Goal: Task Accomplishment & Management: Manage account settings

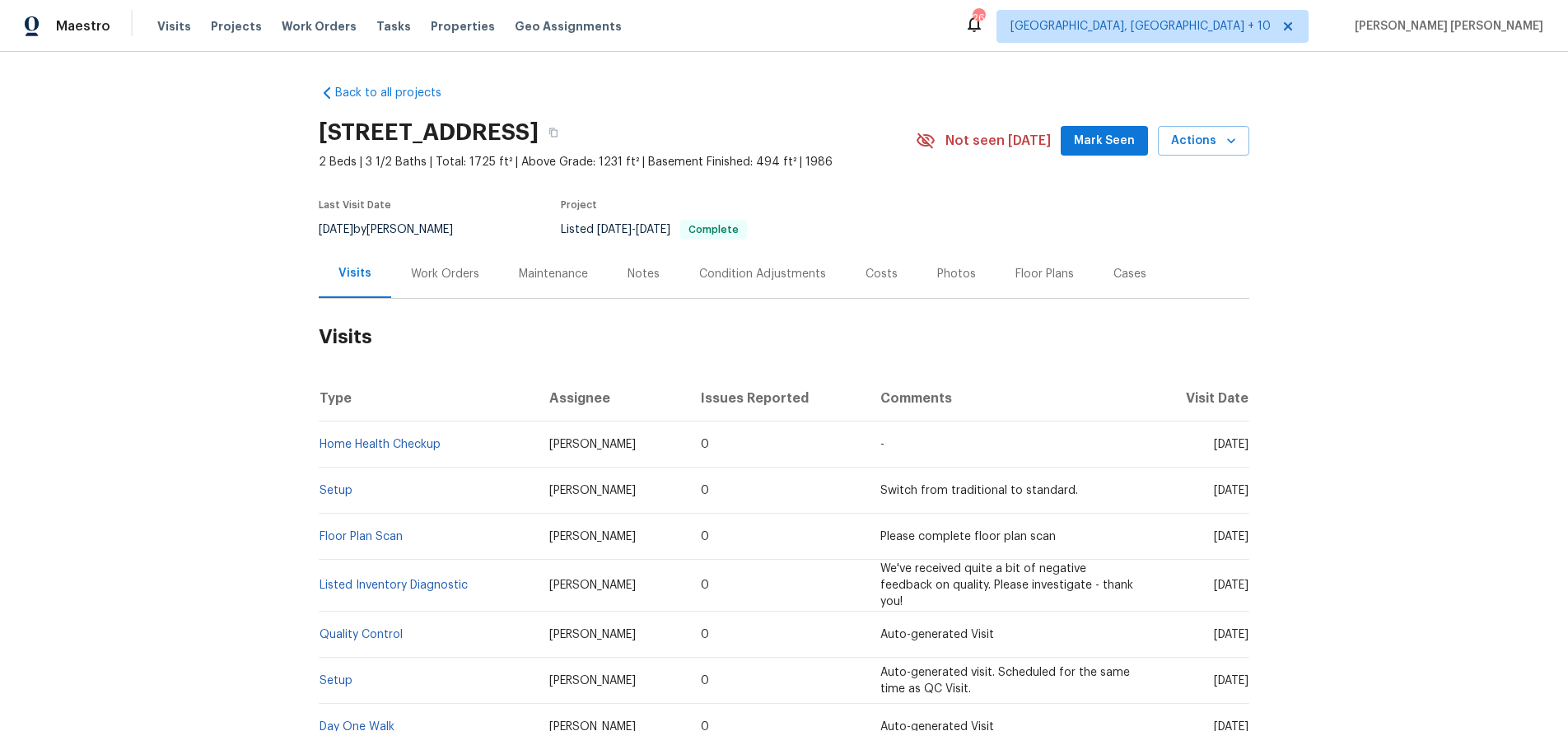
click at [435, 279] on div "Work Orders" at bounding box center [445, 274] width 69 height 16
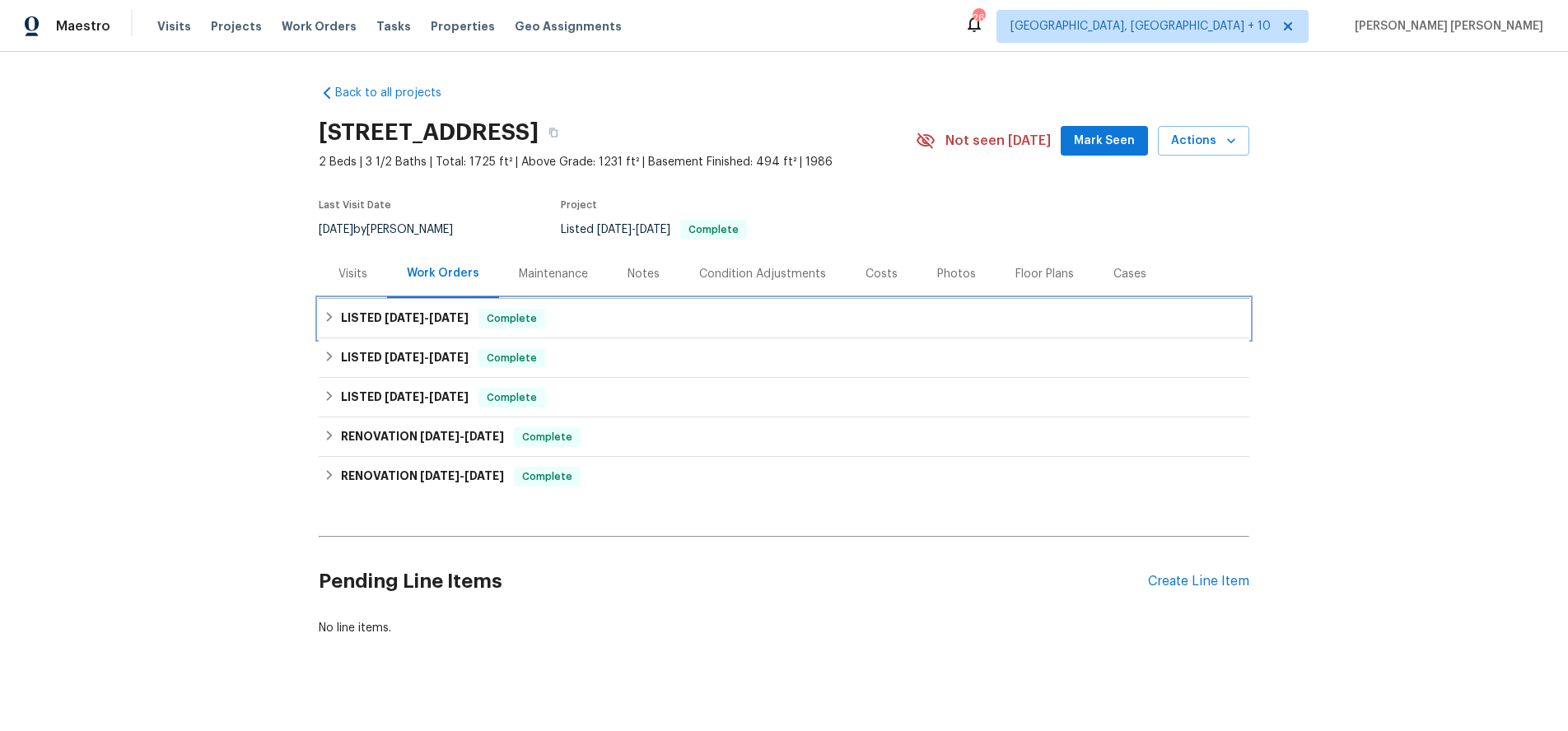
click at [331, 321] on icon at bounding box center [329, 317] width 12 height 12
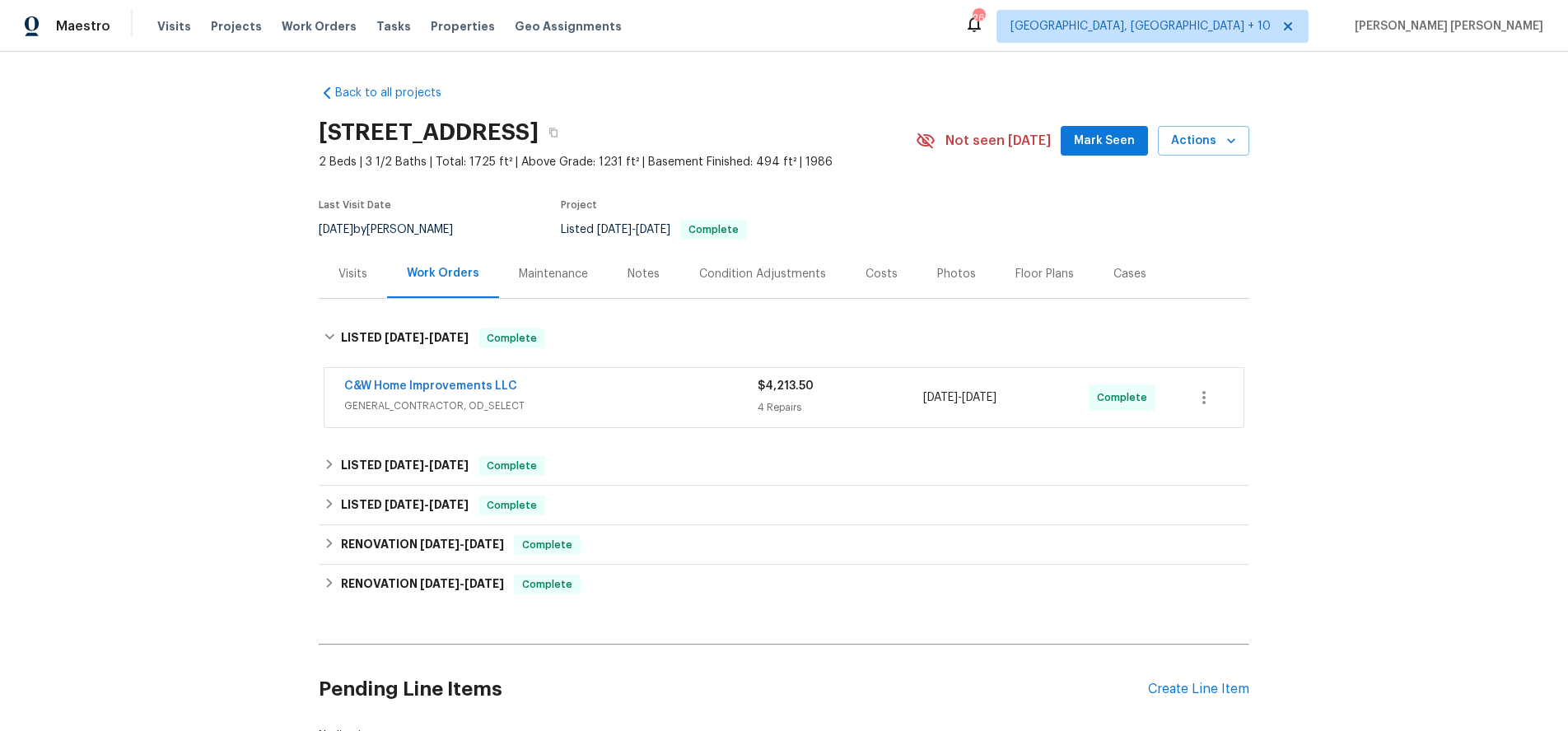
click at [646, 393] on div "C&W Home Improvements LLC" at bounding box center [551, 388] width 413 height 20
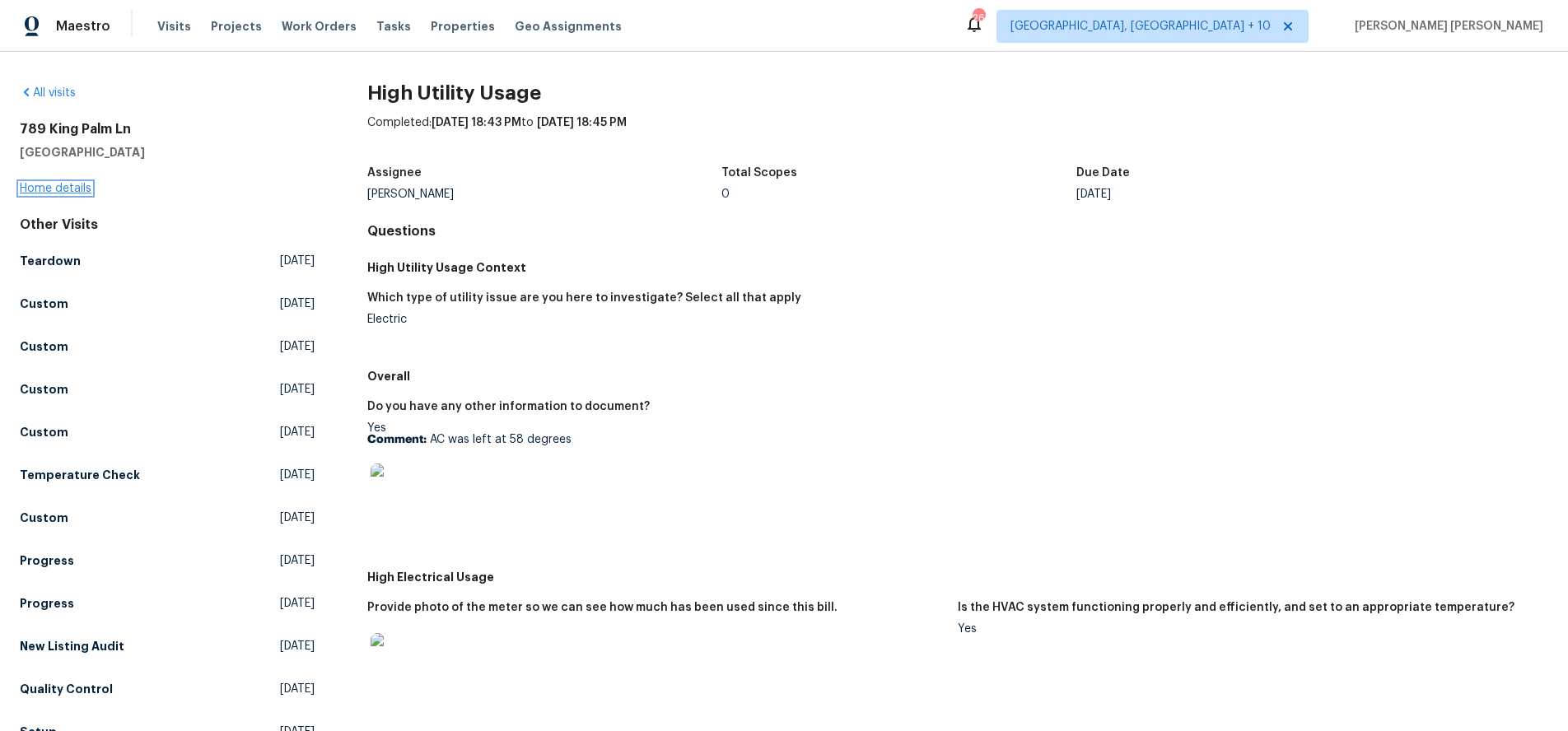
click at [67, 191] on link "Home details" at bounding box center [56, 188] width 71 height 12
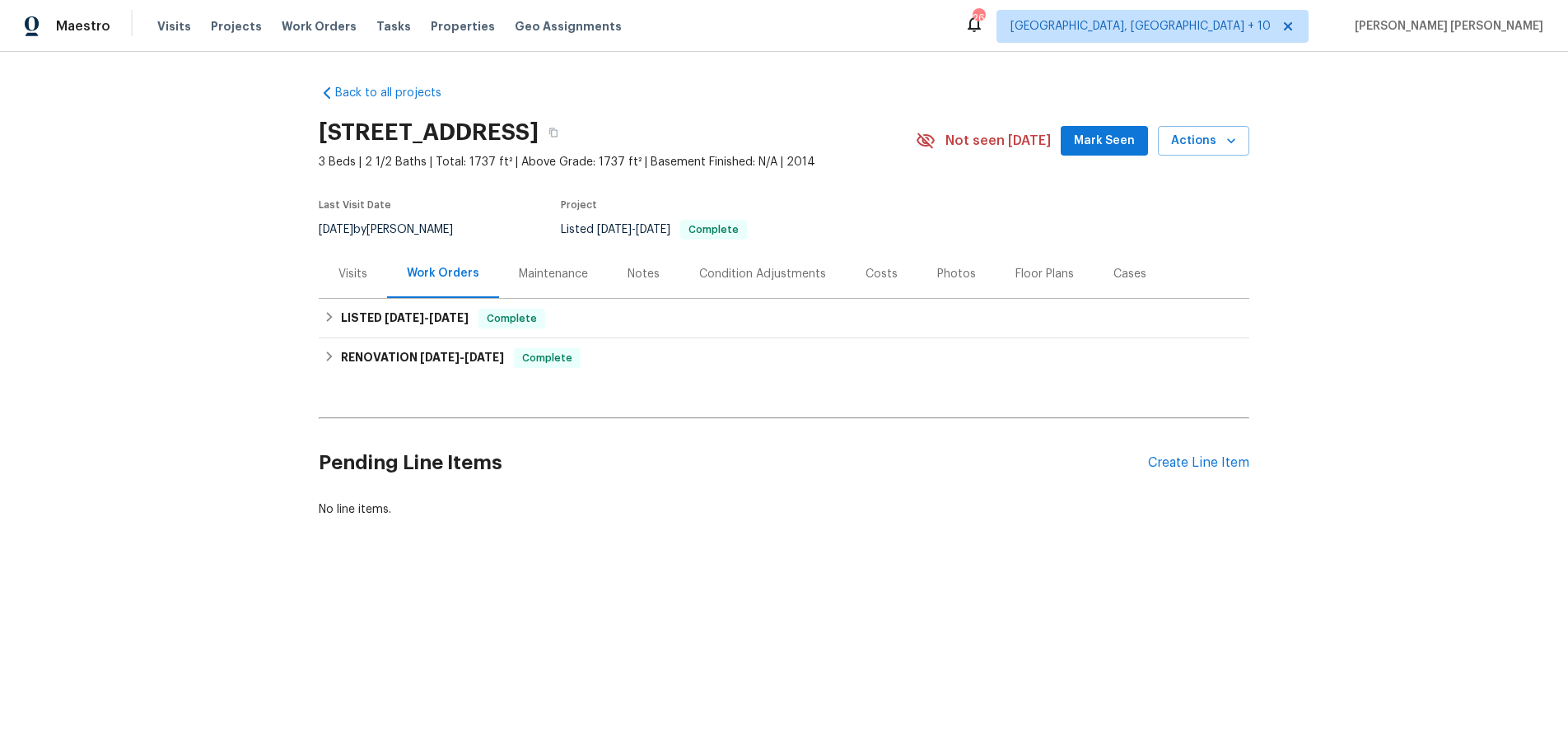
click at [349, 274] on div "Visits" at bounding box center [353, 274] width 29 height 16
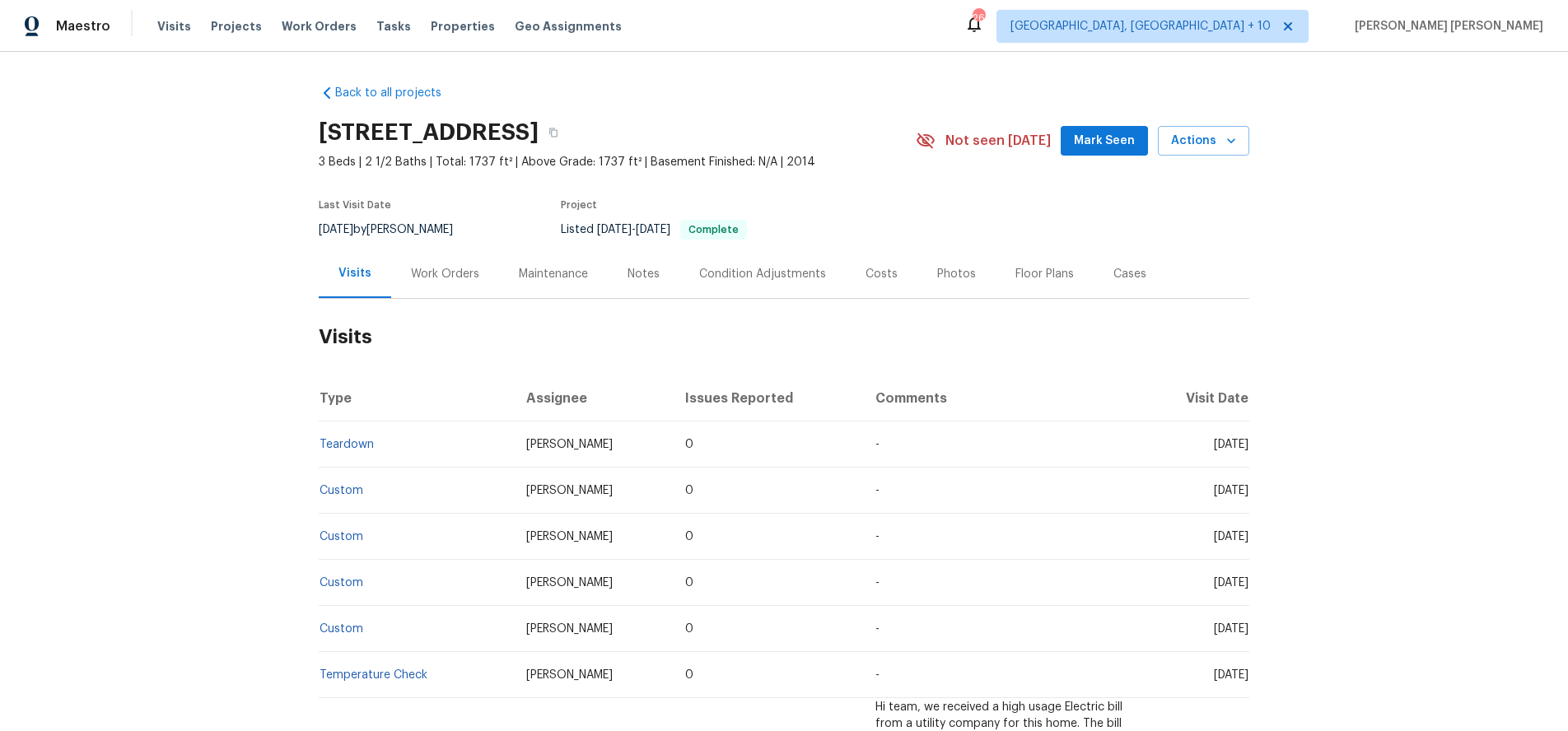
click at [438, 276] on div "Work Orders" at bounding box center [445, 274] width 69 height 16
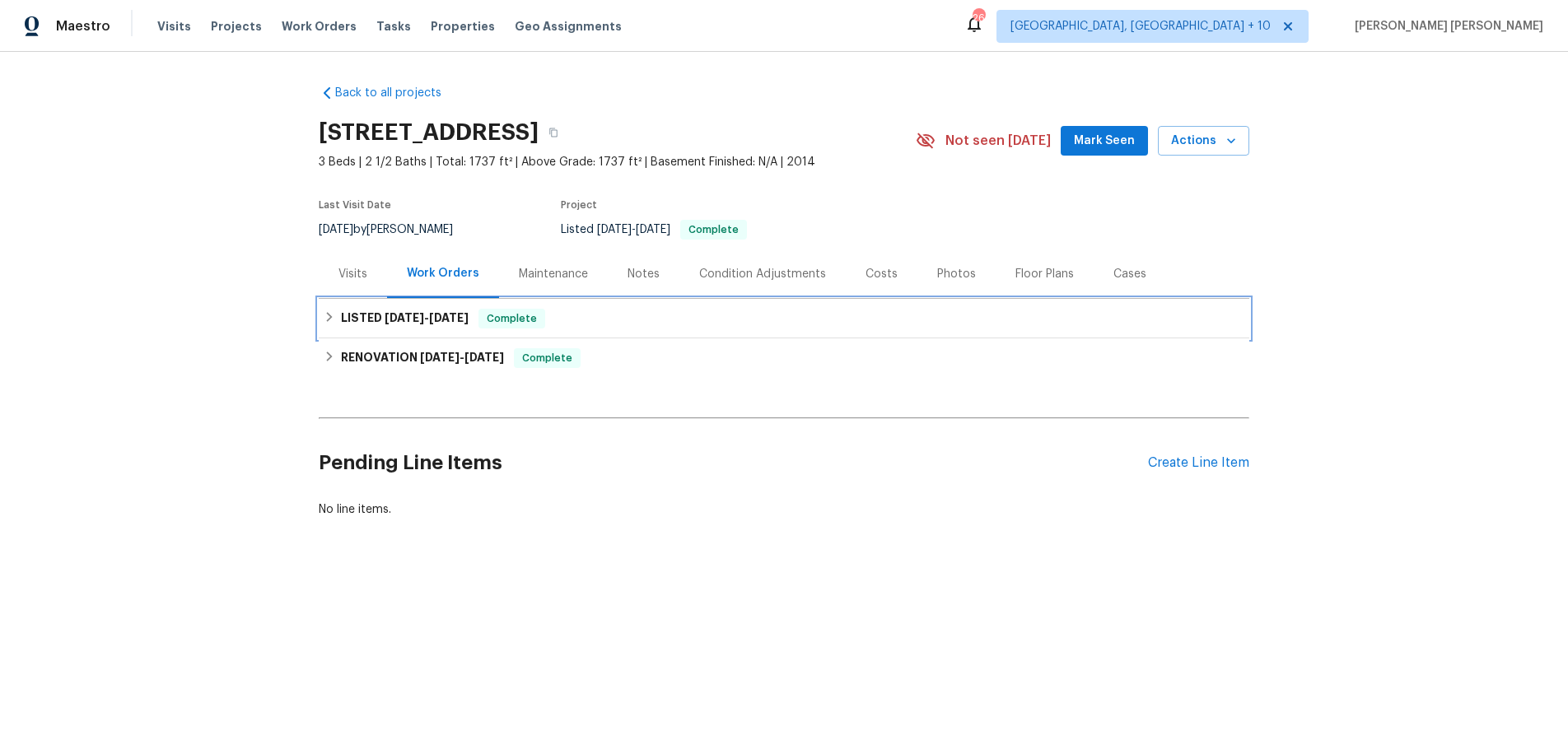
click at [329, 314] on icon at bounding box center [330, 317] width 5 height 10
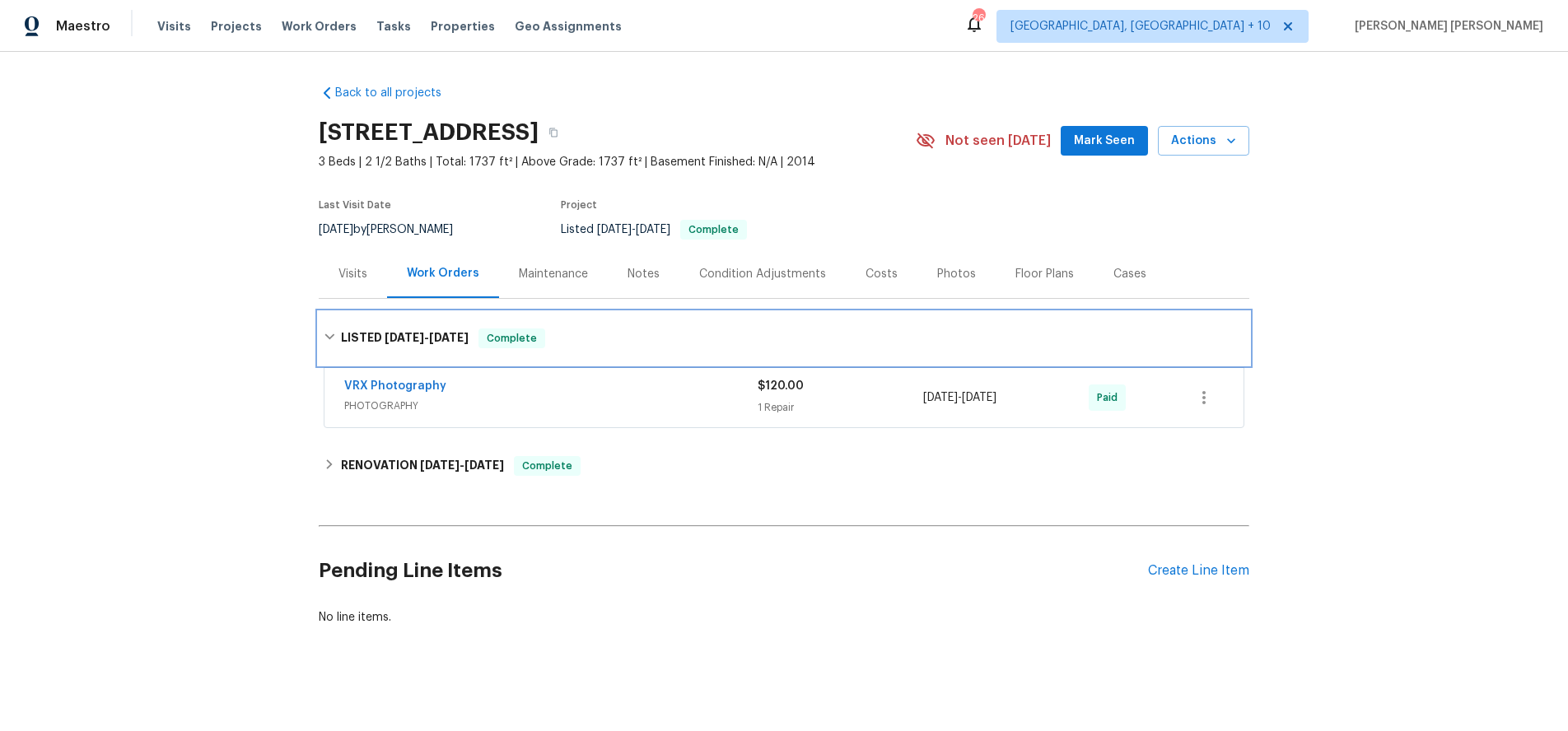
scroll to position [6, 0]
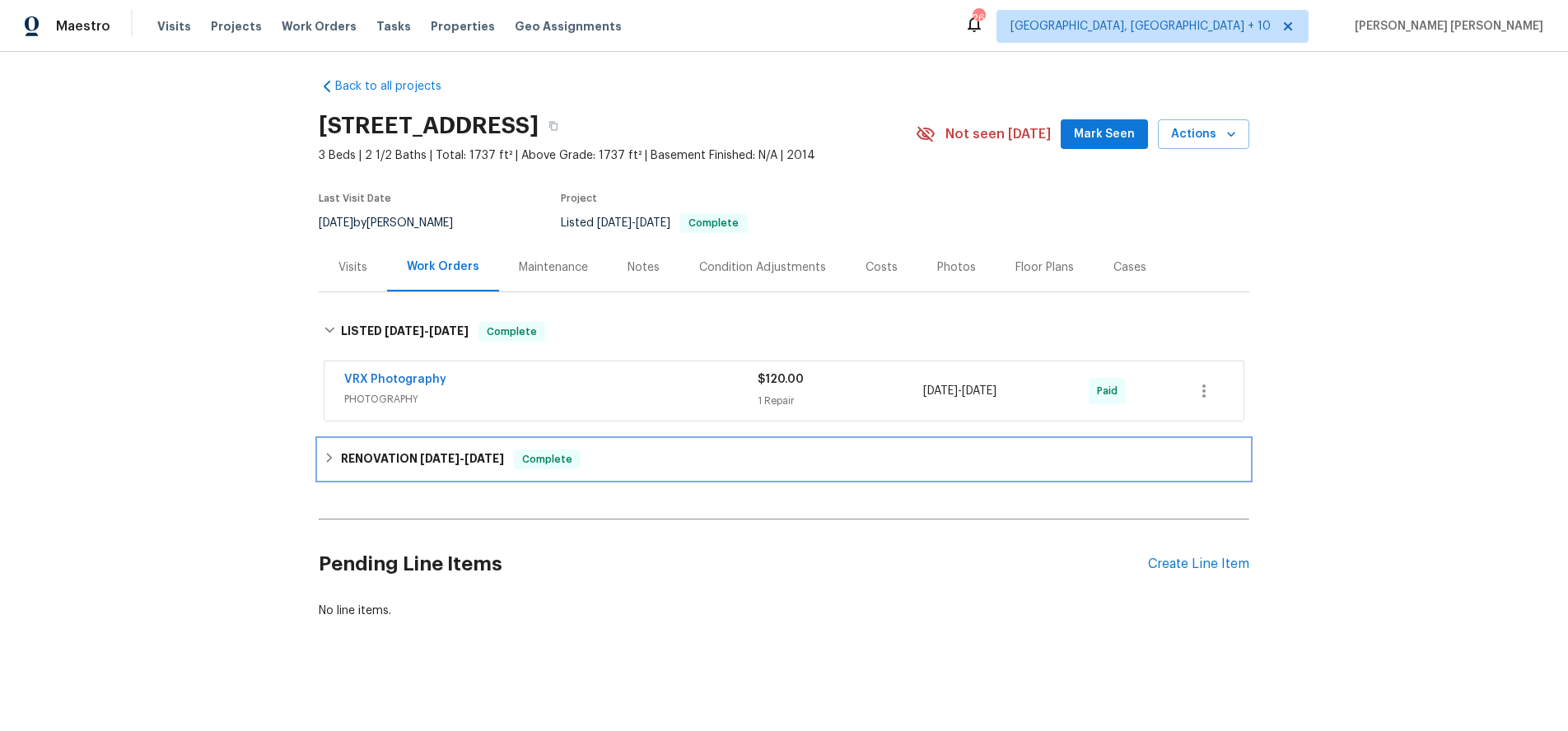
click at [332, 456] on icon at bounding box center [329, 458] width 12 height 12
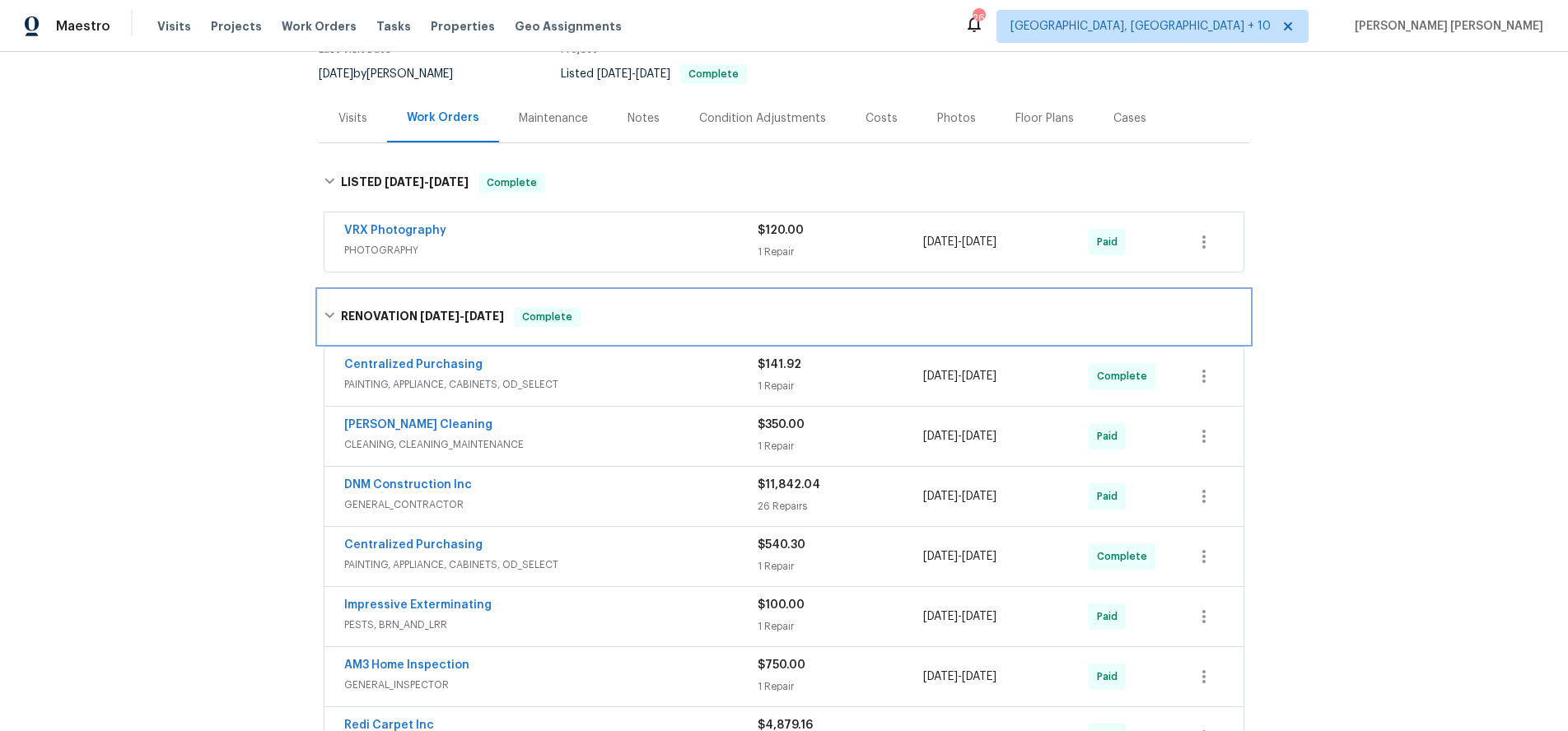
scroll to position [146, 0]
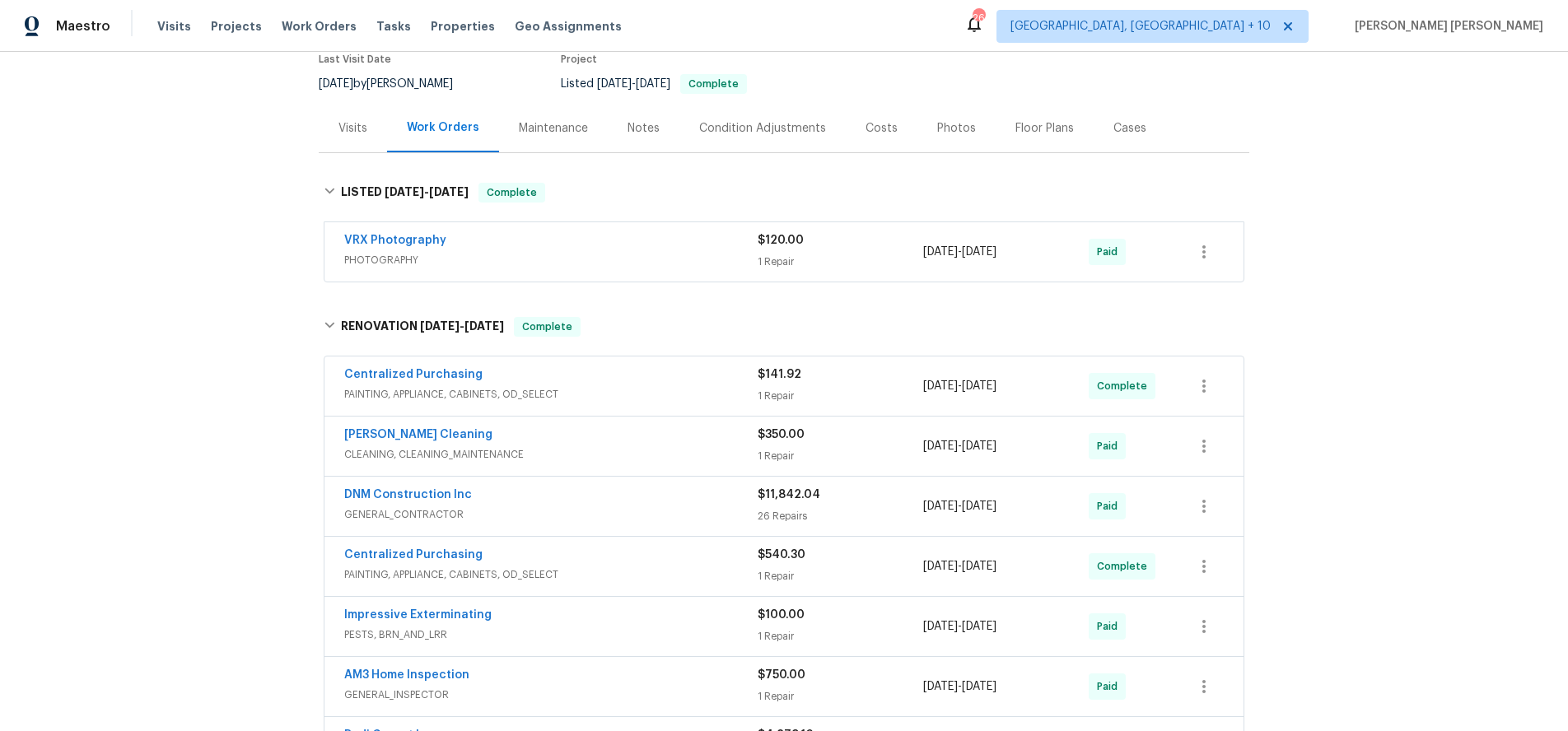
click at [355, 133] on div "Visits" at bounding box center [353, 129] width 29 height 16
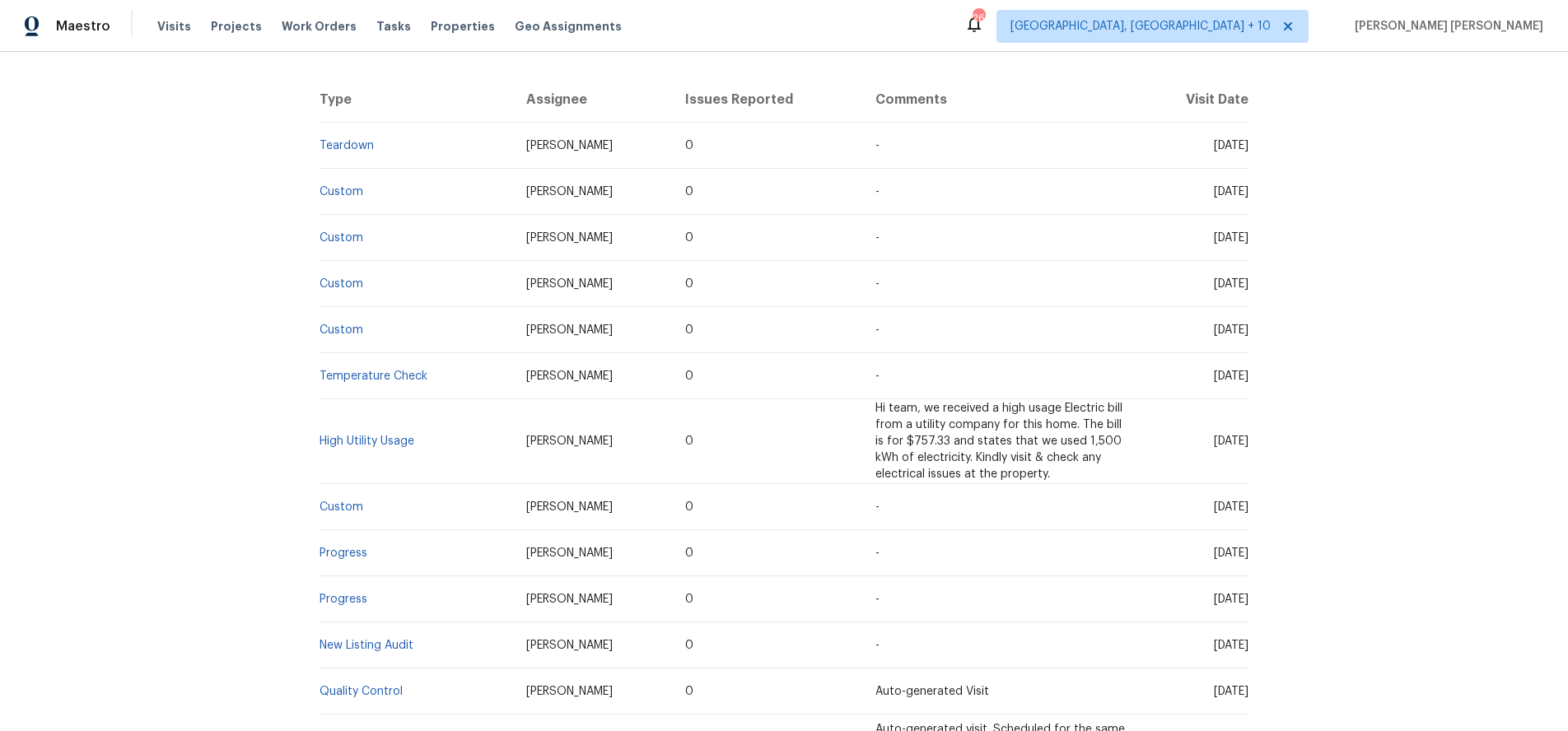
scroll to position [331, 0]
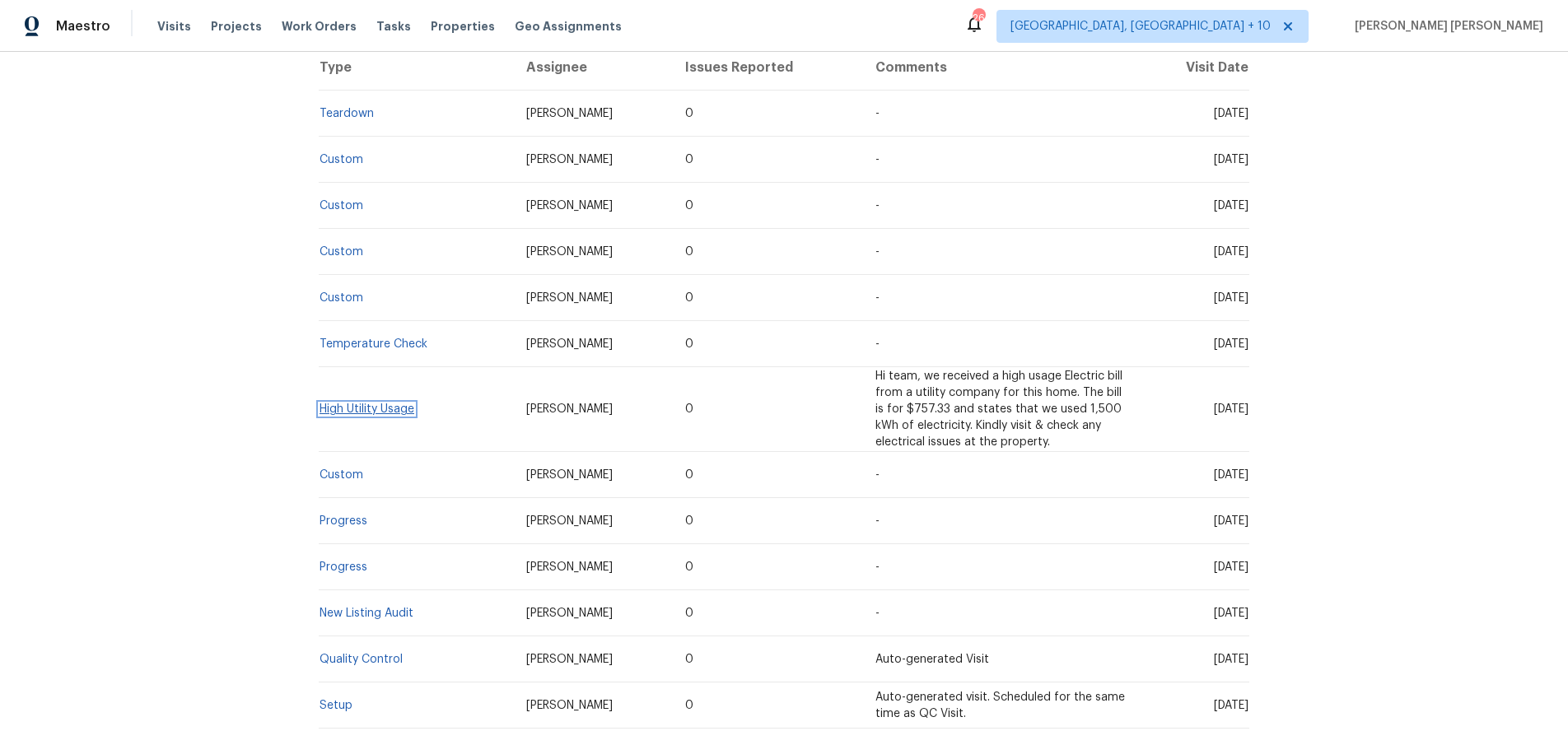
click at [340, 412] on link "High Utility Usage" at bounding box center [367, 409] width 95 height 12
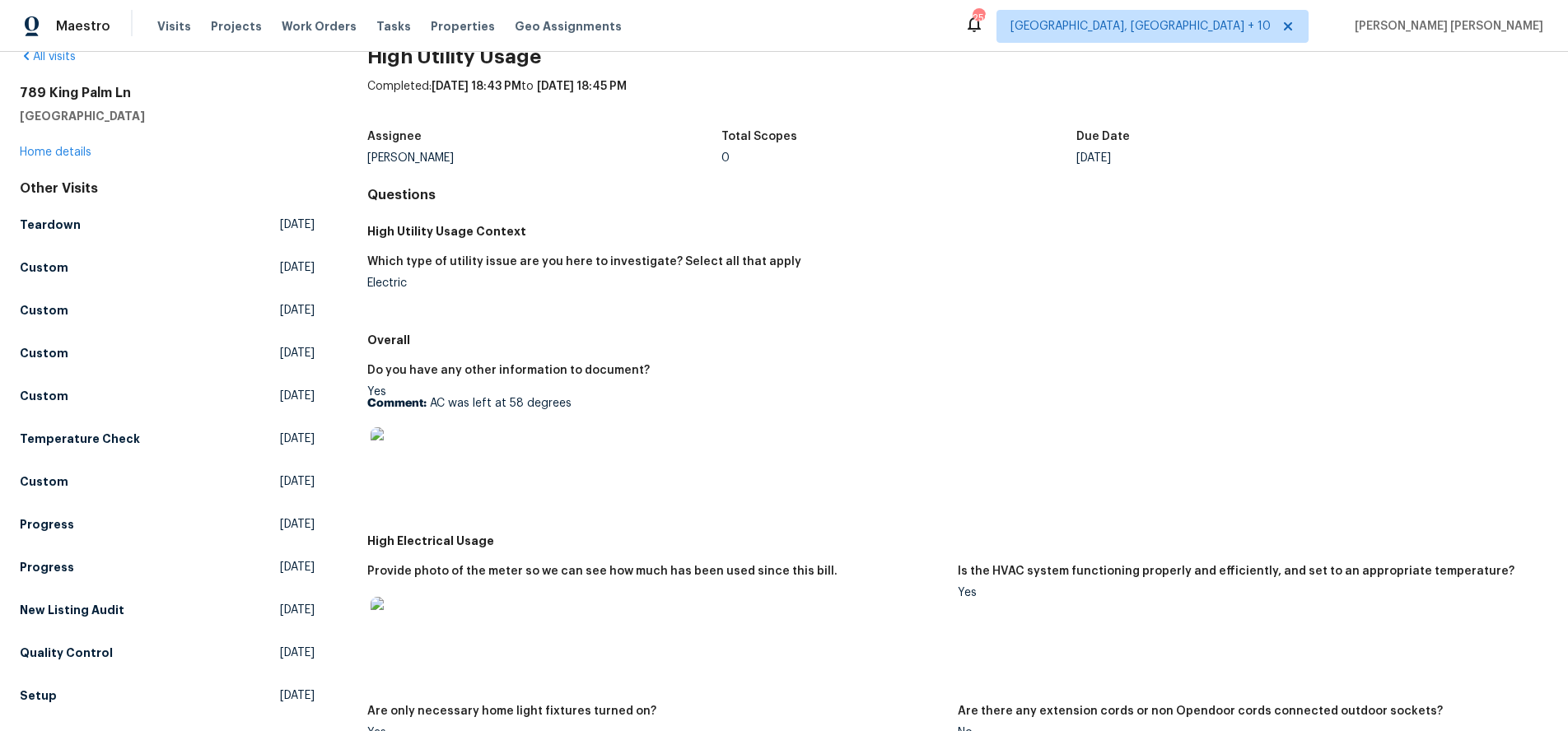
scroll to position [19, 0]
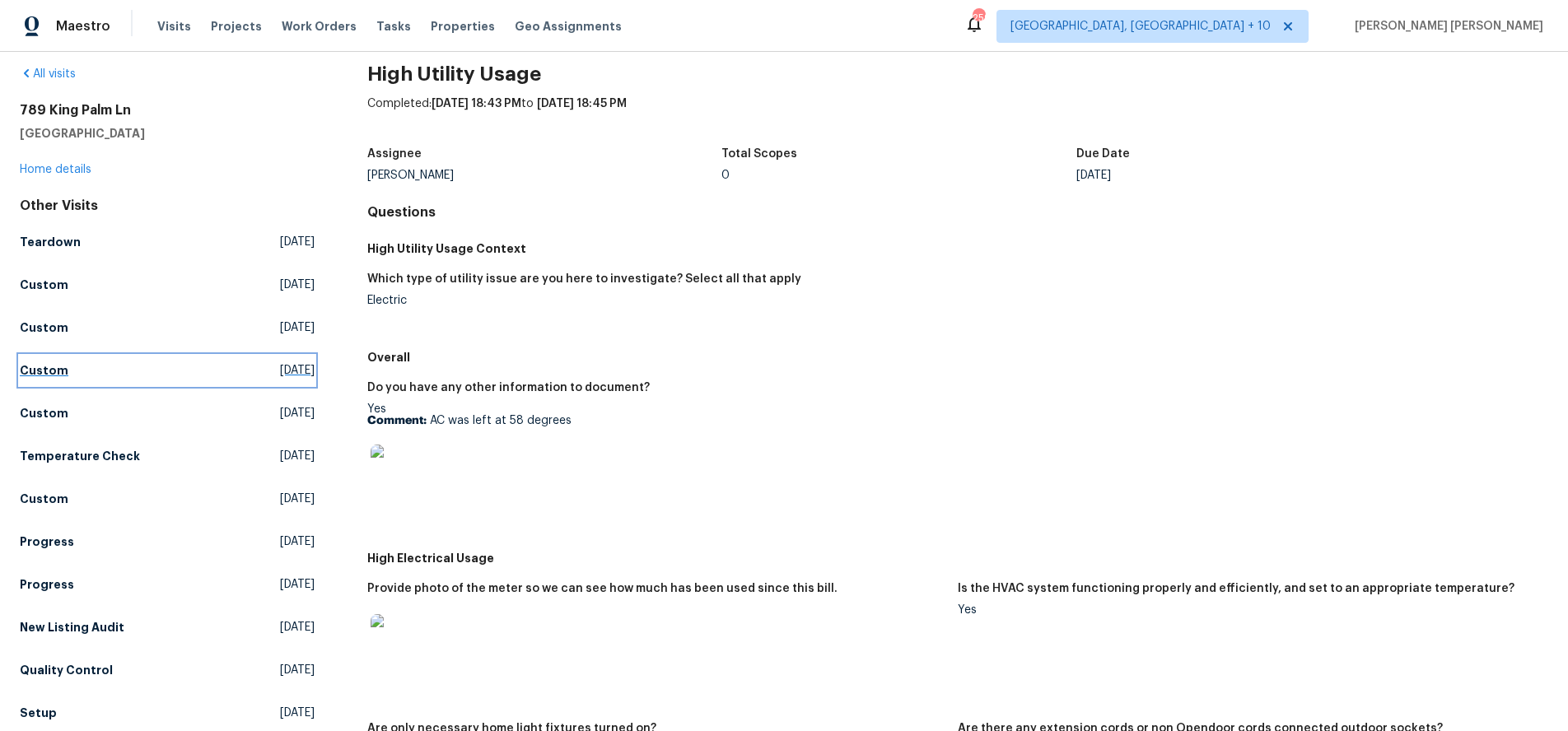
click at [37, 373] on h5 "Custom" at bounding box center [44, 371] width 48 height 16
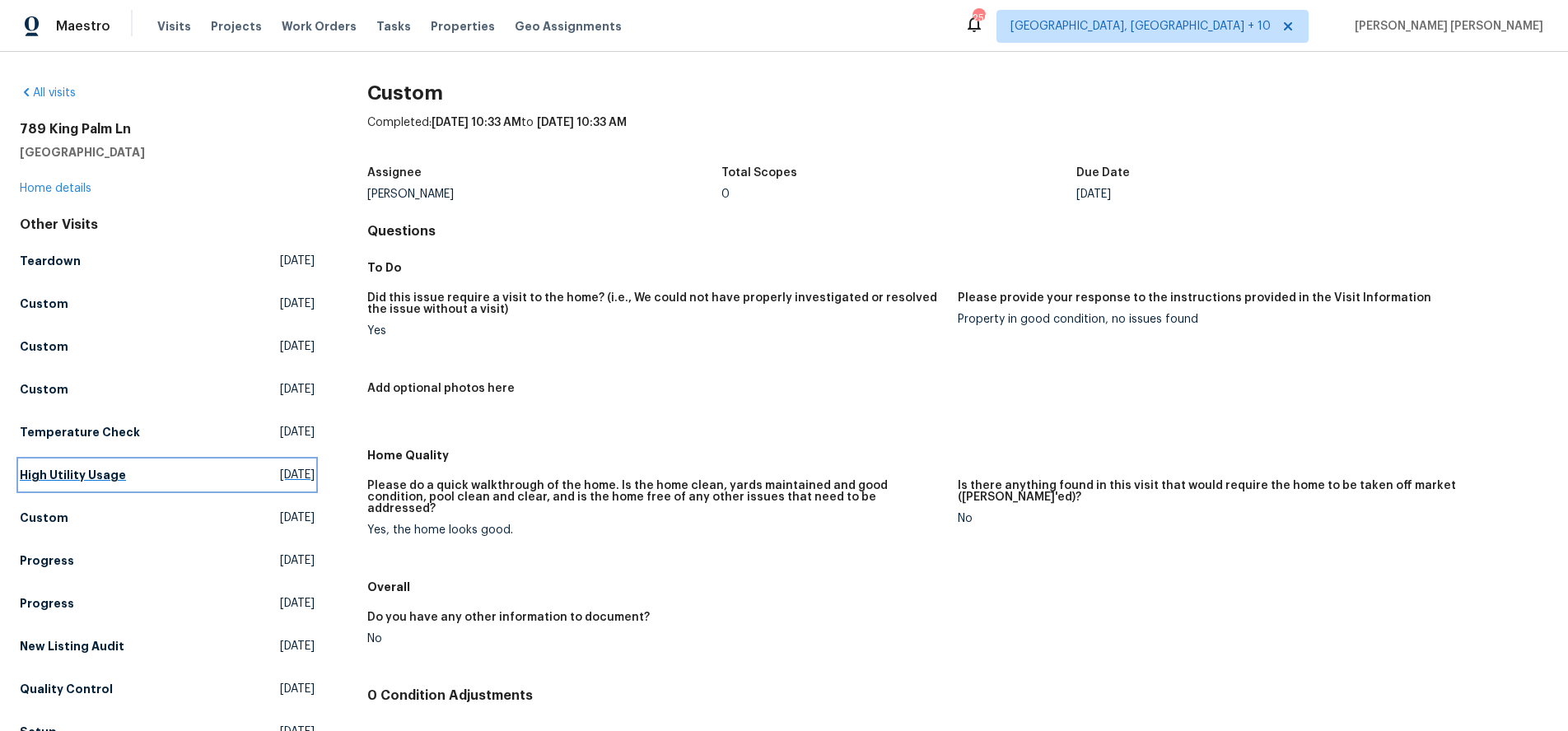
click at [73, 472] on h5 "High Utility Usage" at bounding box center [73, 475] width 106 height 16
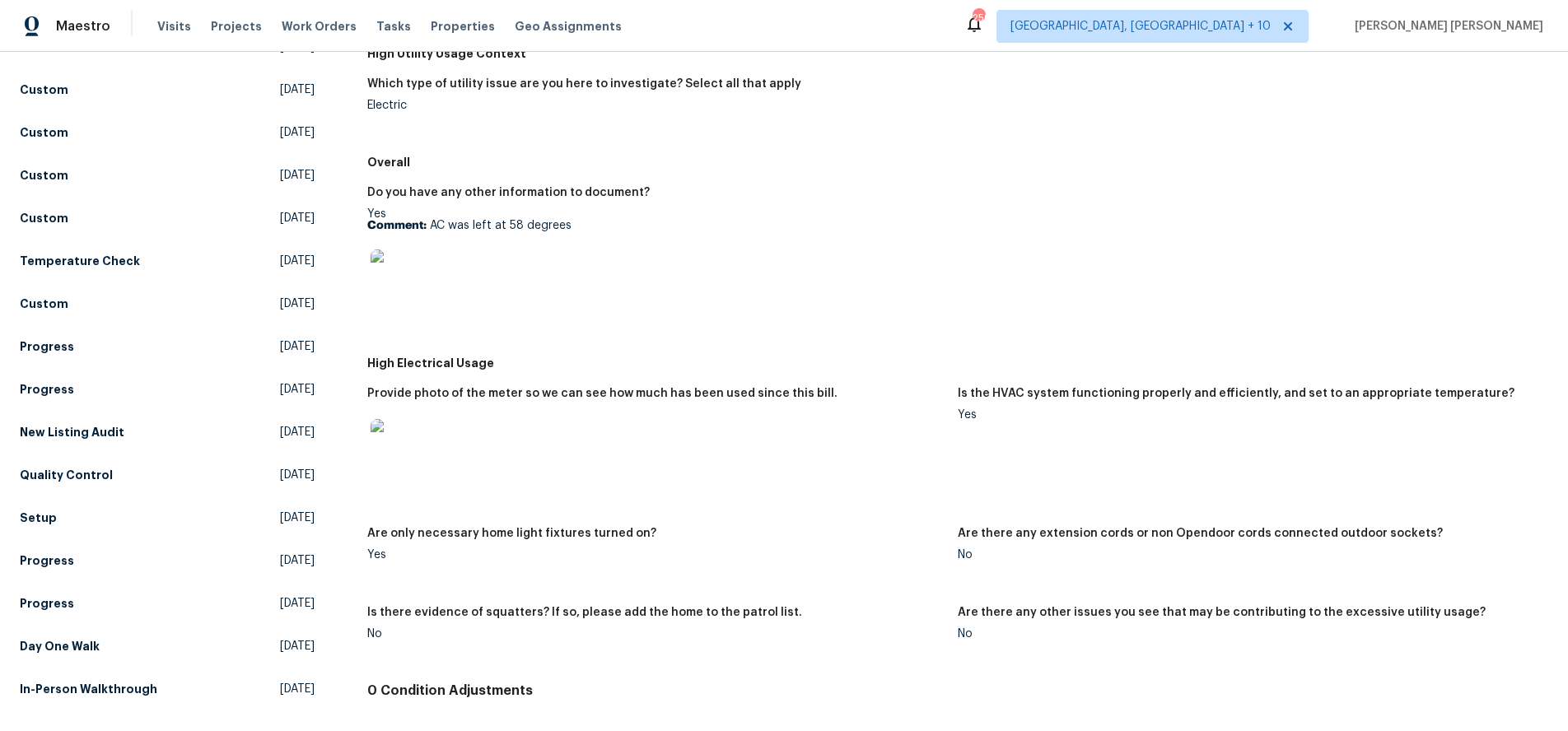
scroll to position [288, 0]
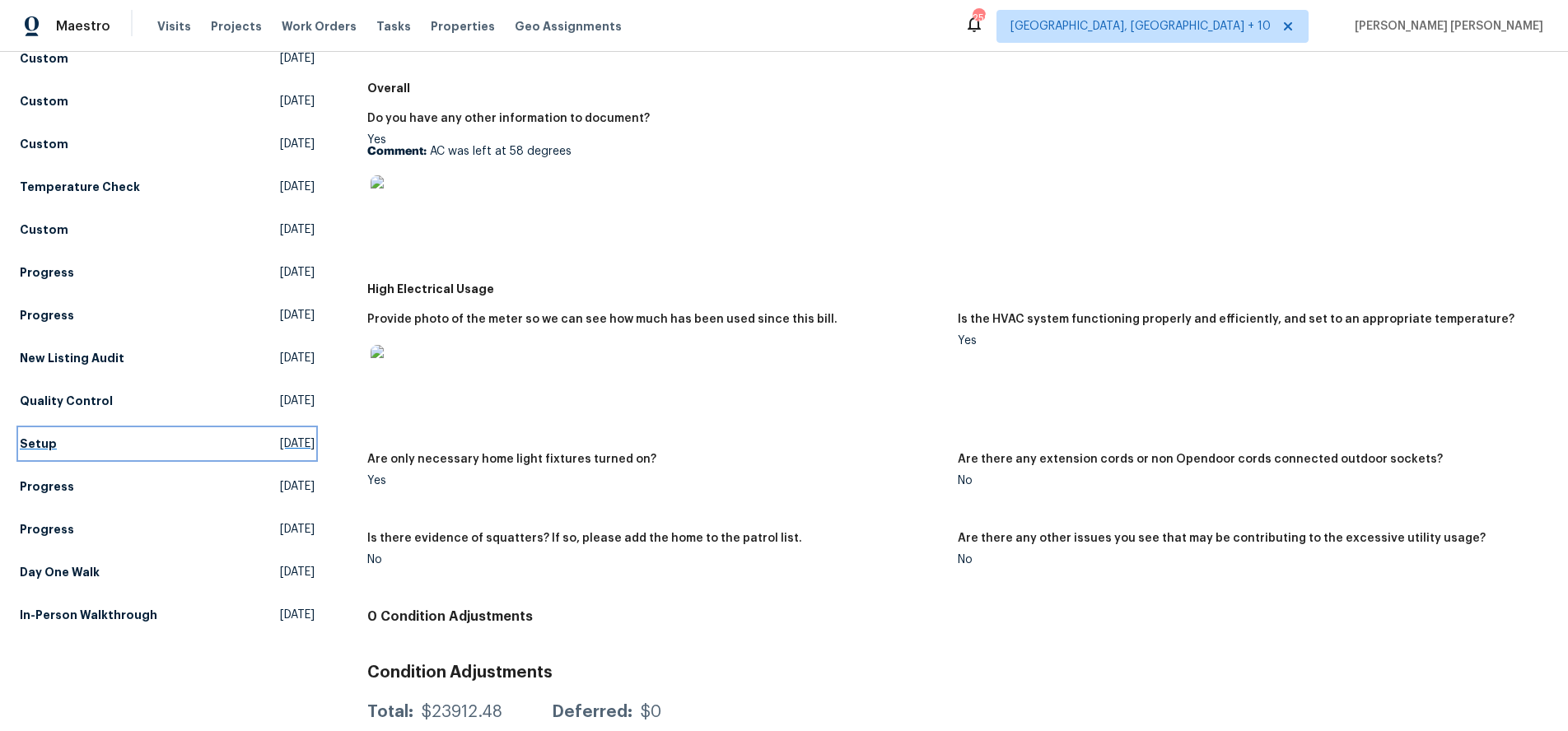
click at [37, 447] on h5 "Setup" at bounding box center [38, 444] width 37 height 16
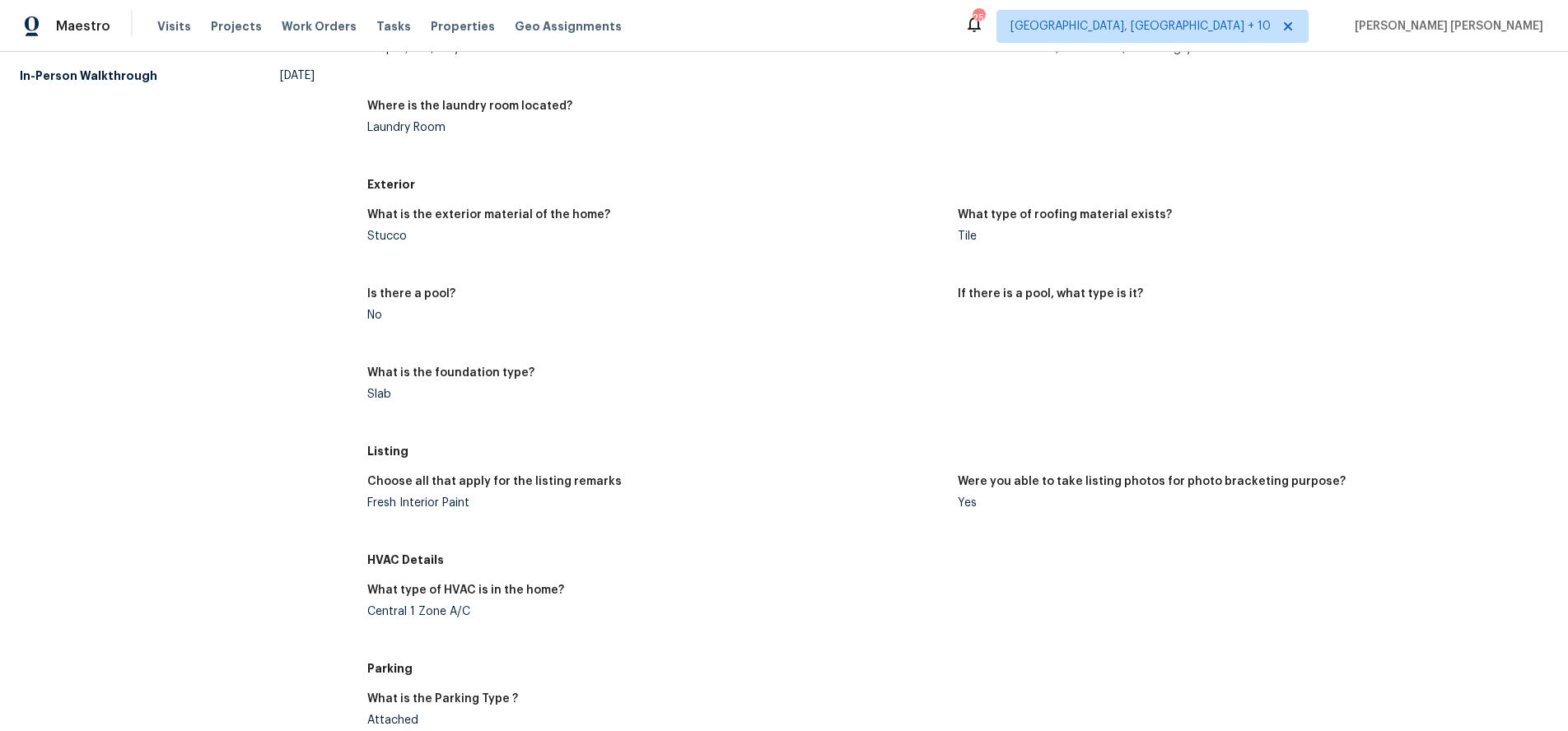
scroll to position [636, 0]
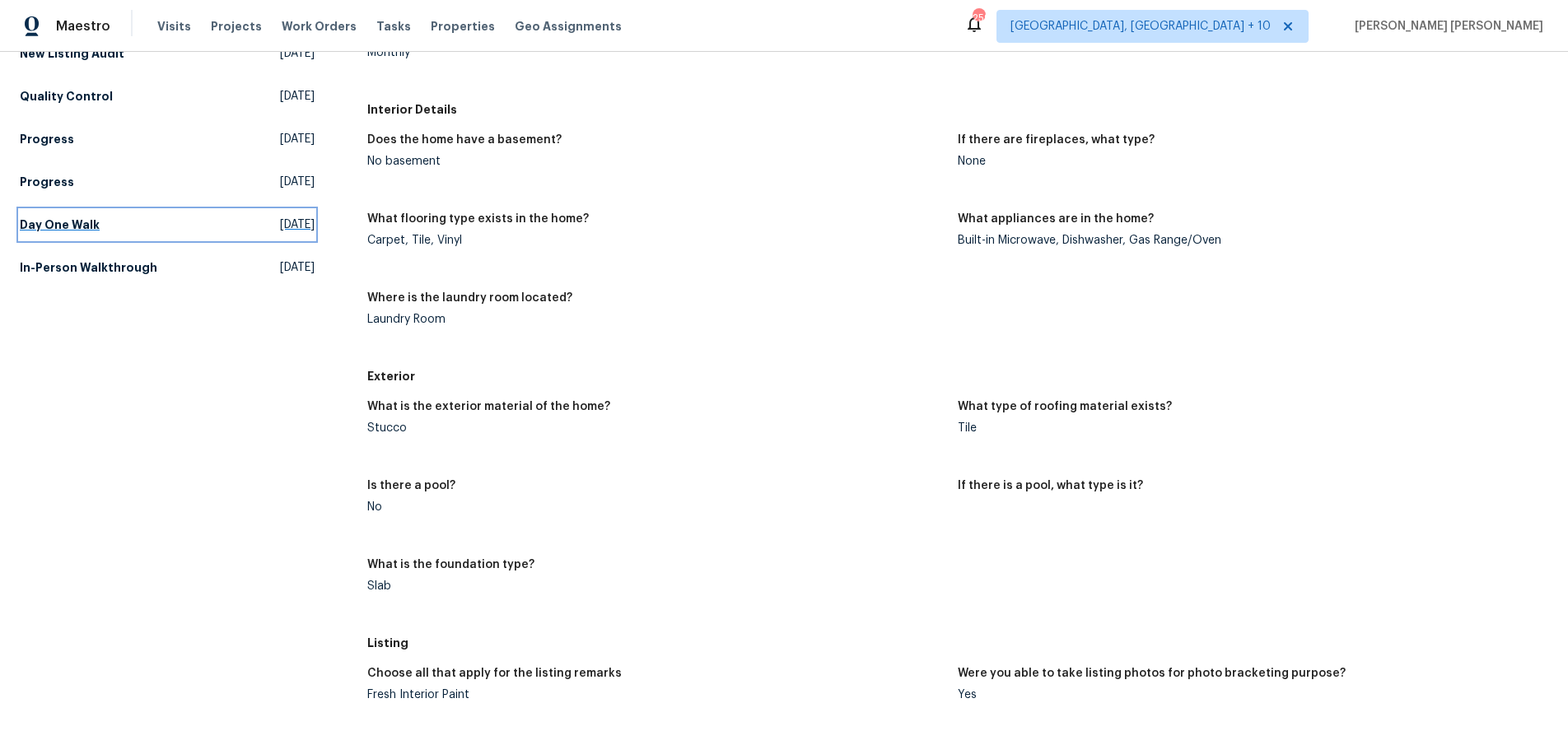
click at [65, 228] on h5 "Day One Walk" at bounding box center [59, 225] width 79 height 16
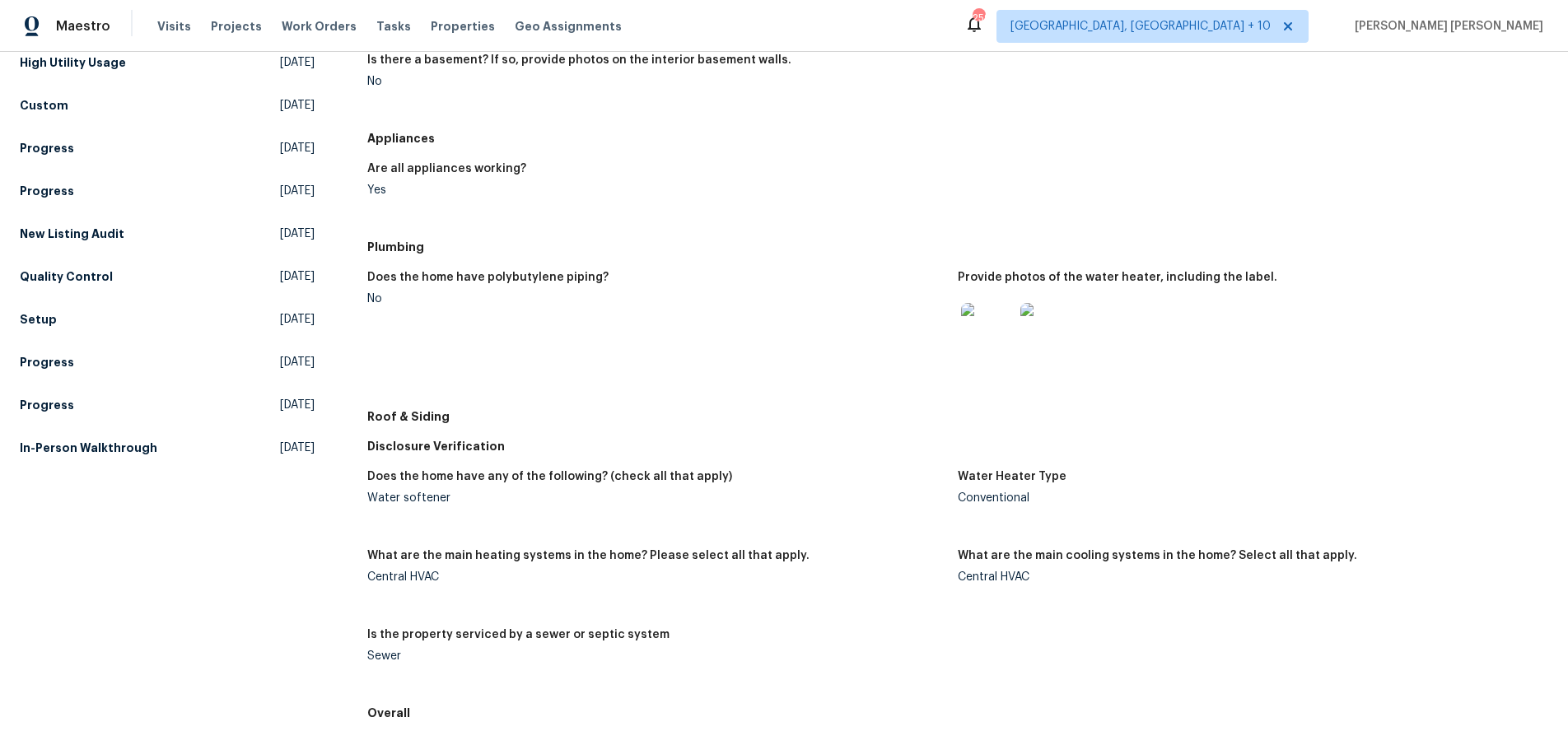
scroll to position [575, 0]
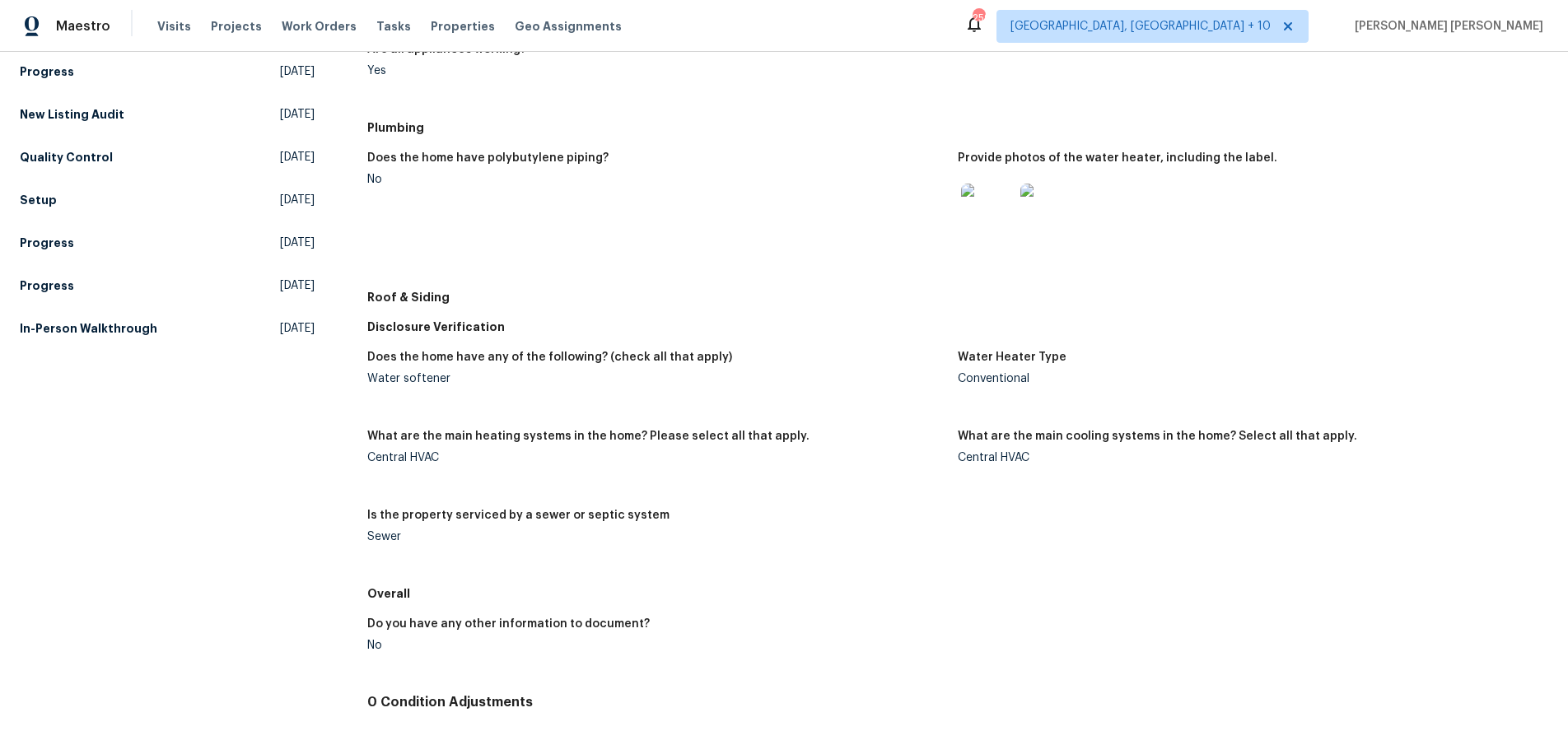
click at [989, 201] on img at bounding box center [988, 210] width 53 height 53
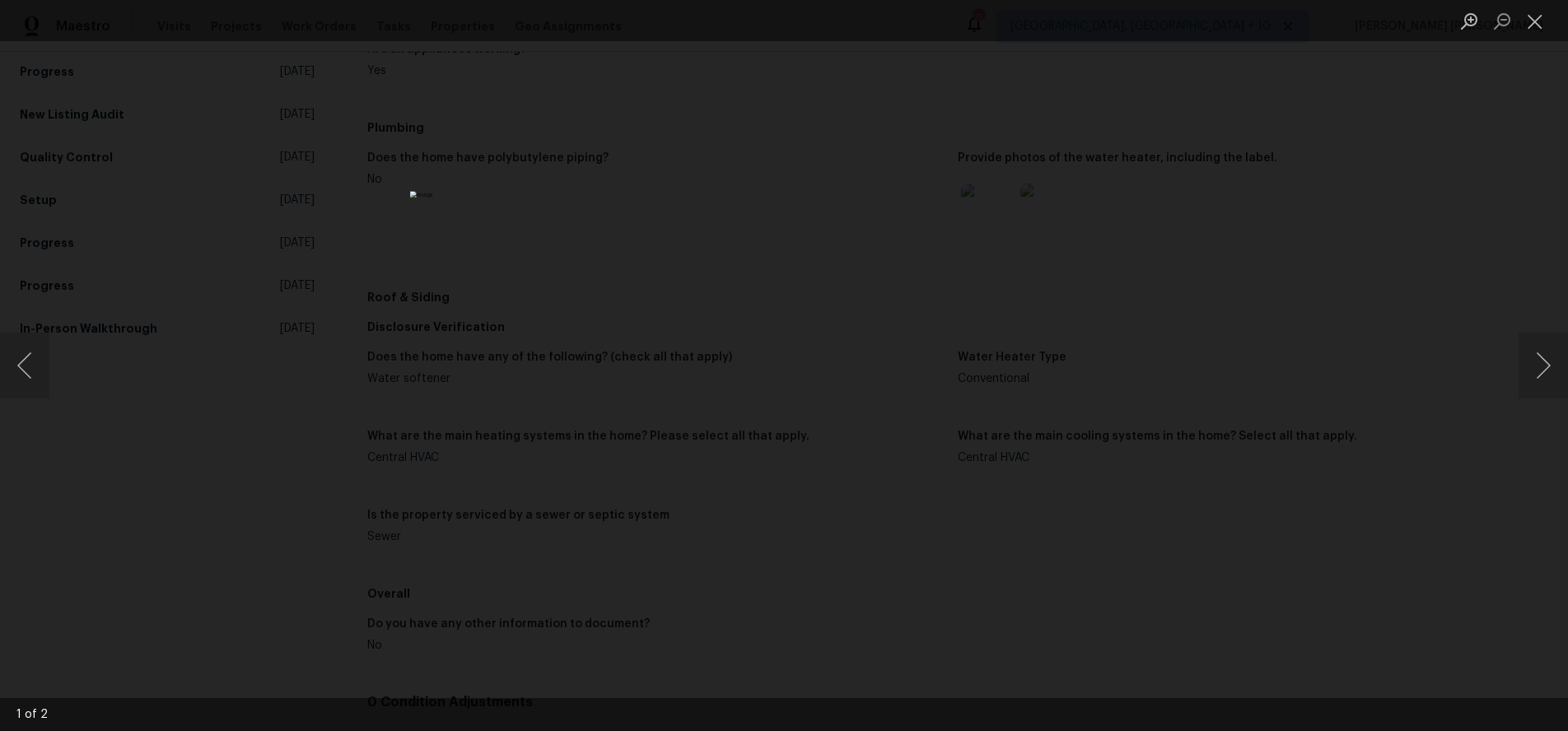
click at [294, 450] on div "Lightbox" at bounding box center [784, 366] width 1568 height 731
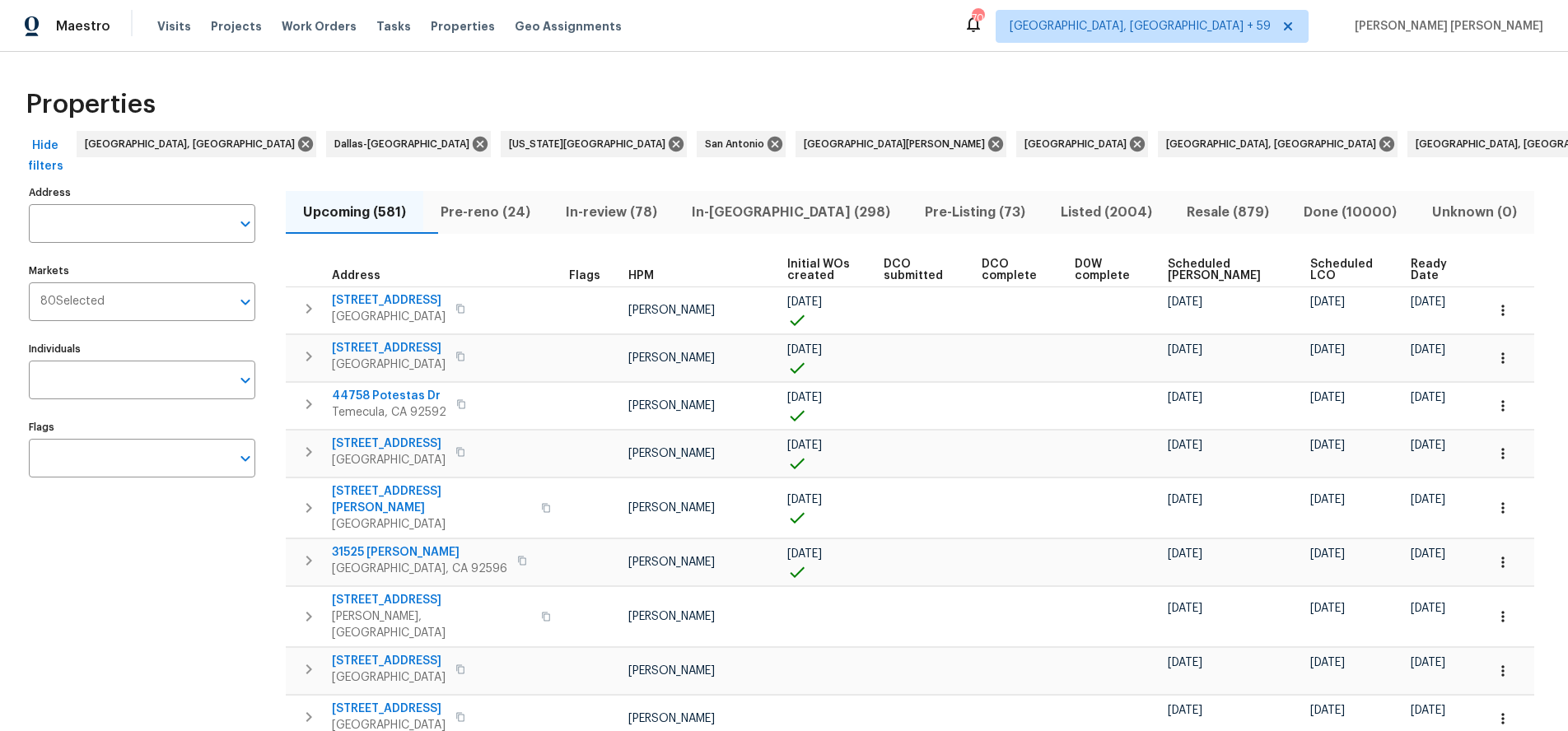
scroll to position [0, 6]
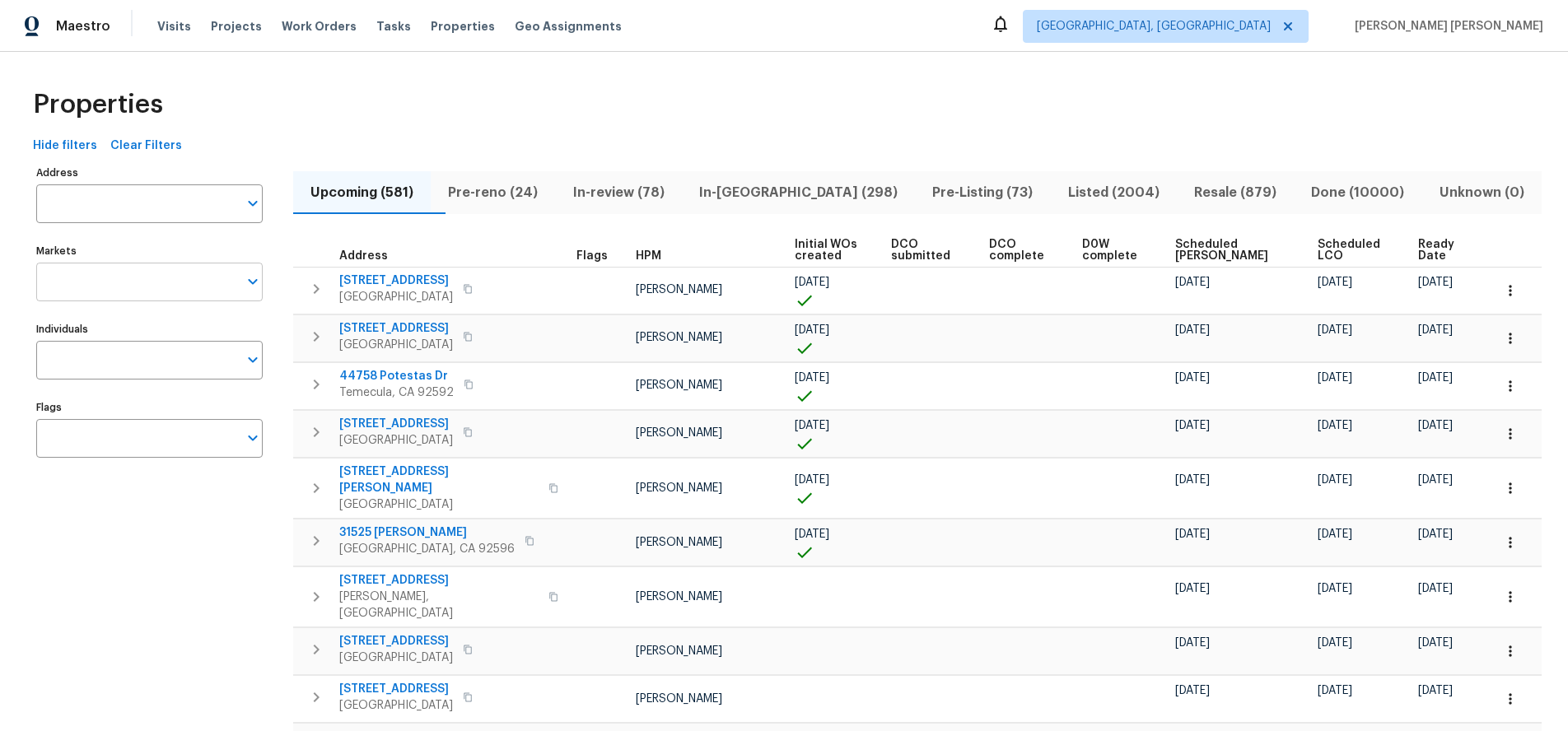
click at [256, 281] on icon "Open" at bounding box center [253, 281] width 20 height 20
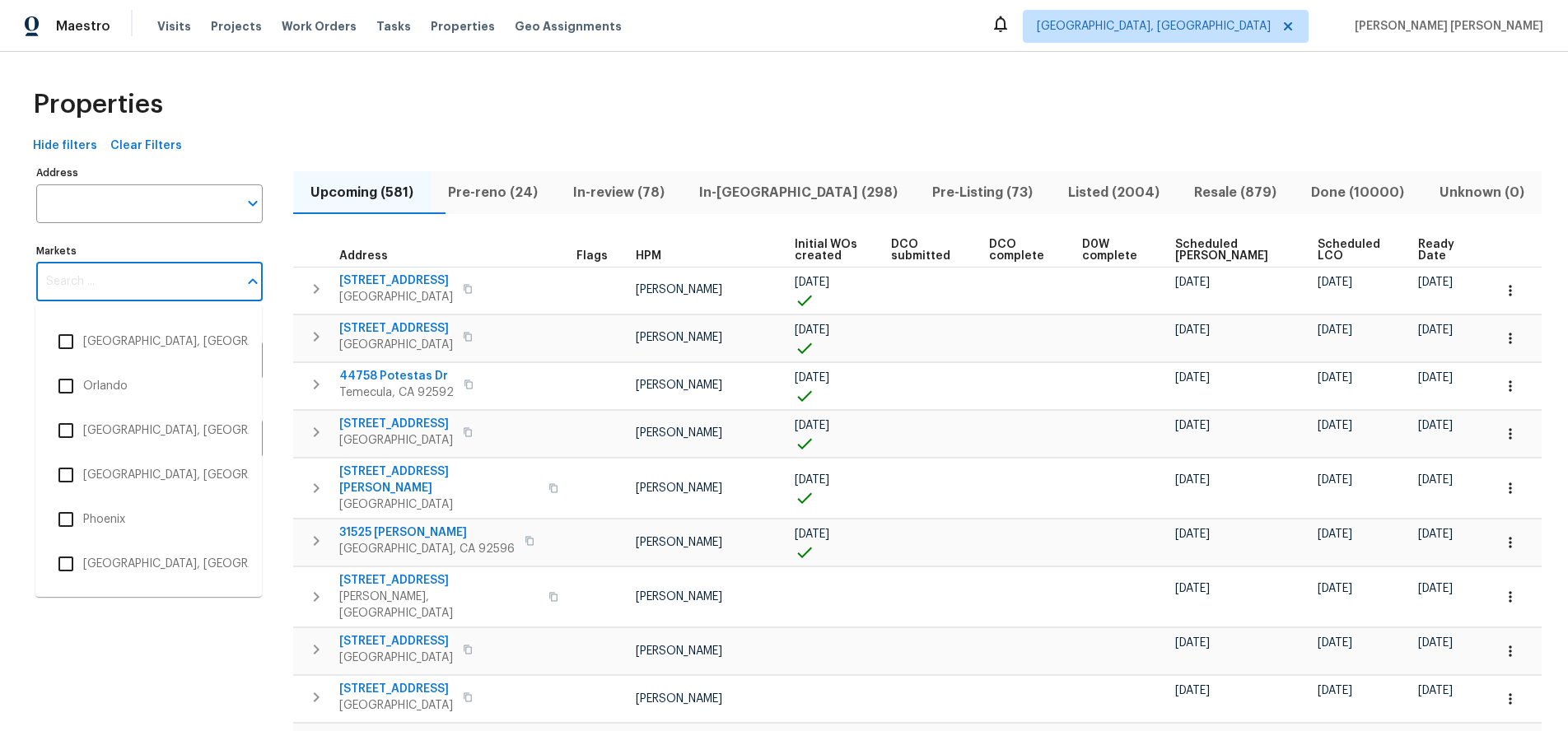
scroll to position [2466, 0]
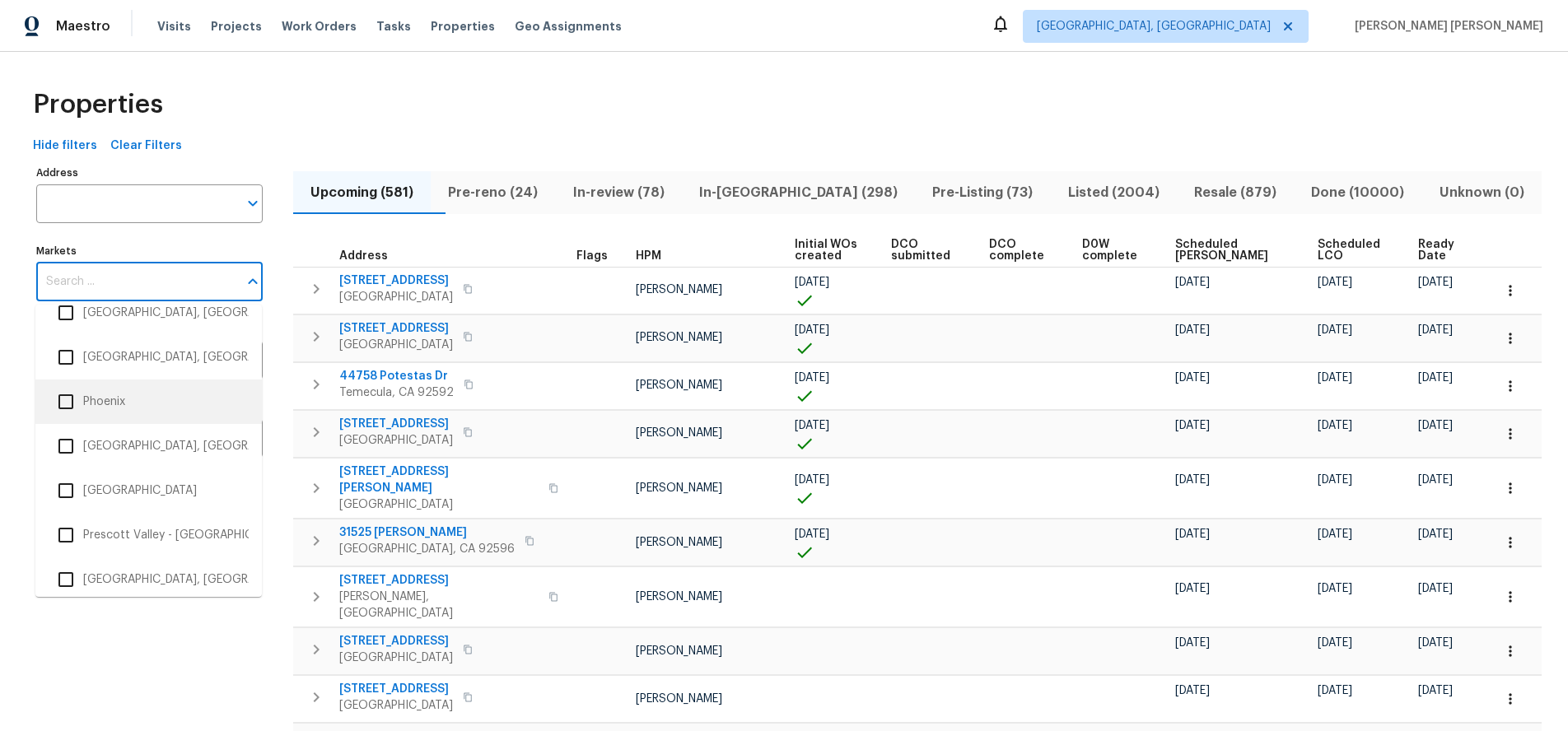
click at [68, 404] on input "checkbox" at bounding box center [66, 402] width 35 height 35
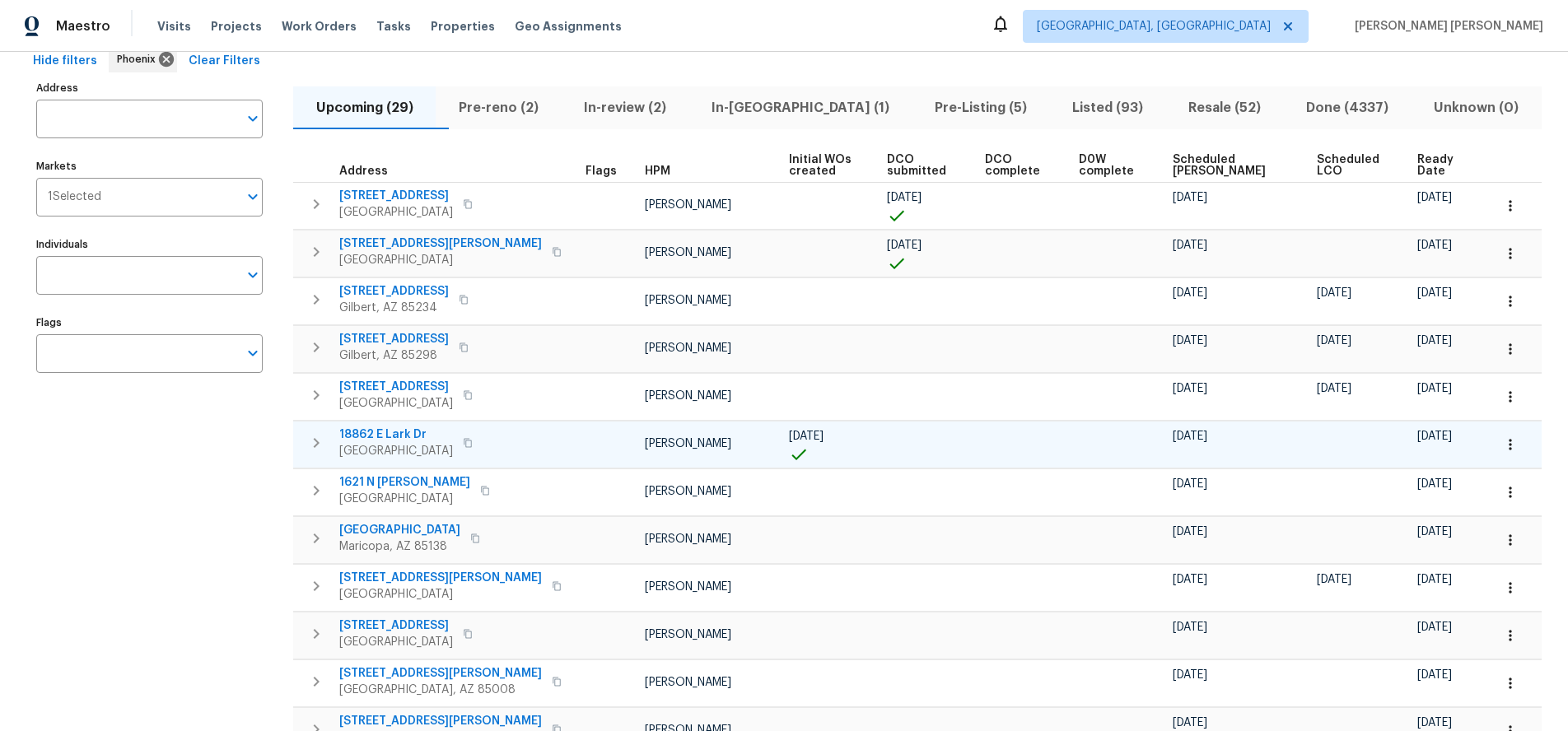
scroll to position [93, 0]
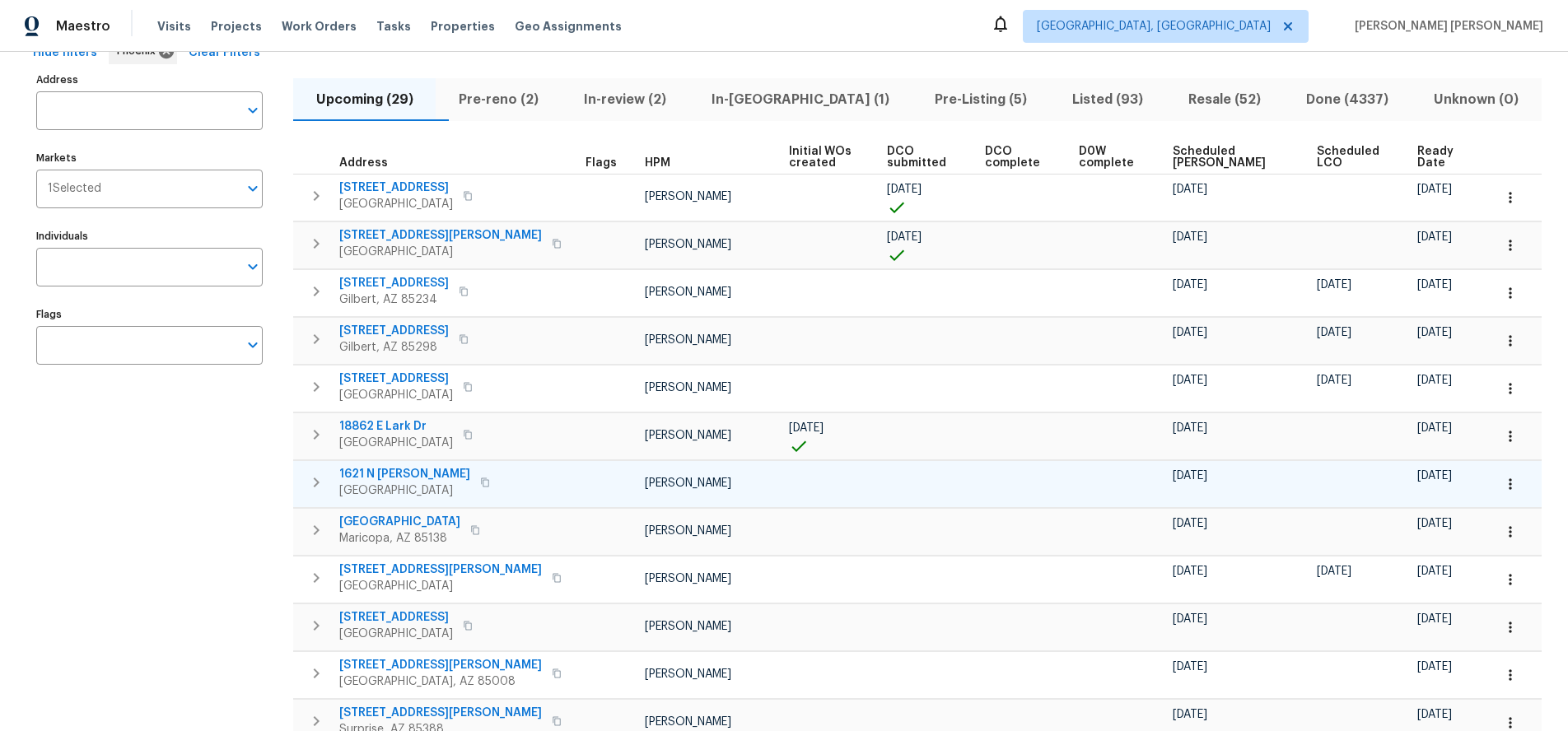
click at [364, 472] on span "1621 N Luther" at bounding box center [404, 474] width 131 height 16
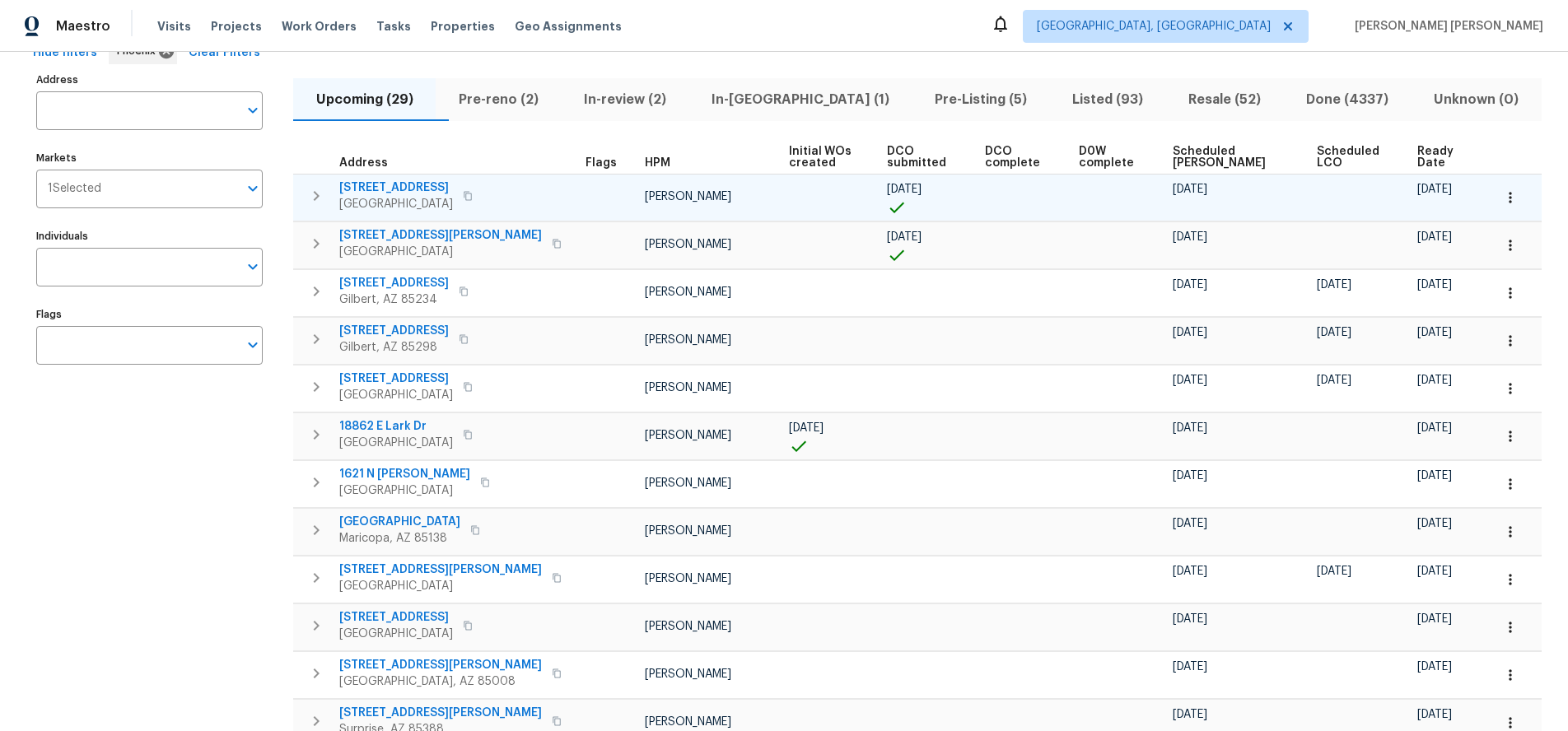
click at [368, 180] on span "1107 N Cherry" at bounding box center [396, 187] width 113 height 16
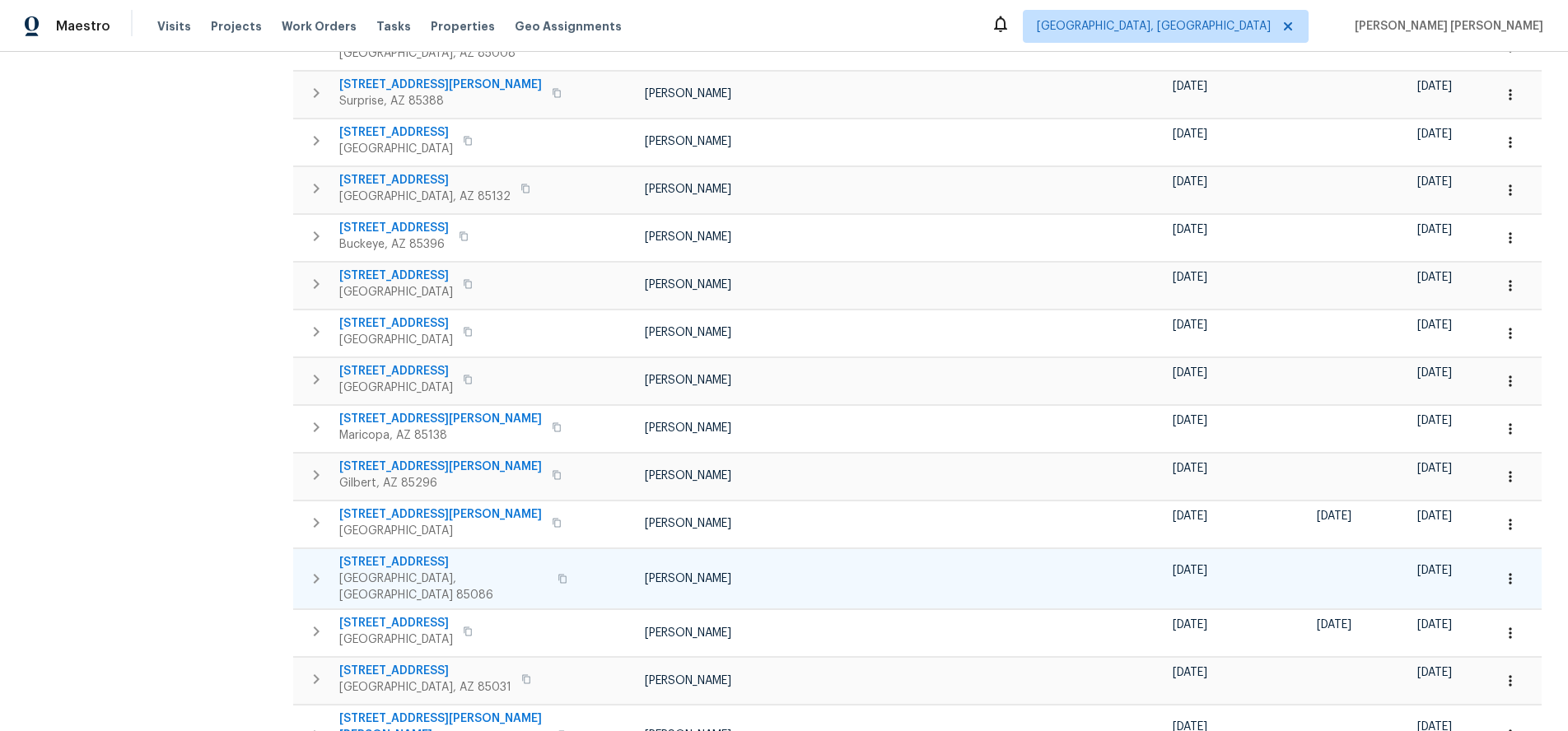
scroll to position [810, 0]
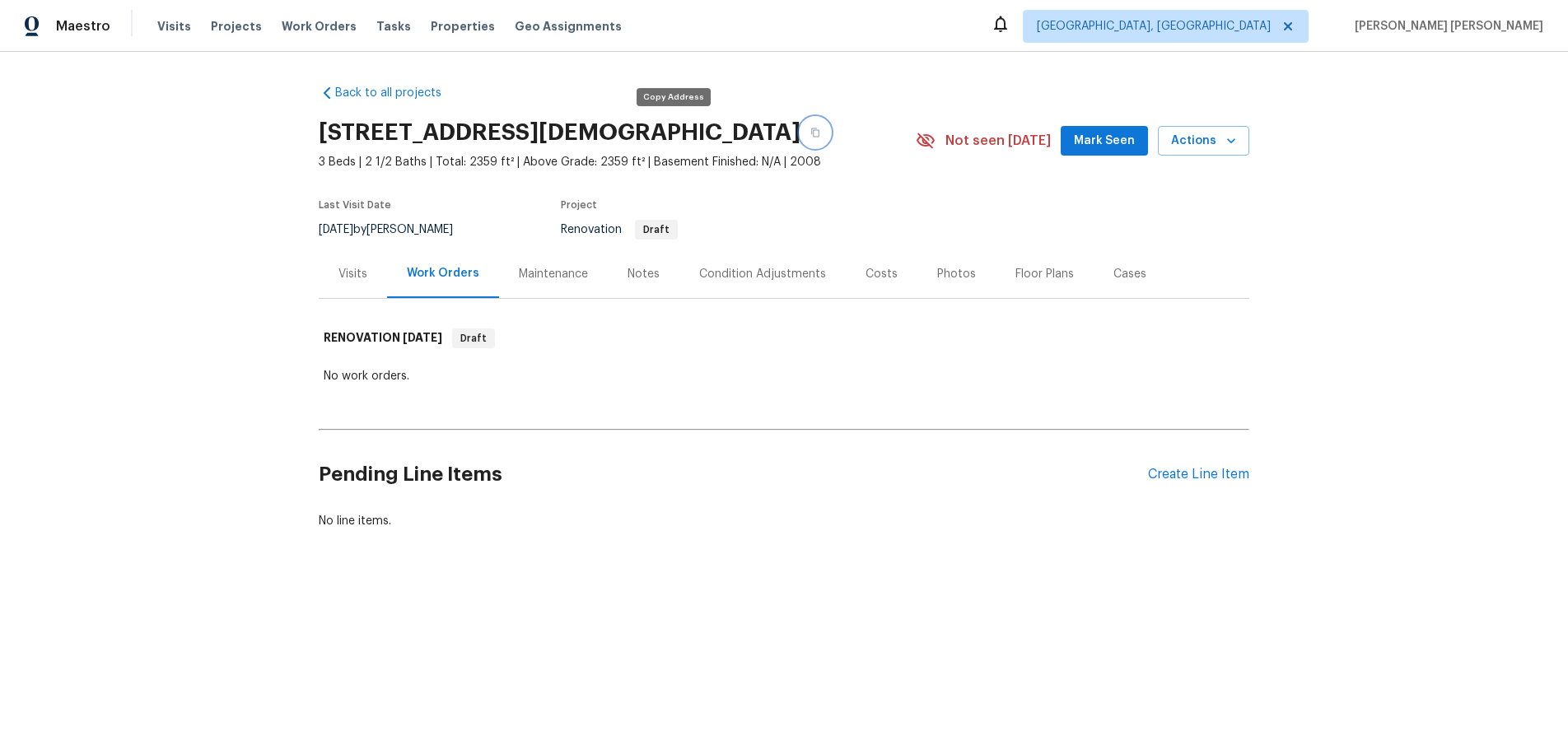
click at [800, 130] on button "button" at bounding box center [815, 132] width 29 height 29
click at [568, 130] on button "button" at bounding box center [553, 132] width 29 height 29
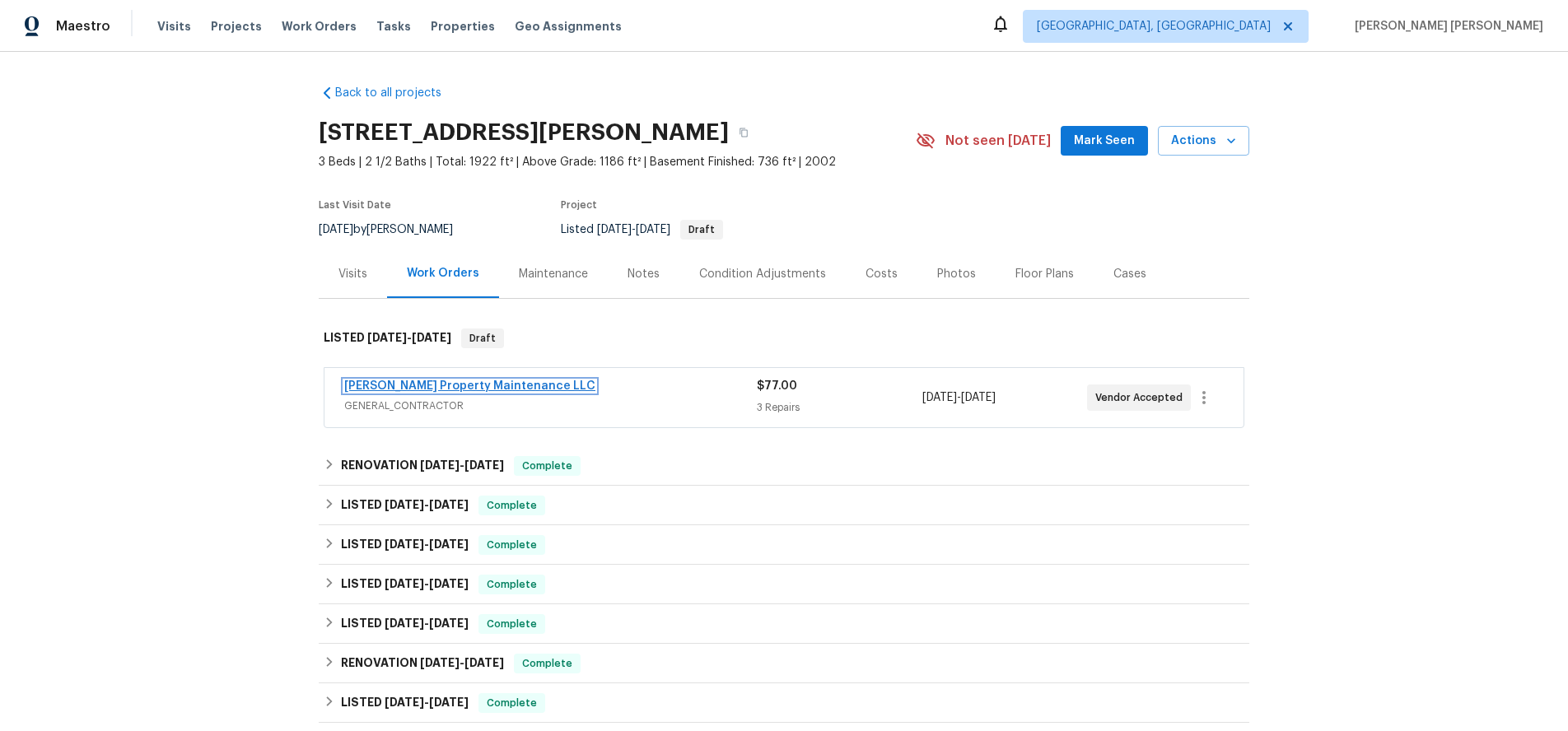
click at [470, 387] on link "[PERSON_NAME] Property Maintenance LLC" at bounding box center [470, 386] width 251 height 12
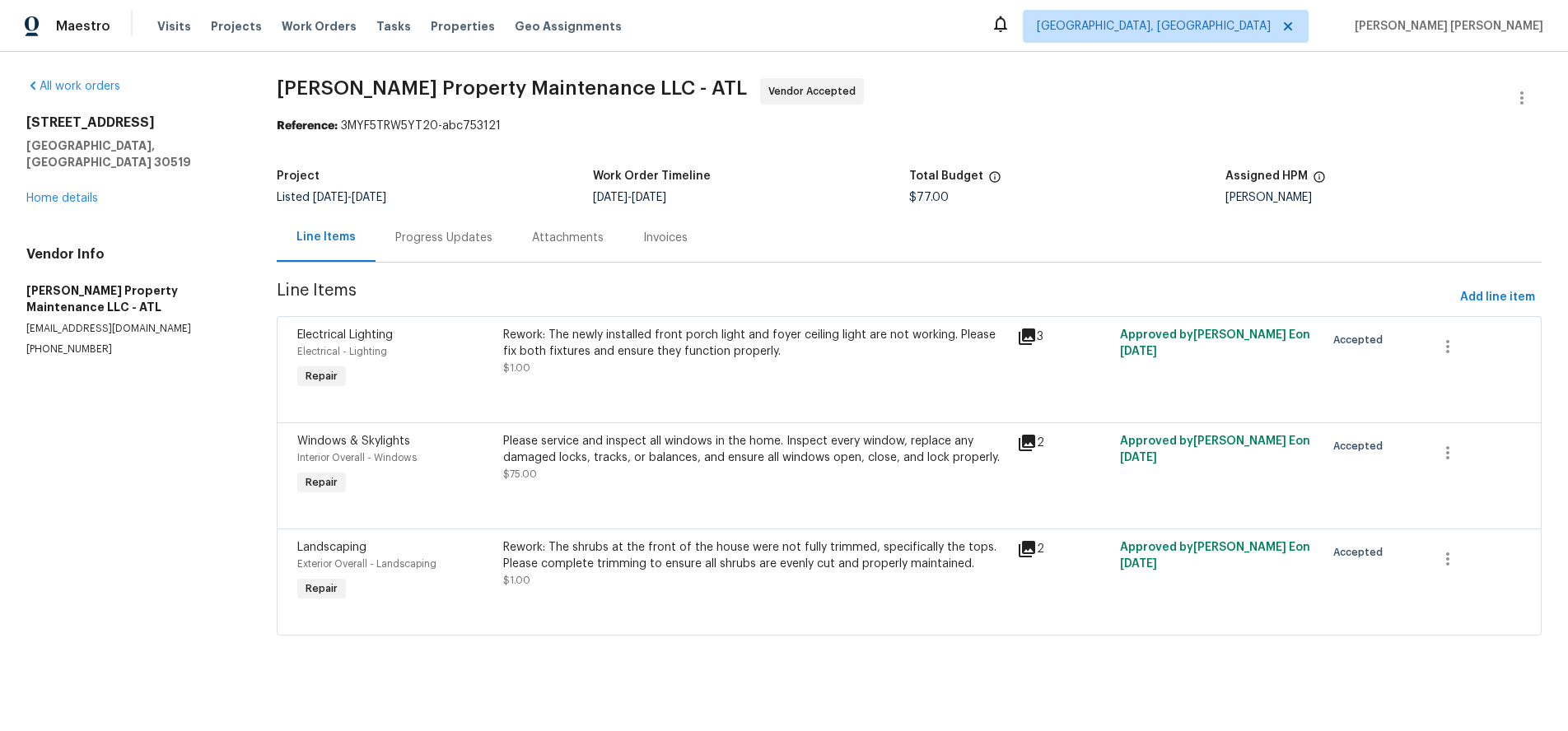
click at [1031, 337] on icon at bounding box center [1027, 337] width 20 height 20
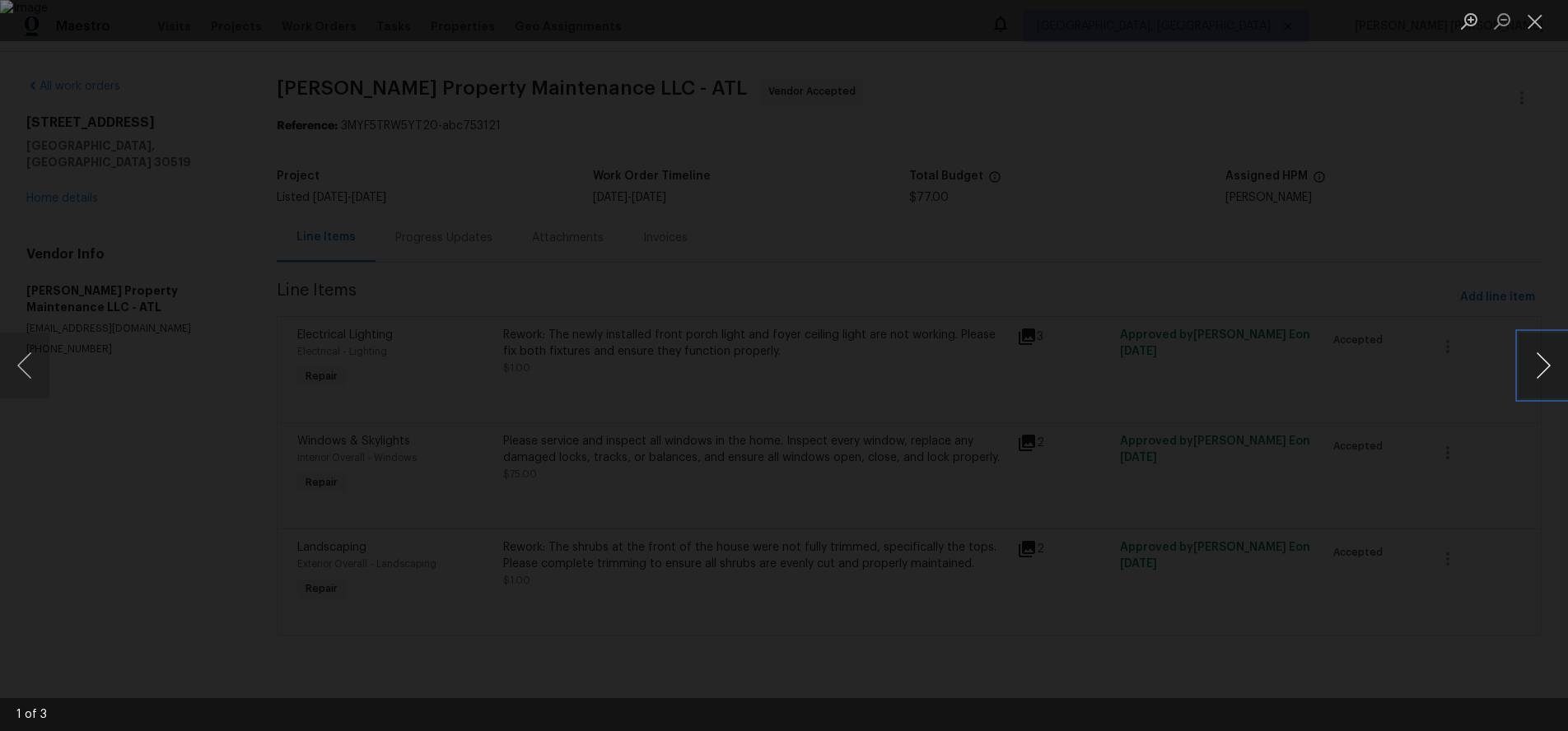
click at [1545, 370] on button "Next image" at bounding box center [1543, 366] width 49 height 66
click at [1453, 387] on div "Lightbox" at bounding box center [784, 366] width 1568 height 731
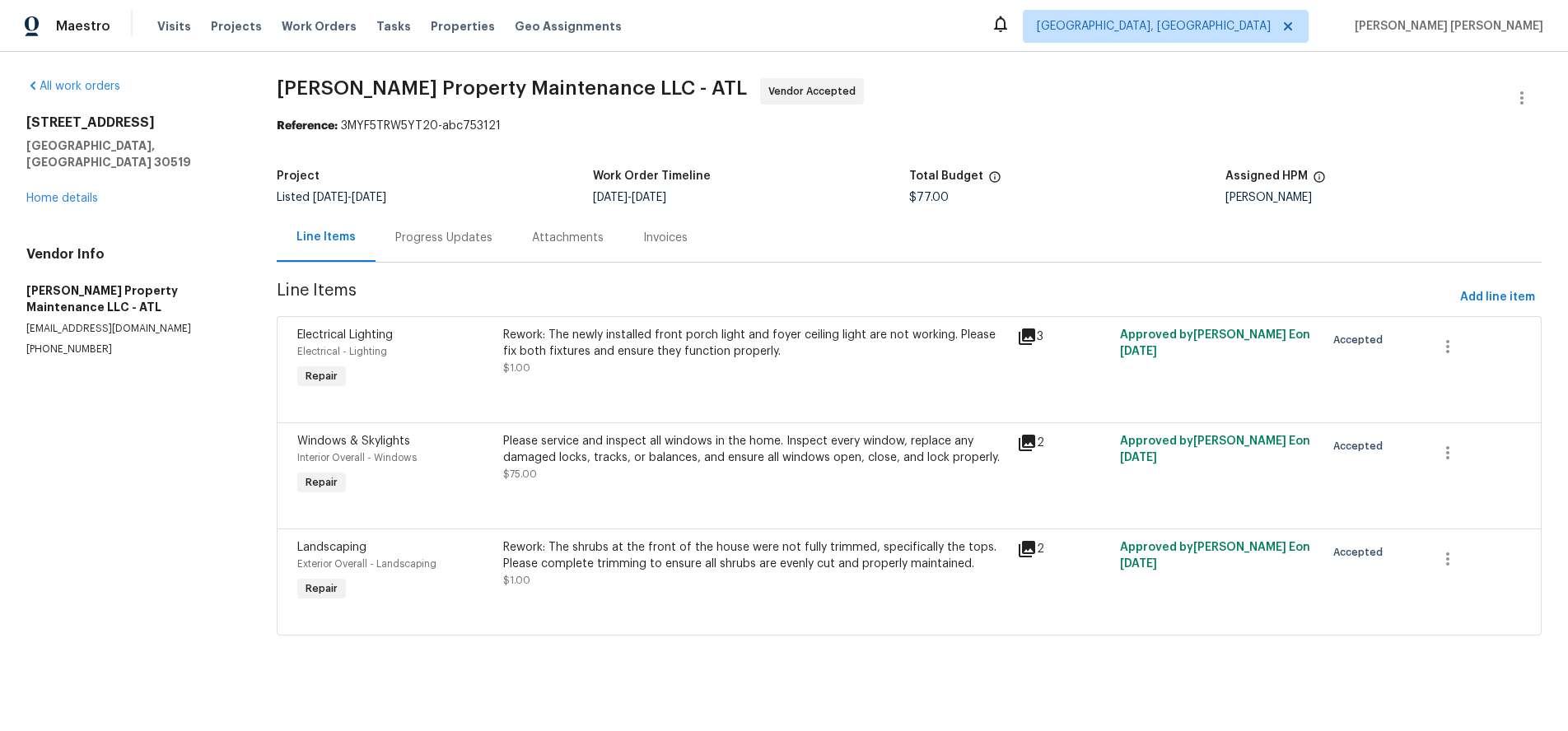
click at [819, 485] on div "Please service and inspect all windows in the home. Inspect every window, repla…" at bounding box center [755, 466] width 514 height 76
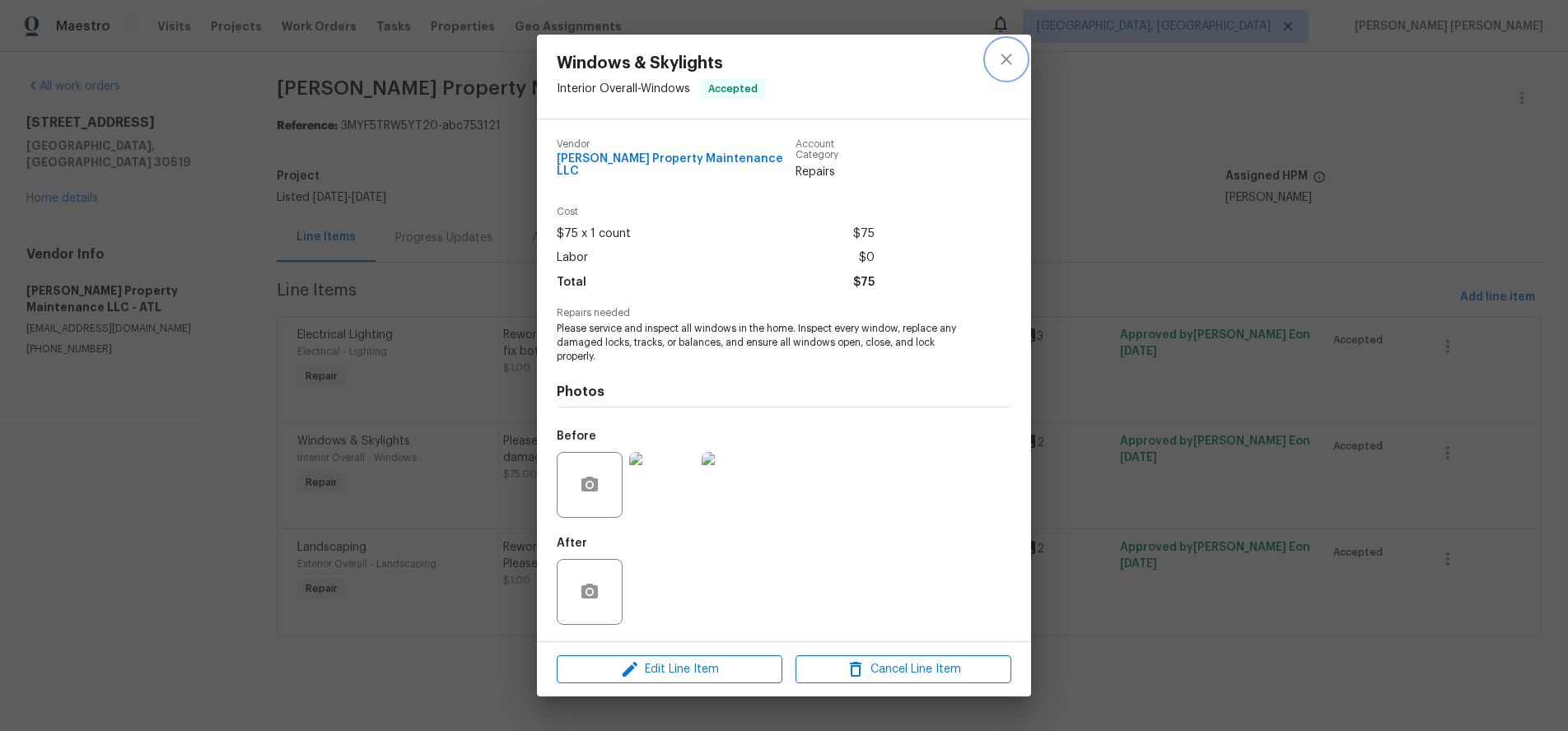
click at [1012, 62] on icon "close" at bounding box center [1006, 59] width 20 height 20
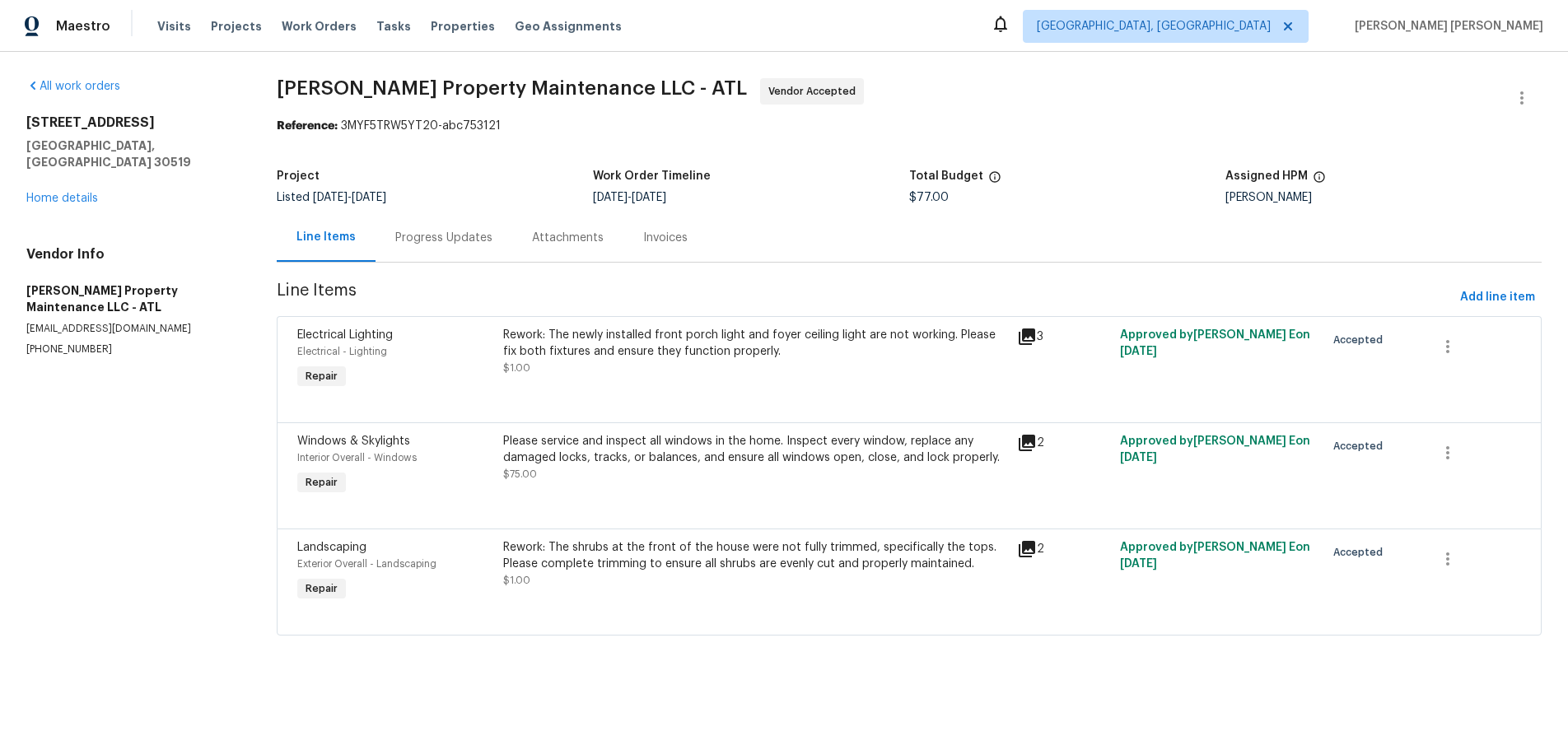
click at [786, 567] on div "Rework: The shrubs at the front of the house were not fully trimmed, specifical…" at bounding box center [756, 556] width 504 height 33
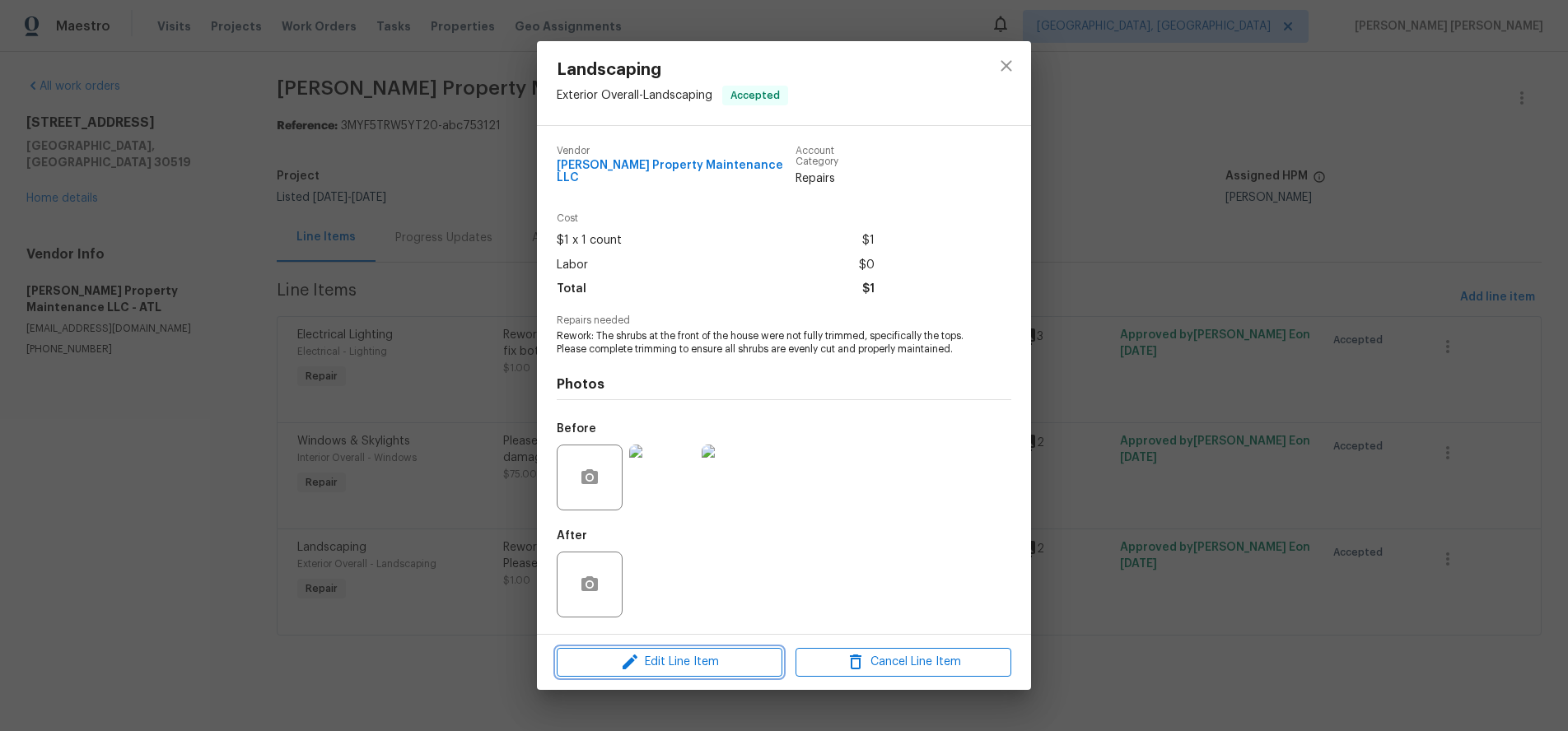
click at [735, 660] on span "Edit Line Item" at bounding box center [670, 662] width 216 height 21
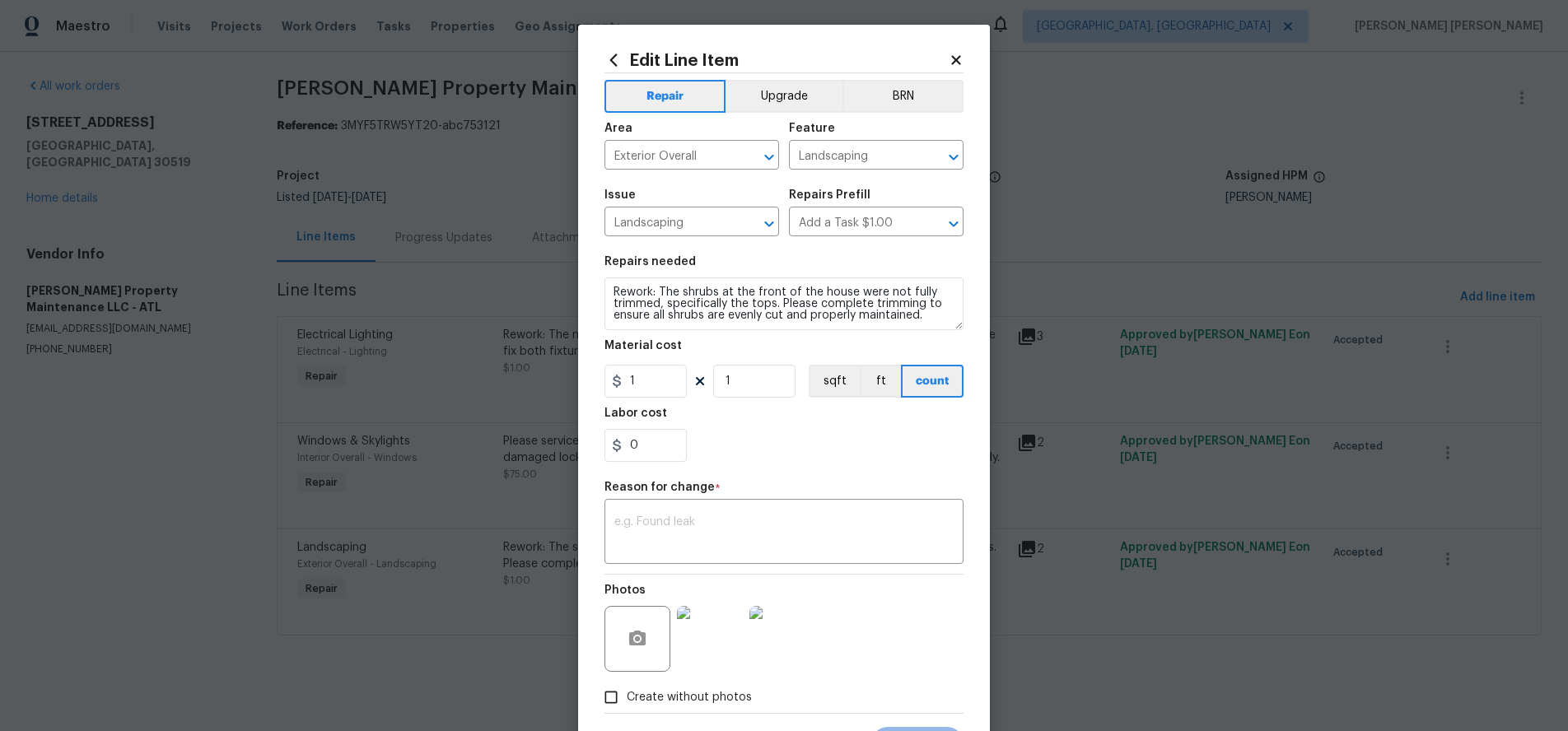
click at [957, 58] on icon at bounding box center [956, 59] width 9 height 9
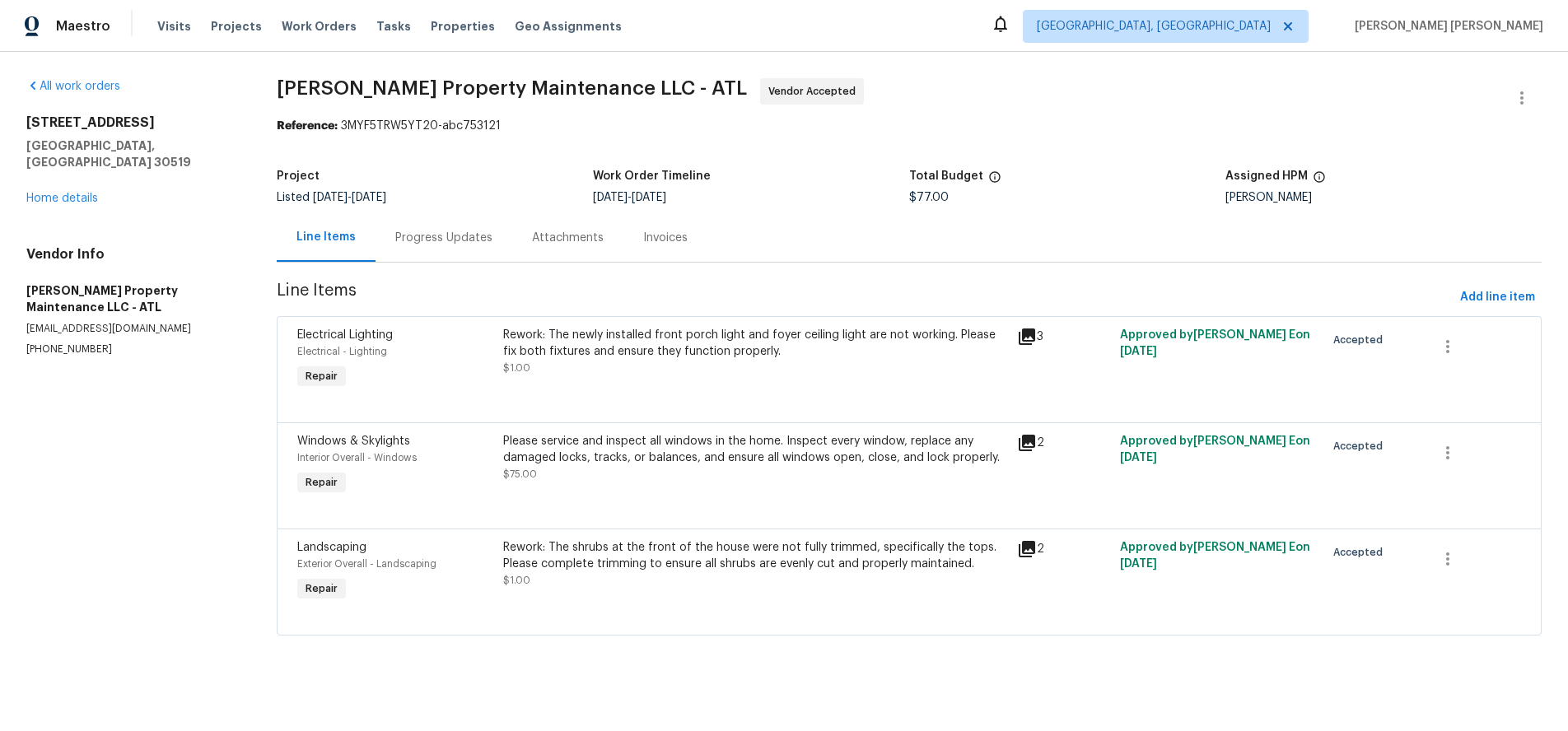
click at [800, 484] on div "Please service and inspect all windows in the home. Inspect every window, repla…" at bounding box center [755, 466] width 514 height 76
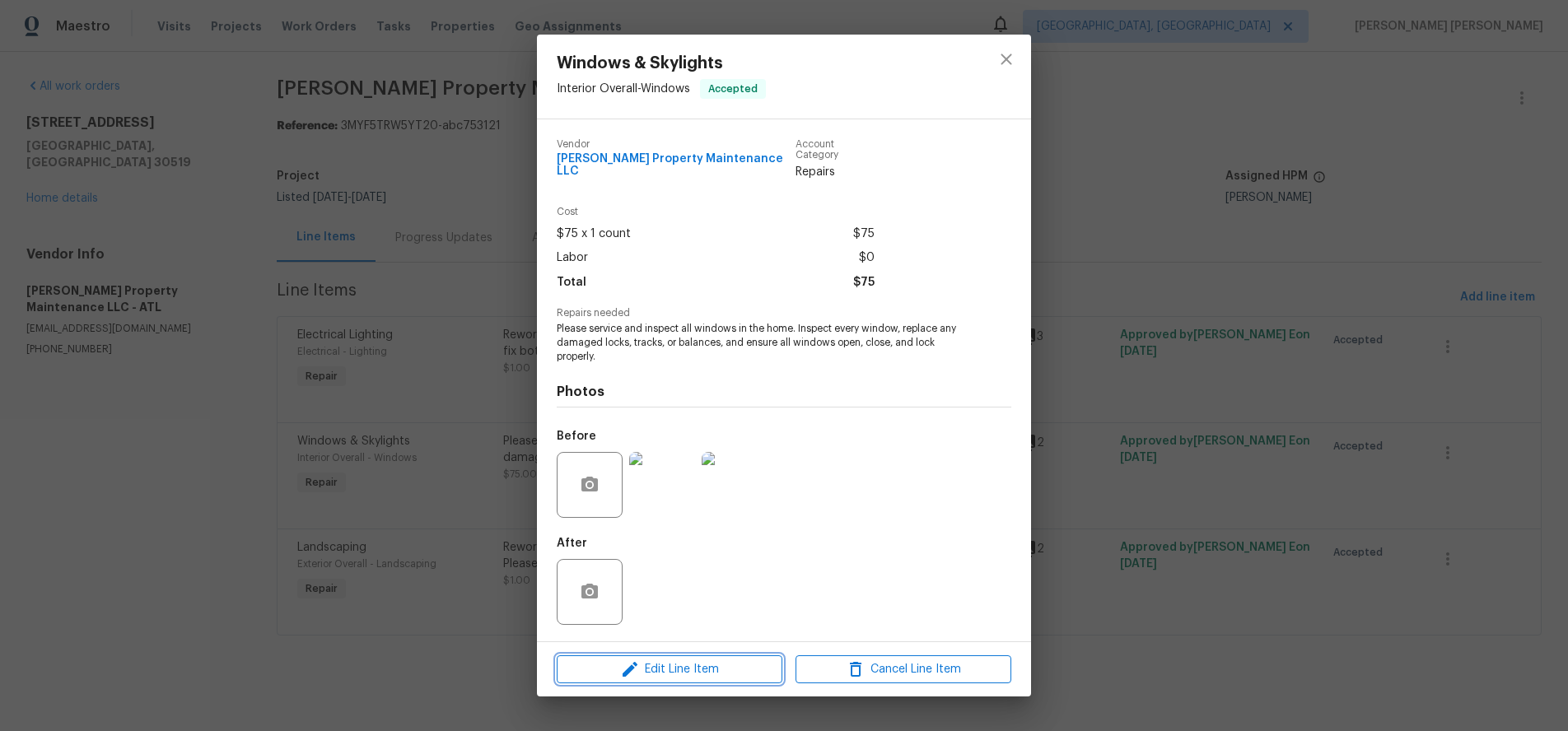
click at [736, 660] on span "Edit Line Item" at bounding box center [670, 670] width 216 height 21
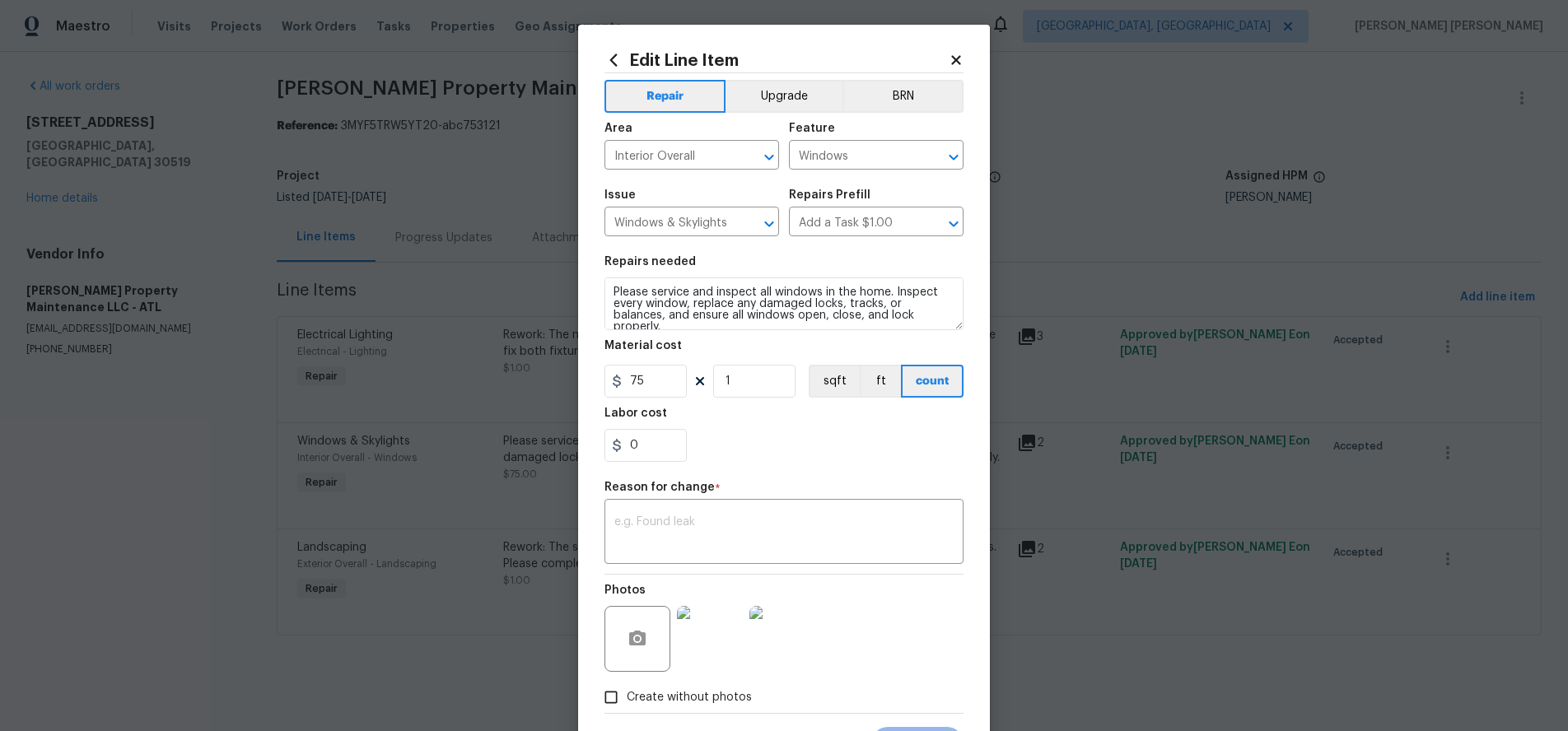
click at [954, 57] on icon at bounding box center [956, 59] width 9 height 9
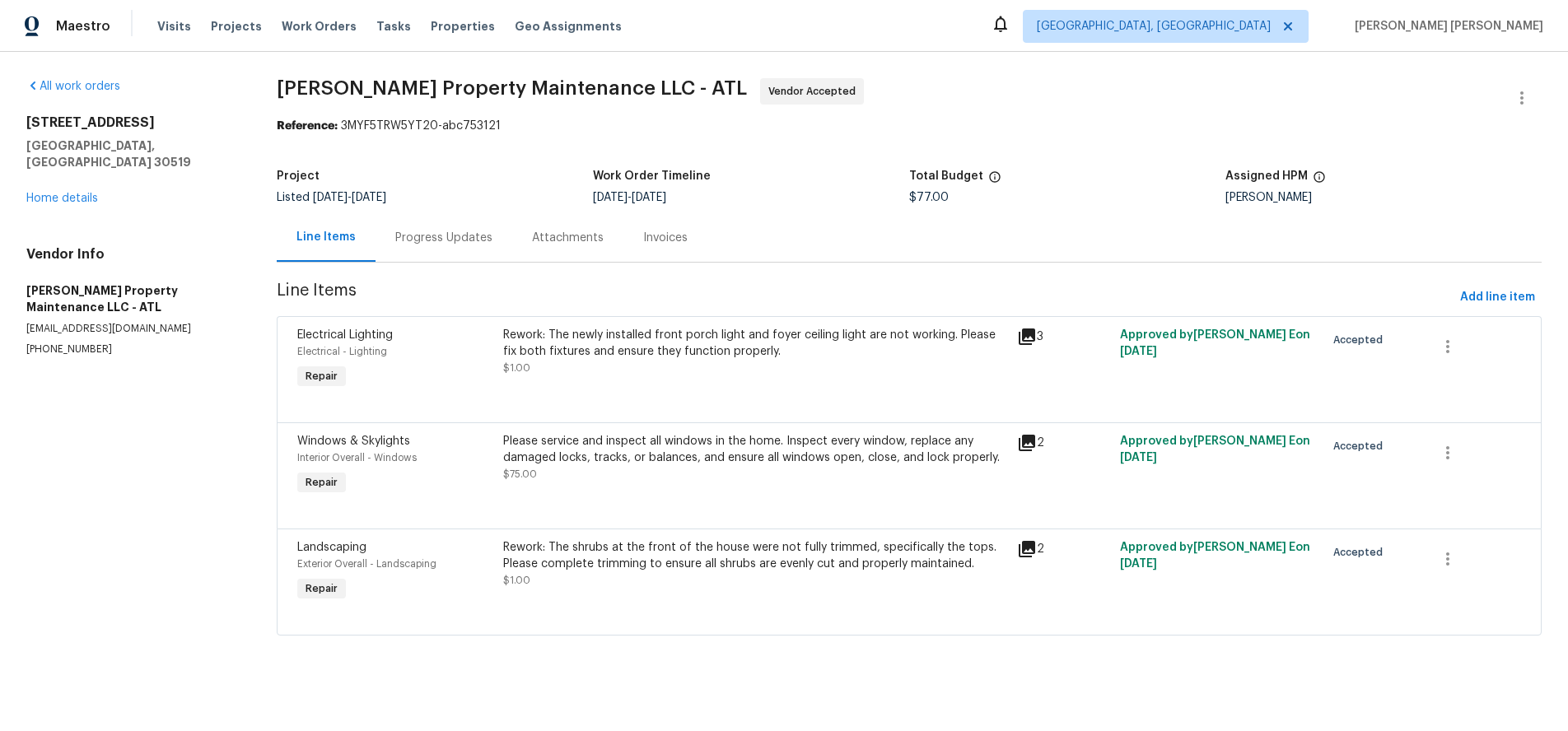
click at [733, 336] on div "Rework: The newly installed front porch light and foyer ceiling light are not w…" at bounding box center [756, 344] width 504 height 33
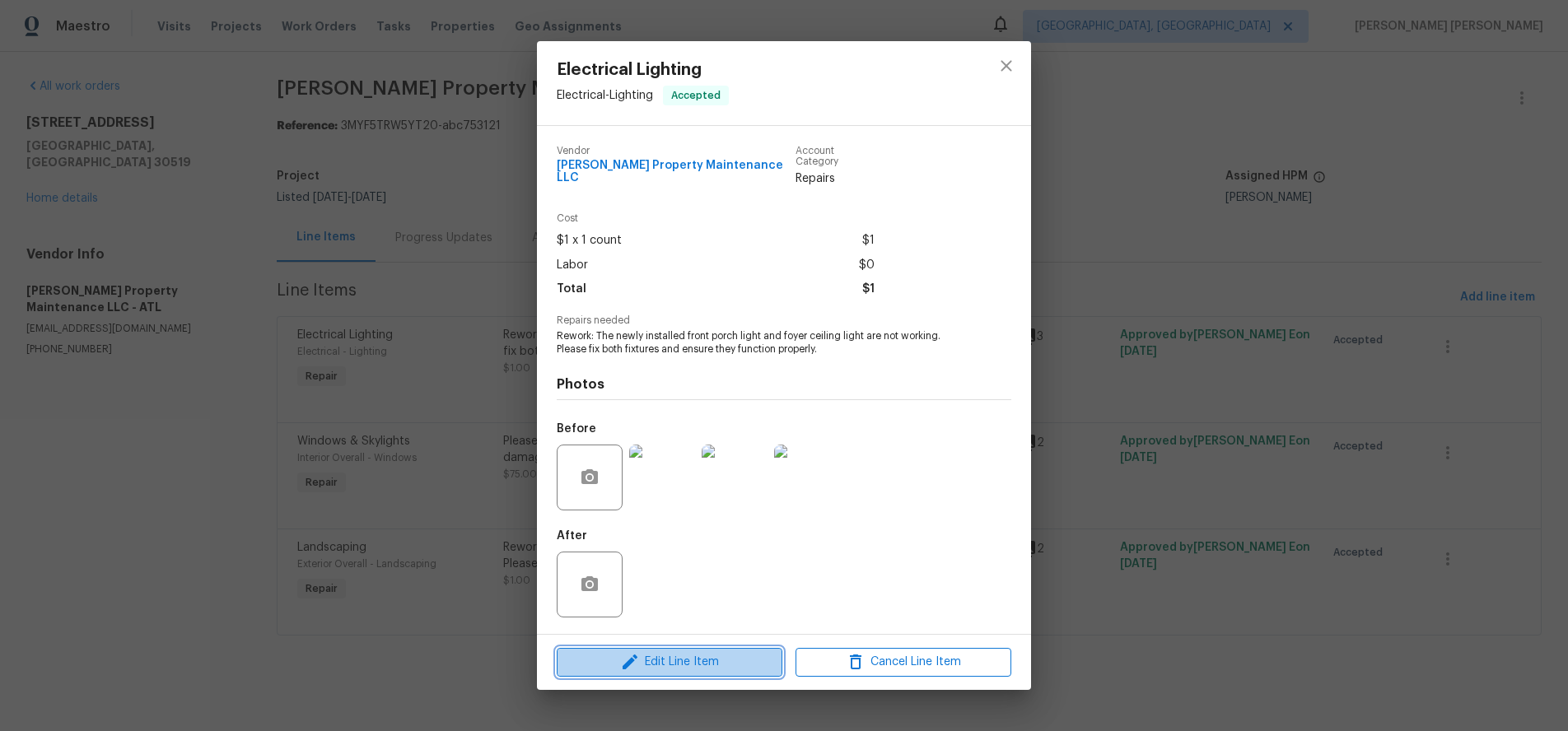
click at [707, 662] on span "Edit Line Item" at bounding box center [670, 662] width 216 height 21
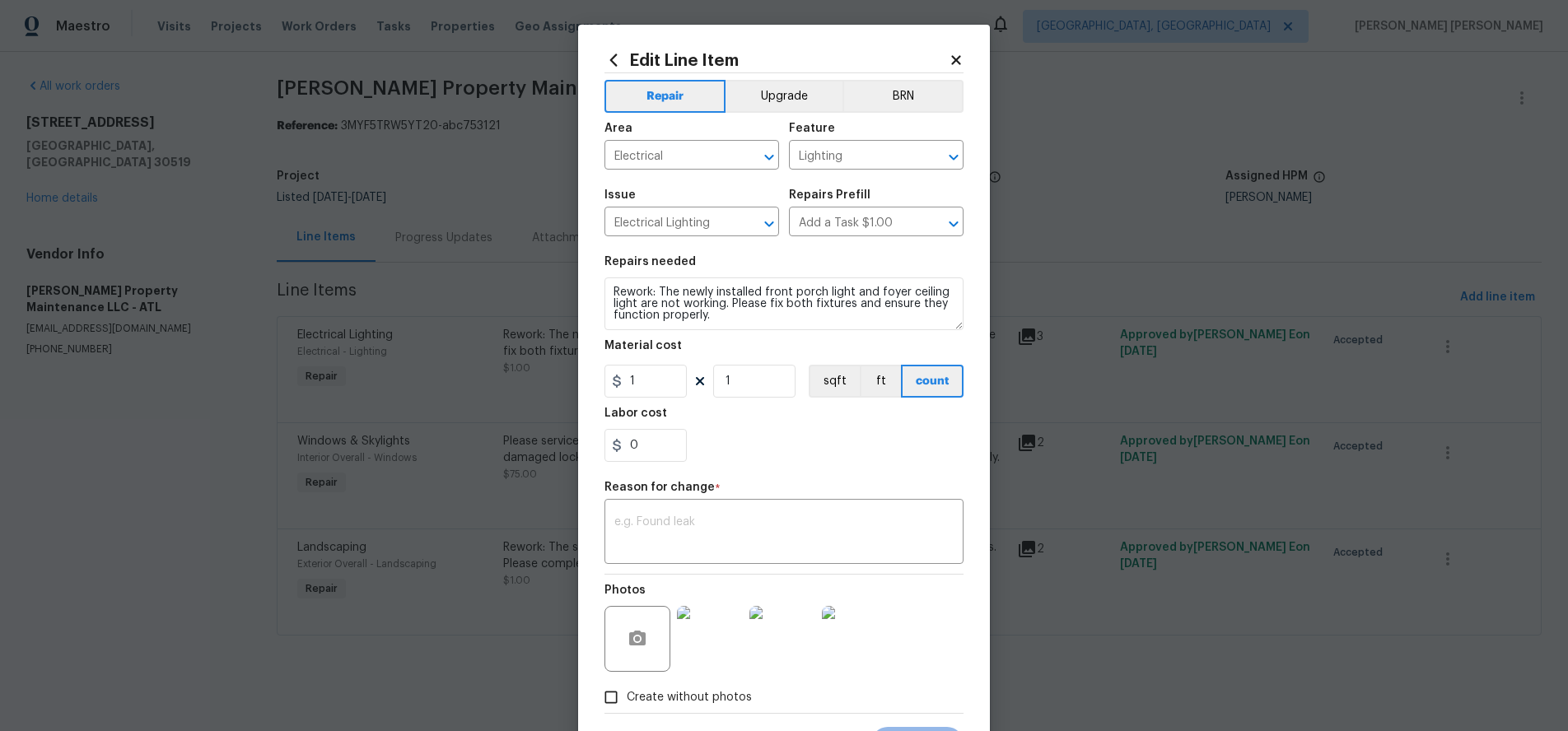
click at [954, 58] on icon at bounding box center [956, 59] width 9 height 9
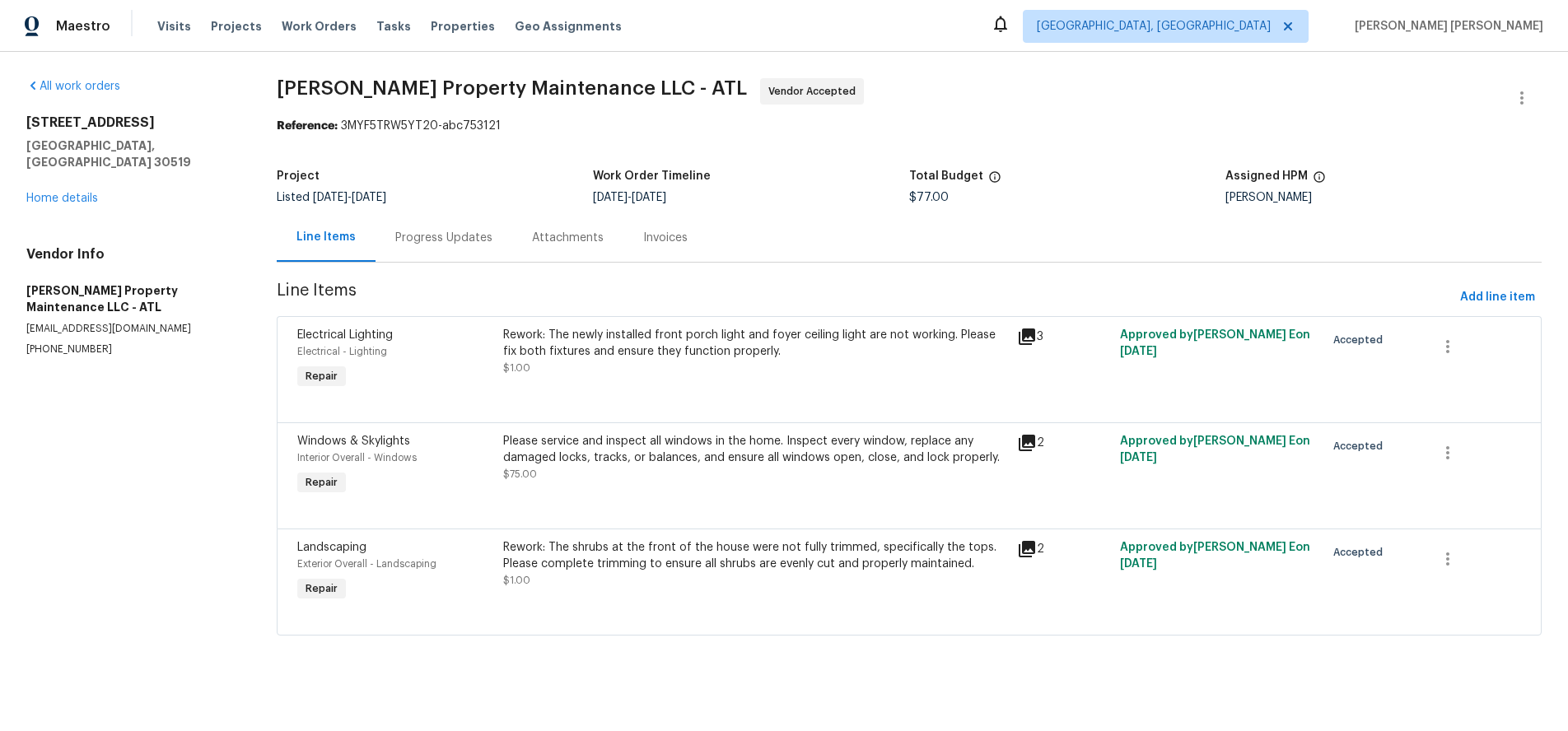
click at [803, 387] on div "Rework: The newly installed front porch light and foyer ceiling light are not w…" at bounding box center [755, 359] width 514 height 76
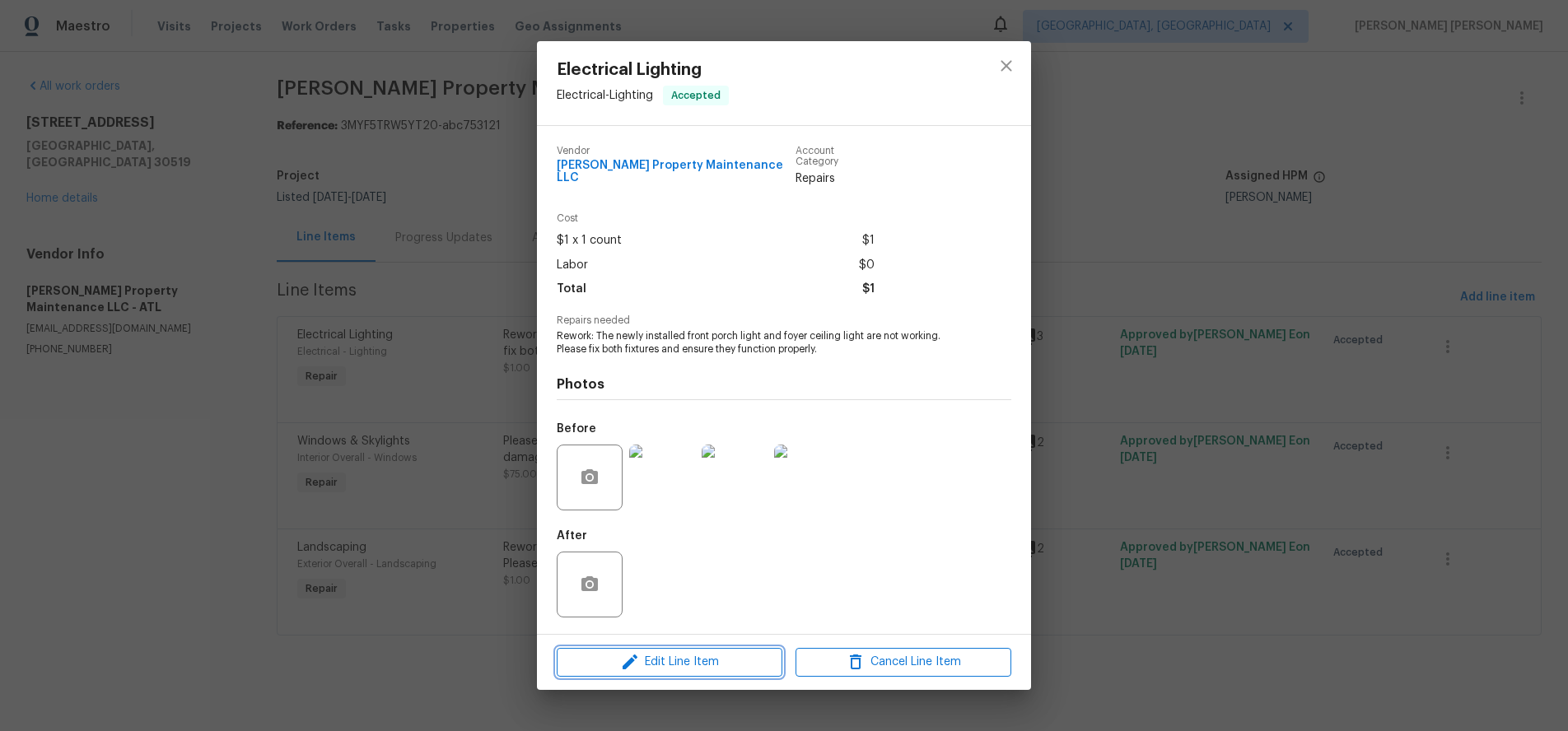
click at [731, 664] on span "Edit Line Item" at bounding box center [670, 662] width 216 height 21
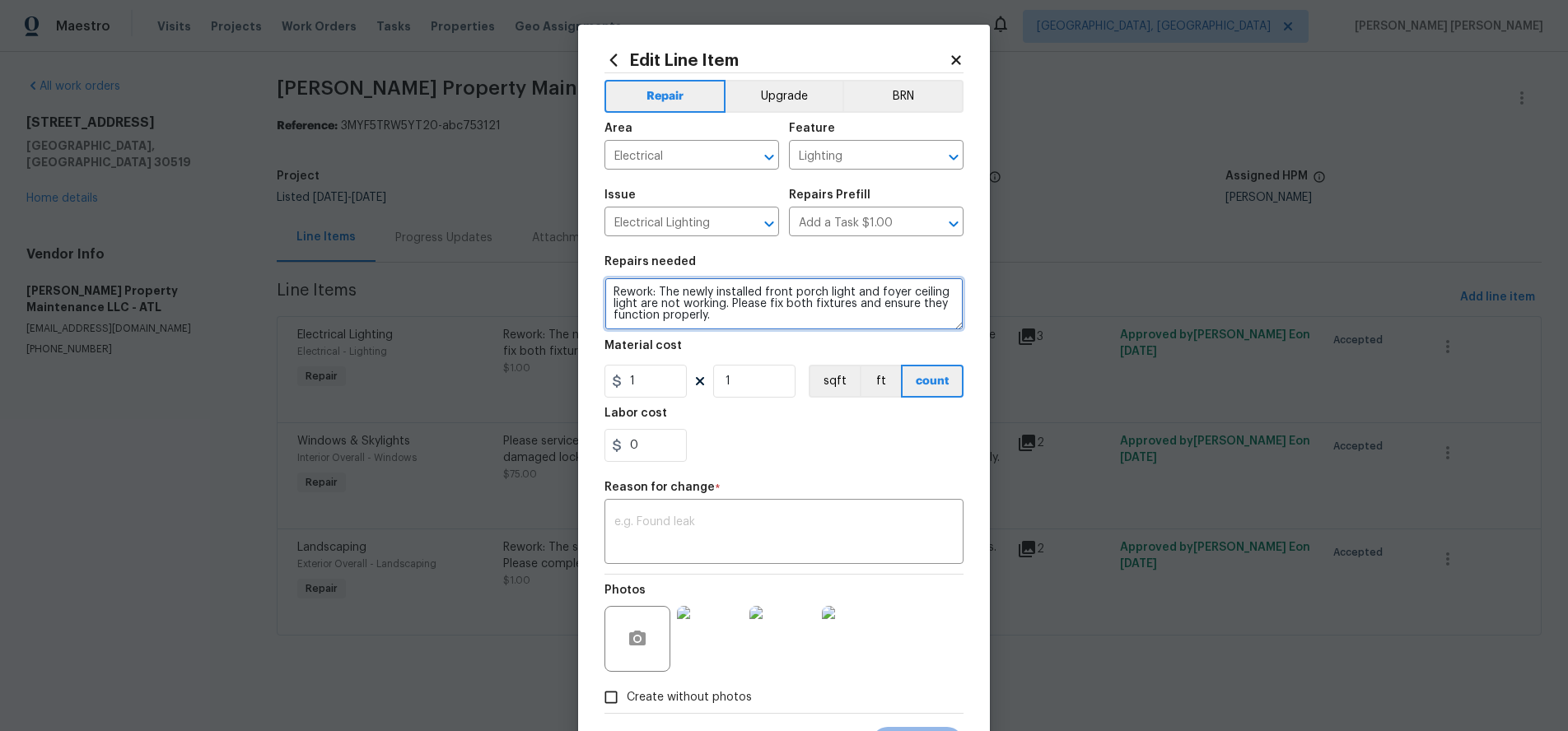
drag, startPoint x: 612, startPoint y: 291, endPoint x: 674, endPoint y: 325, distance: 70.7
click at [703, 344] on section "Repairs needed Rework: The newly installed front porch light and foyer ceiling …" at bounding box center [783, 358] width 359 height 226
click at [954, 62] on icon at bounding box center [956, 59] width 9 height 9
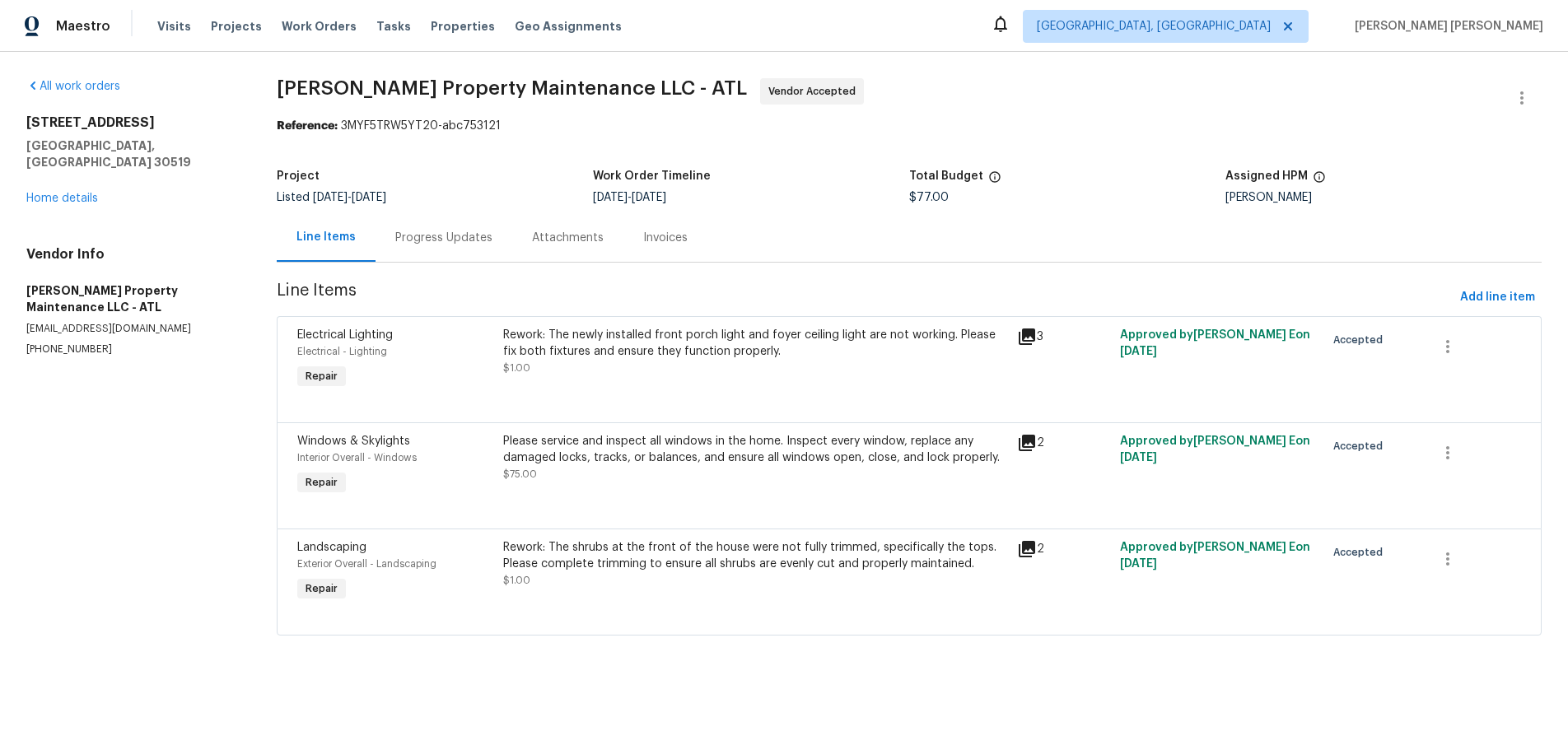
click at [681, 476] on div "Please service and inspect all windows in the home. Inspect every window, repla…" at bounding box center [756, 458] width 504 height 49
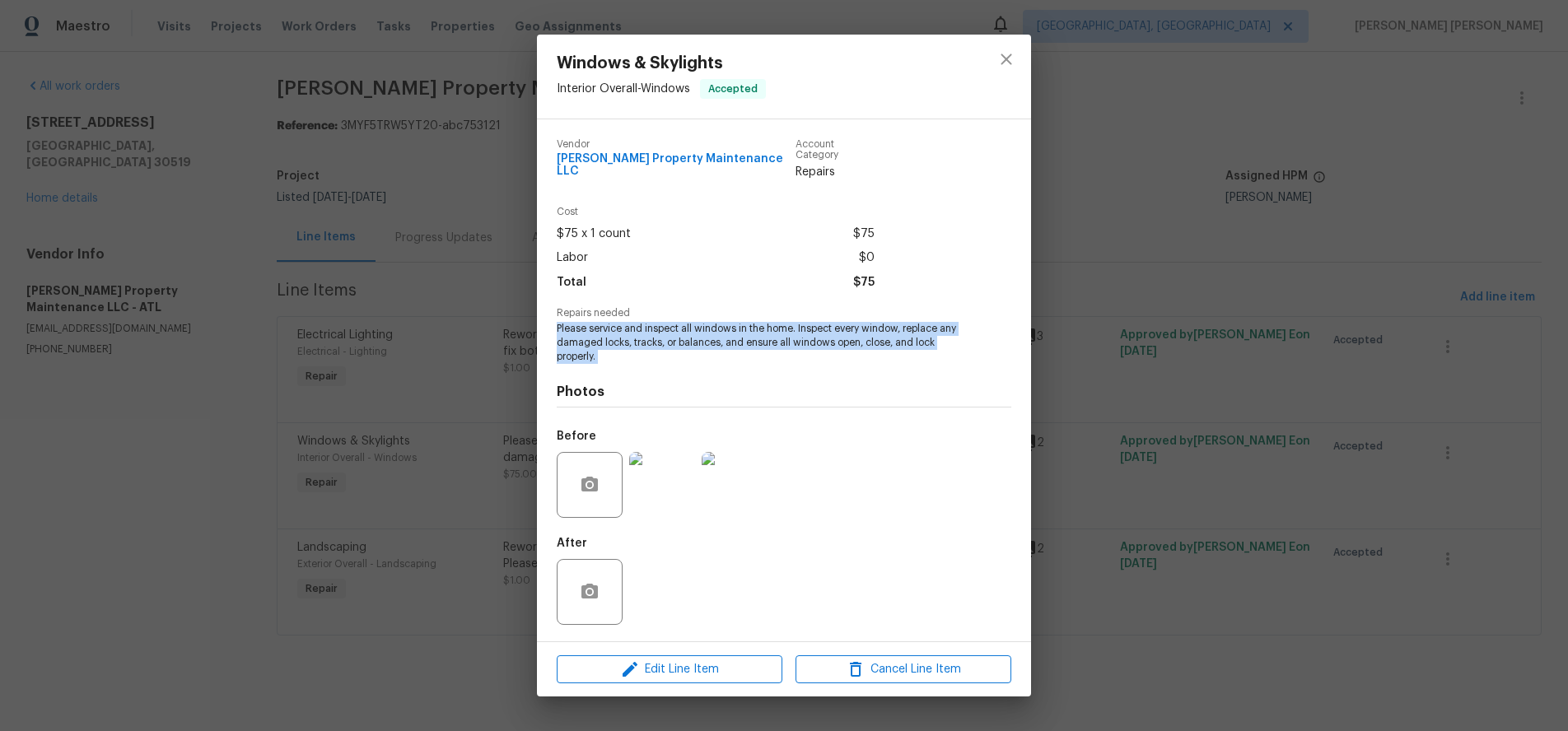
drag, startPoint x: 559, startPoint y: 322, endPoint x: 607, endPoint y: 360, distance: 61.2
click at [607, 360] on div "Vendor Glen Property Maintenance LLC Account Category Repairs Cost $75 x 1 coun…" at bounding box center [784, 380] width 494 height 522
copy span "Please service and inspect all windows in the home. Inspect every window, repla…"
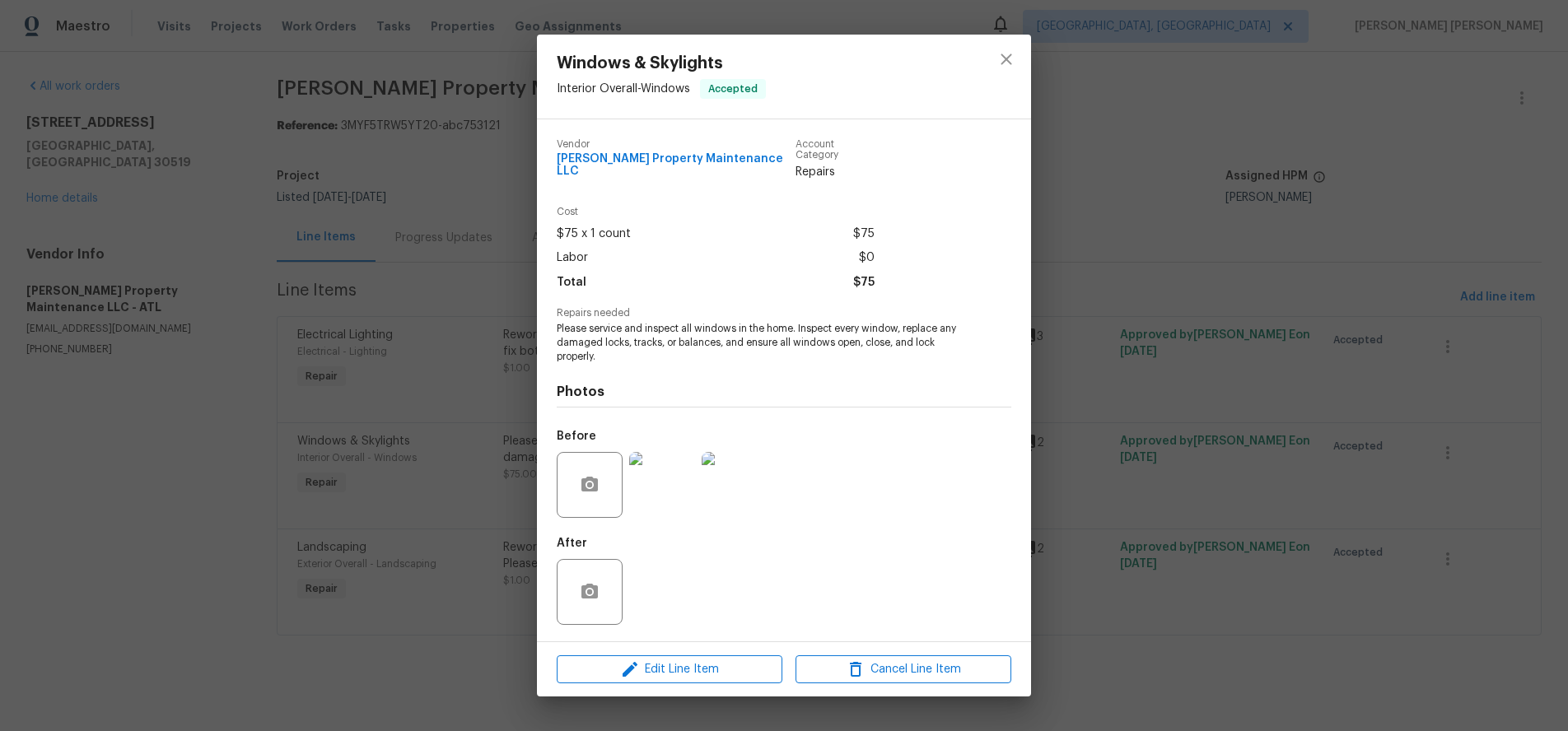
click at [1160, 211] on div "Windows & Skylights Interior Overall - Windows Accepted Vendor Glen Property Ma…" at bounding box center [784, 366] width 1568 height 731
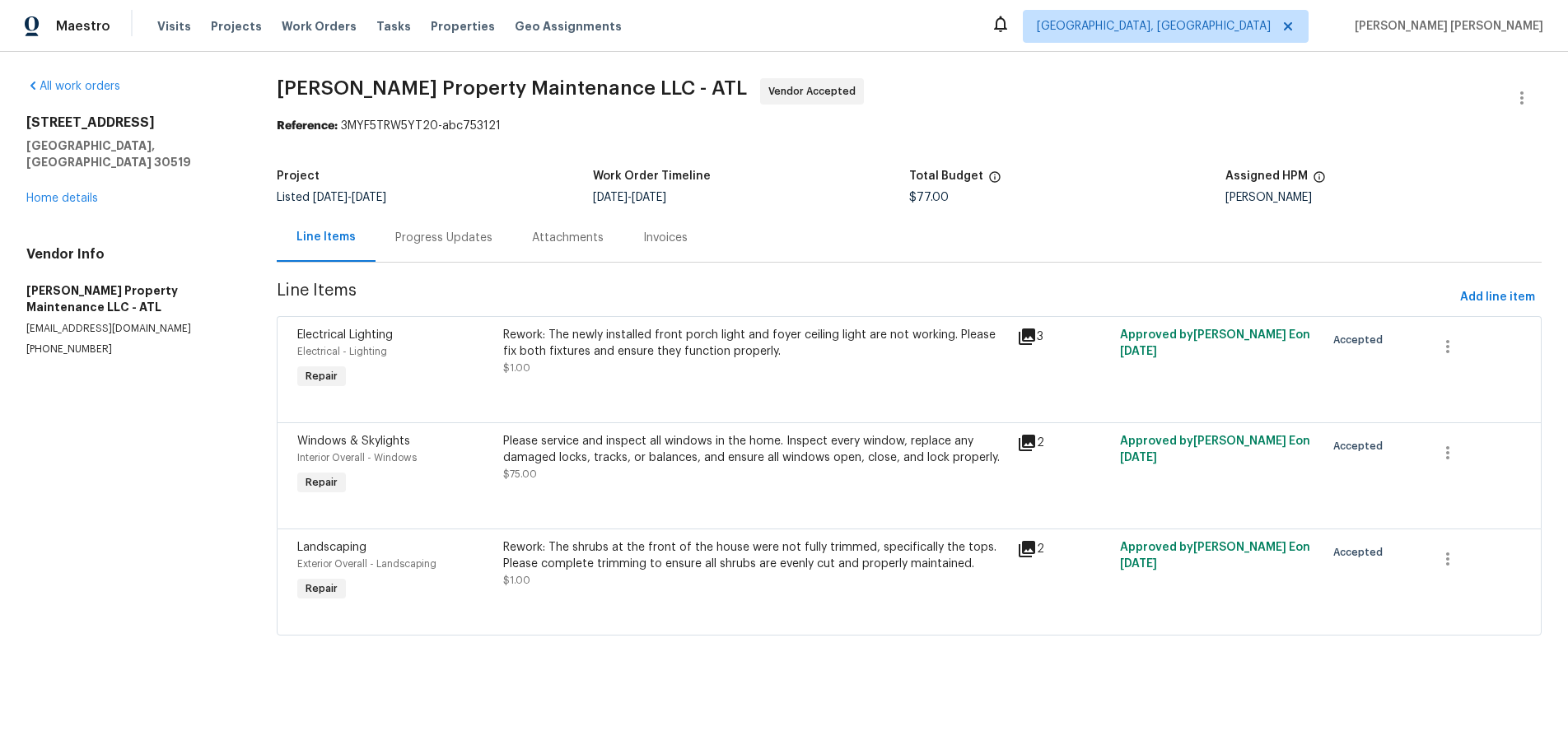
click at [927, 567] on div "Rework: The shrubs at the front of the house were not fully trimmed, specifical…" at bounding box center [756, 556] width 504 height 33
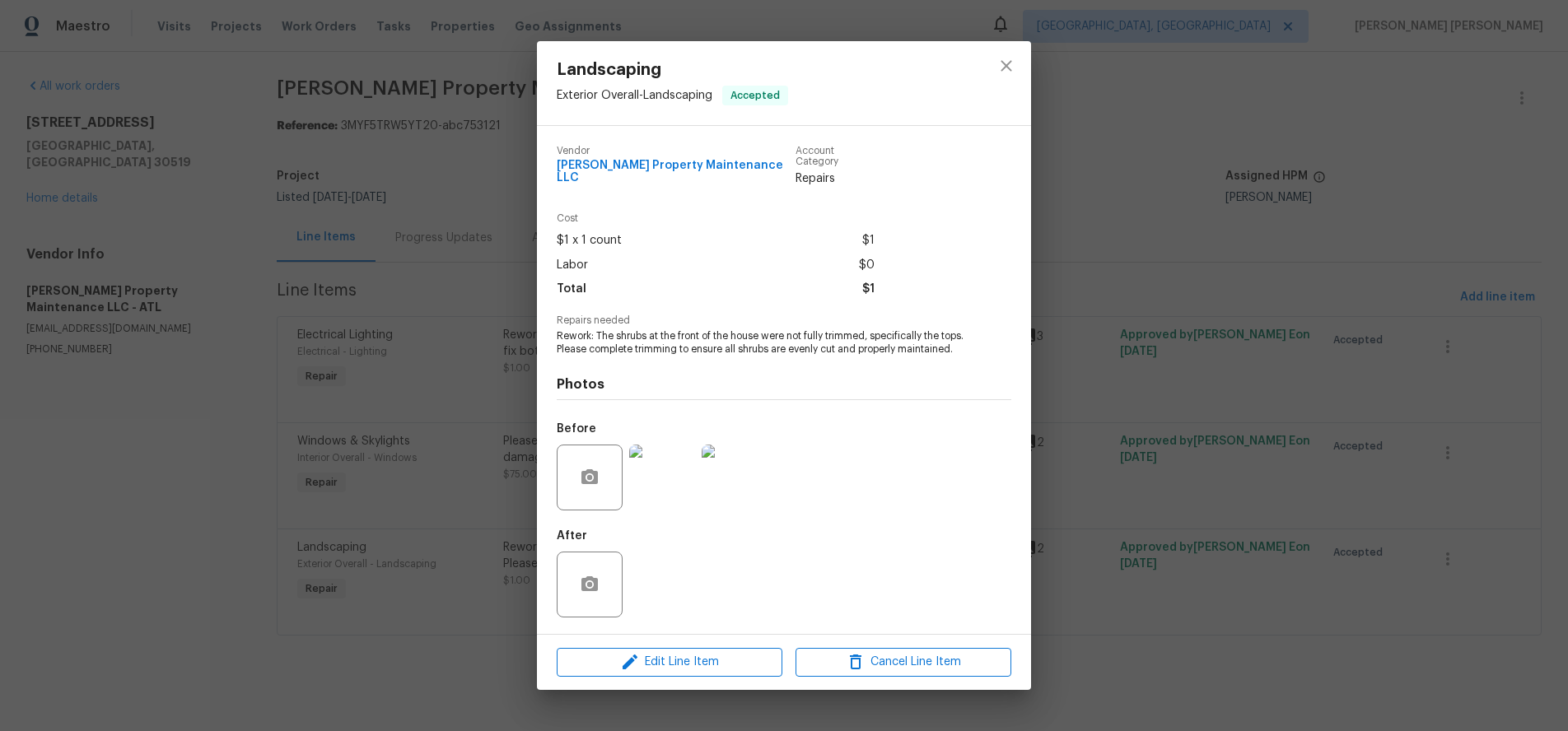
click at [908, 567] on div "After" at bounding box center [783, 574] width 454 height 107
click at [610, 354] on span "Rework: The shrubs at the front of the house were not fully trimmed, specifical…" at bounding box center [761, 343] width 409 height 28
click at [1005, 65] on icon "close" at bounding box center [1006, 67] width 11 height 11
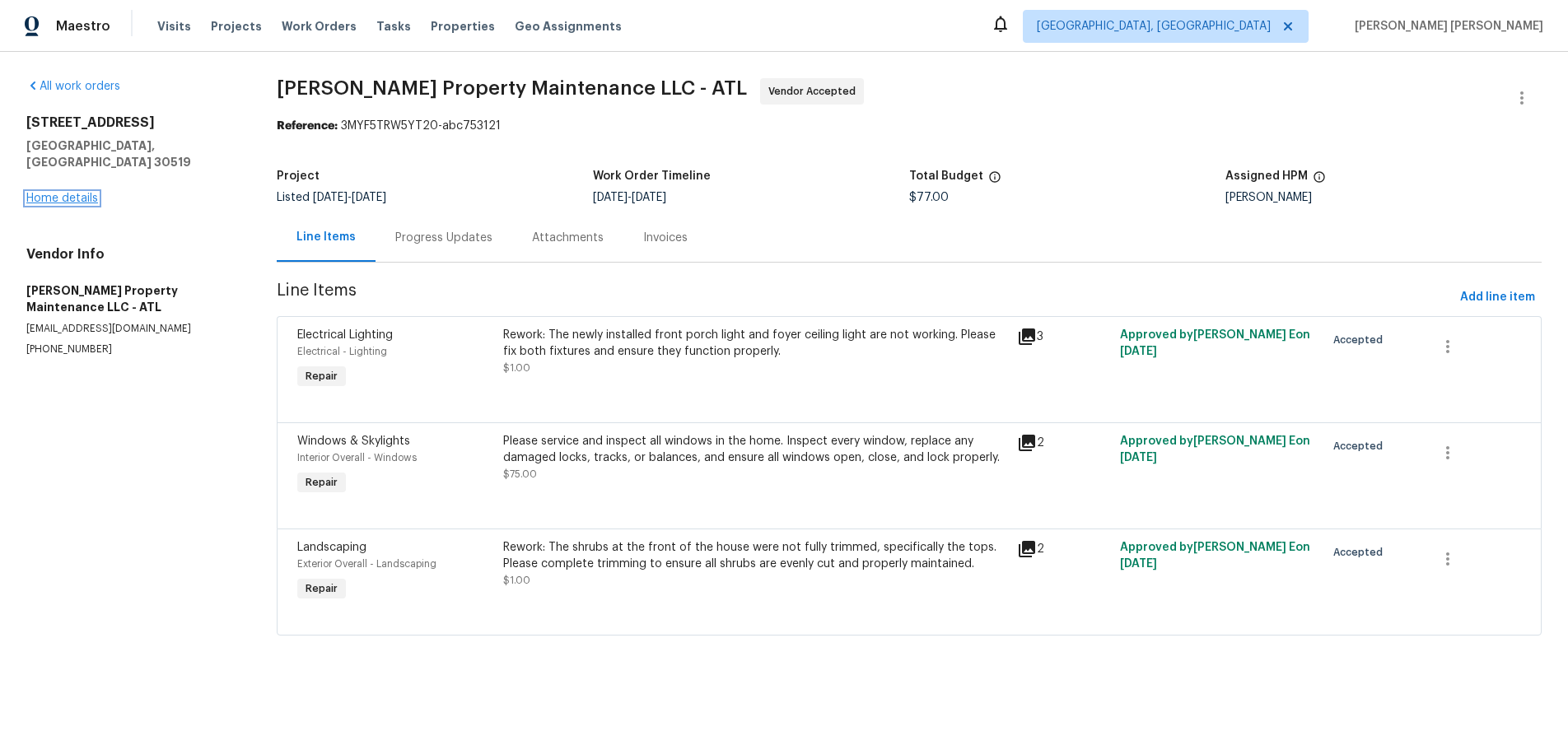
click at [78, 193] on link "Home details" at bounding box center [62, 198] width 71 height 12
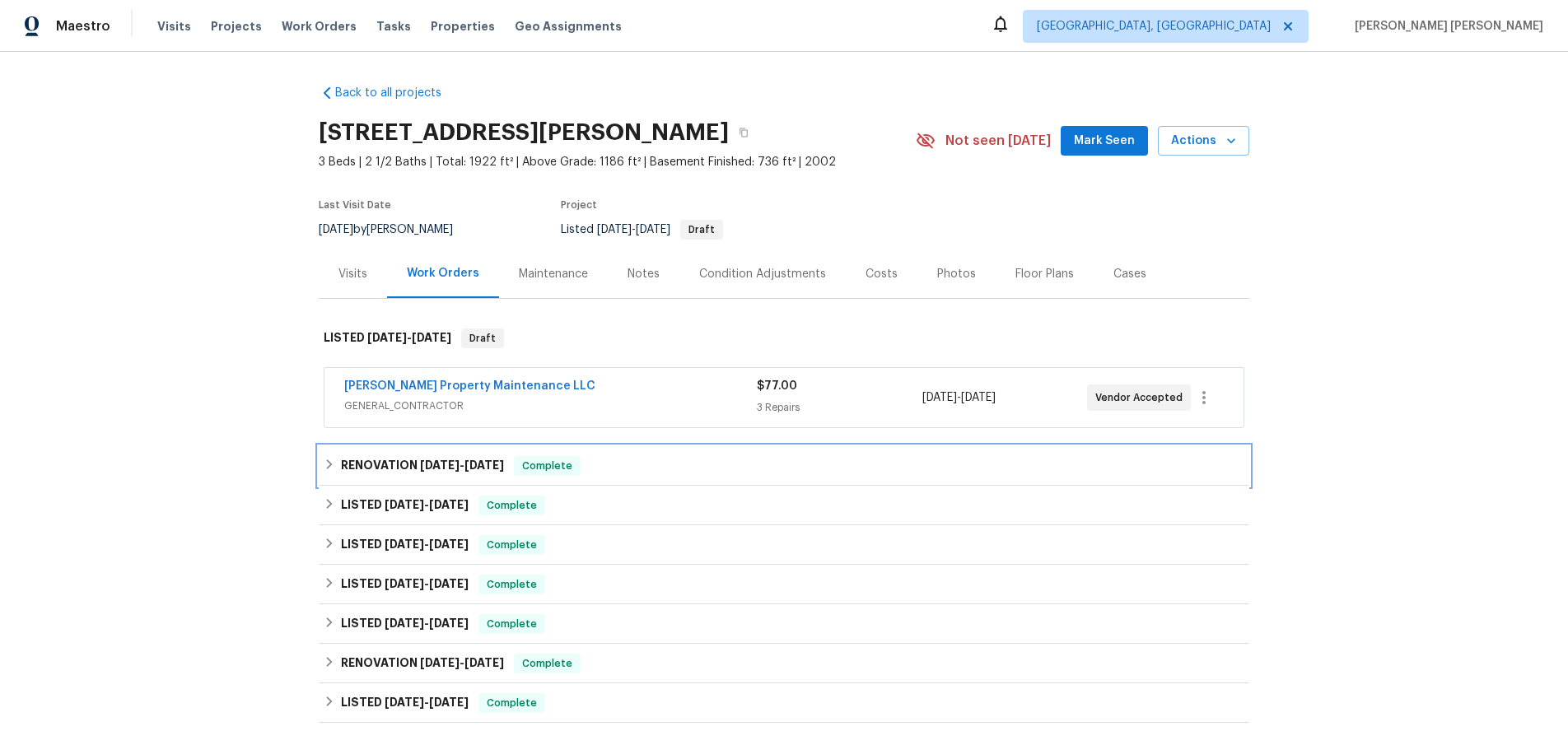
click at [355, 471] on h6 "RENOVATION 9/8/25 - 9/19/25" at bounding box center [422, 466] width 163 height 20
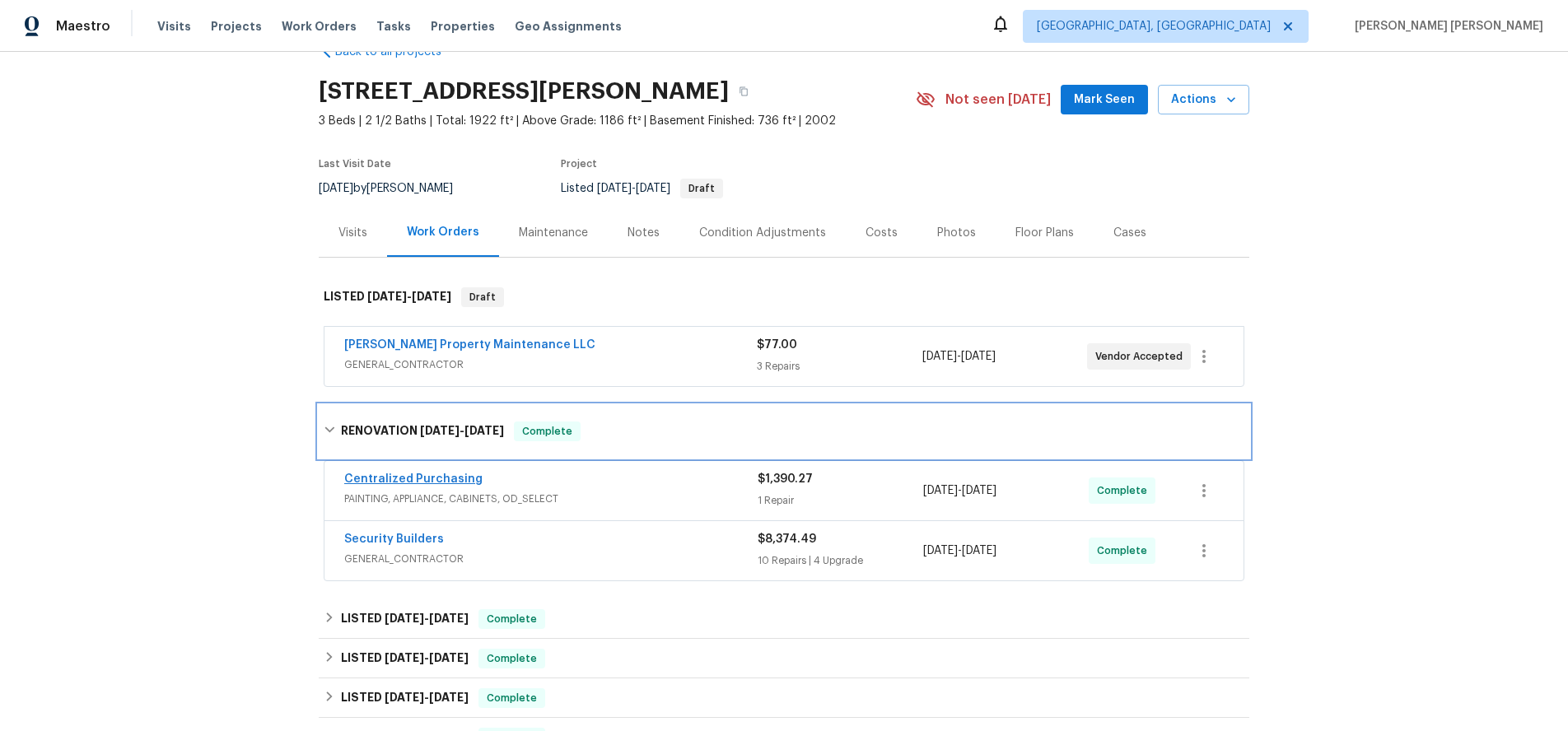
scroll to position [49, 0]
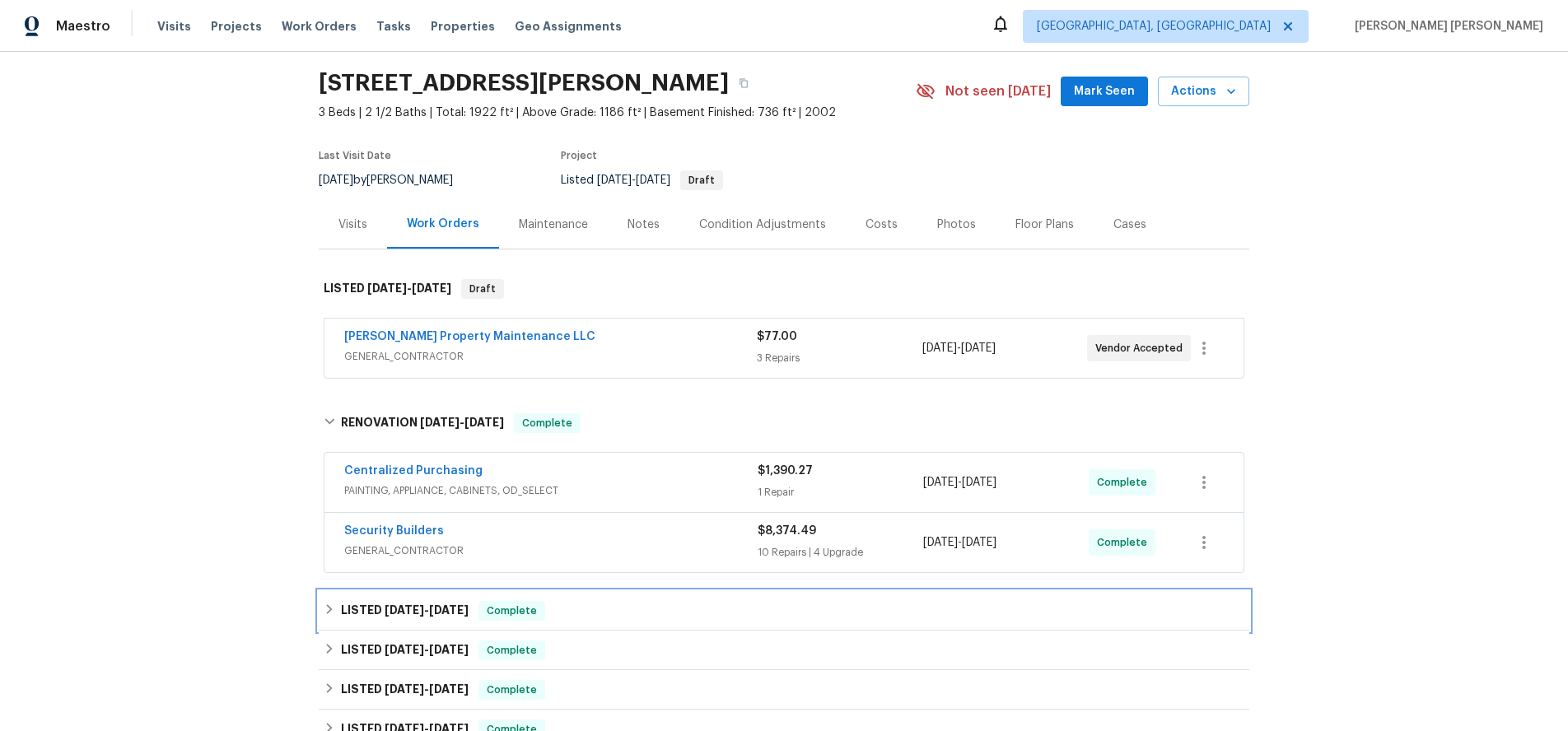
click at [416, 606] on span "8/27/25" at bounding box center [404, 609] width 39 height 12
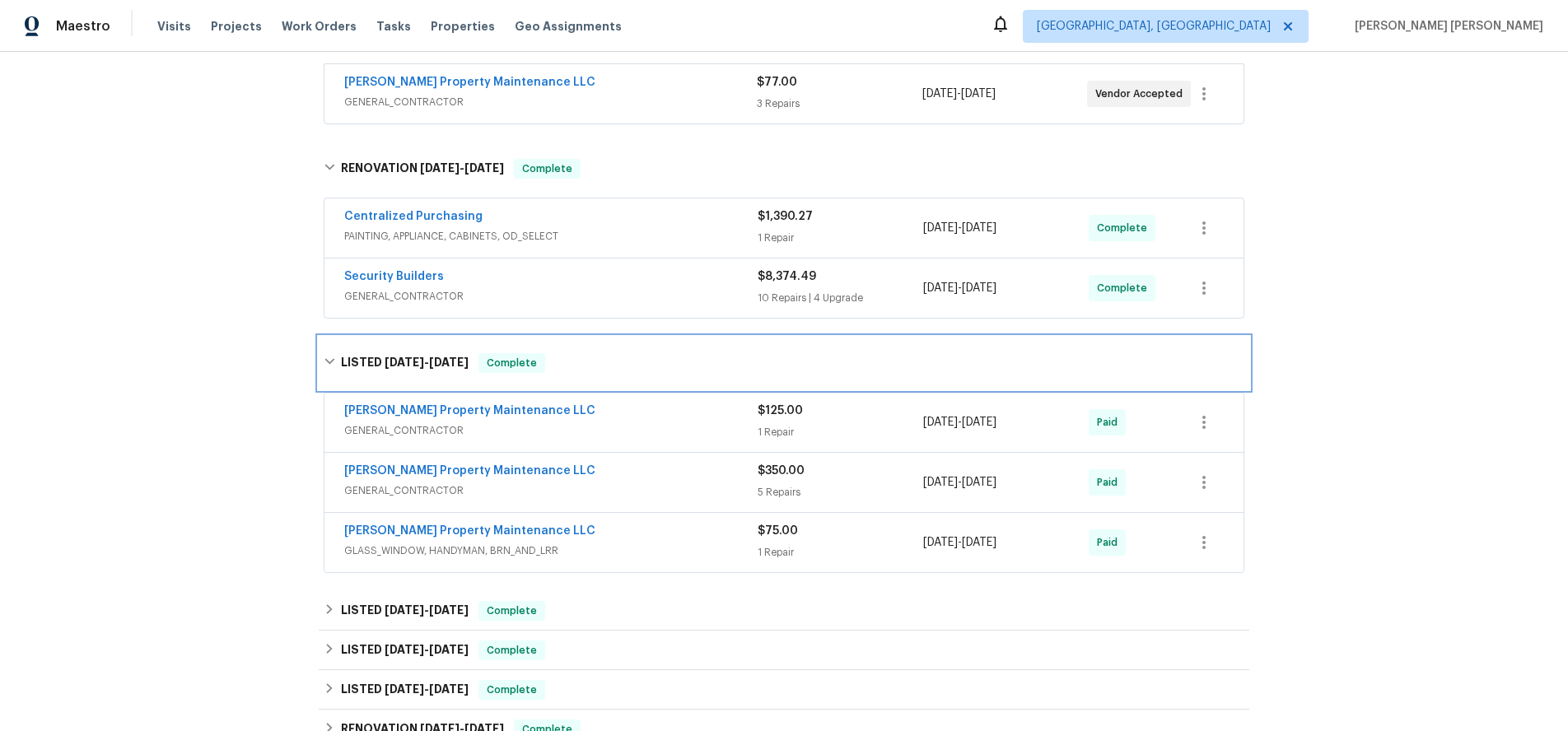
scroll to position [311, 0]
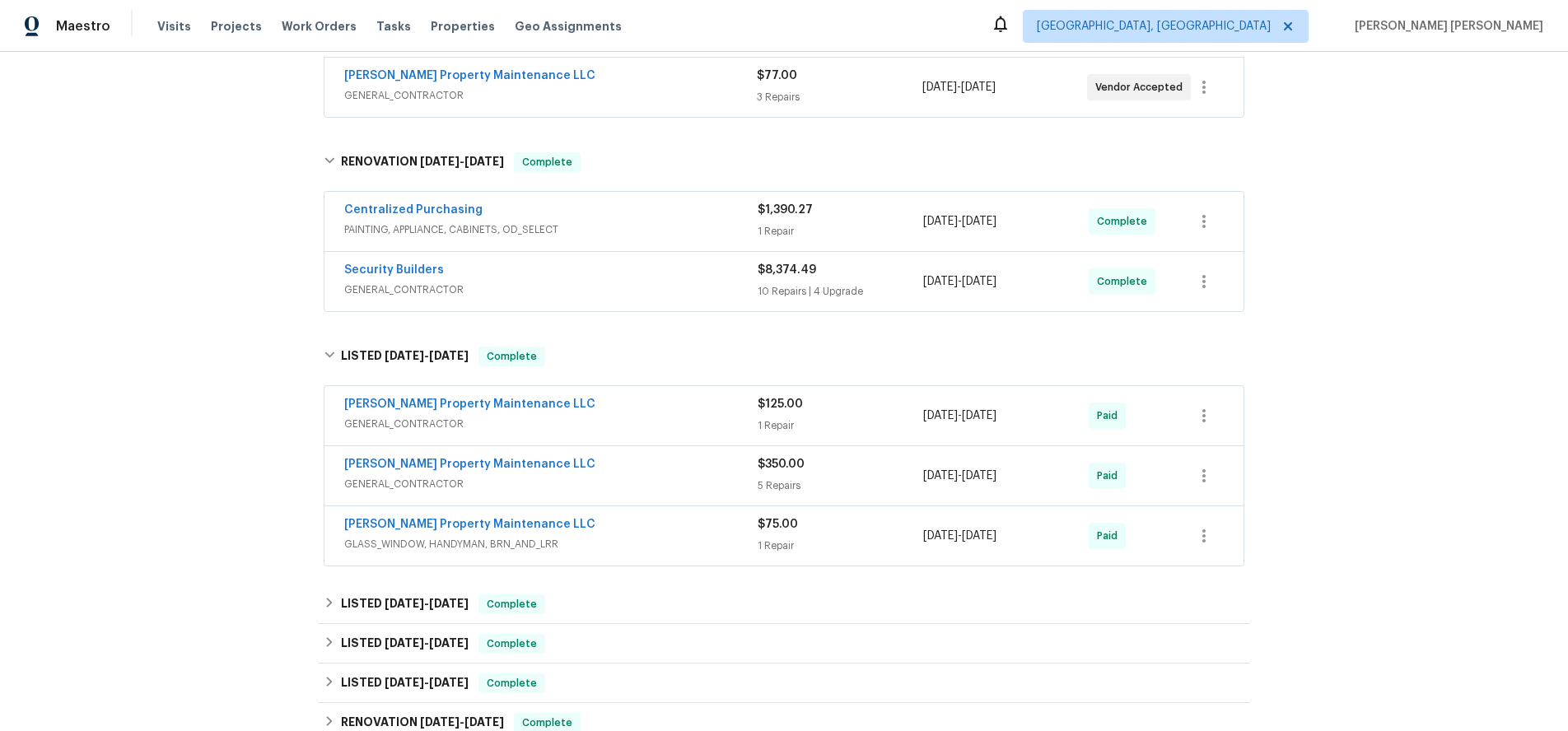
click at [662, 416] on span "GENERAL_CONTRACTOR" at bounding box center [551, 424] width 413 height 16
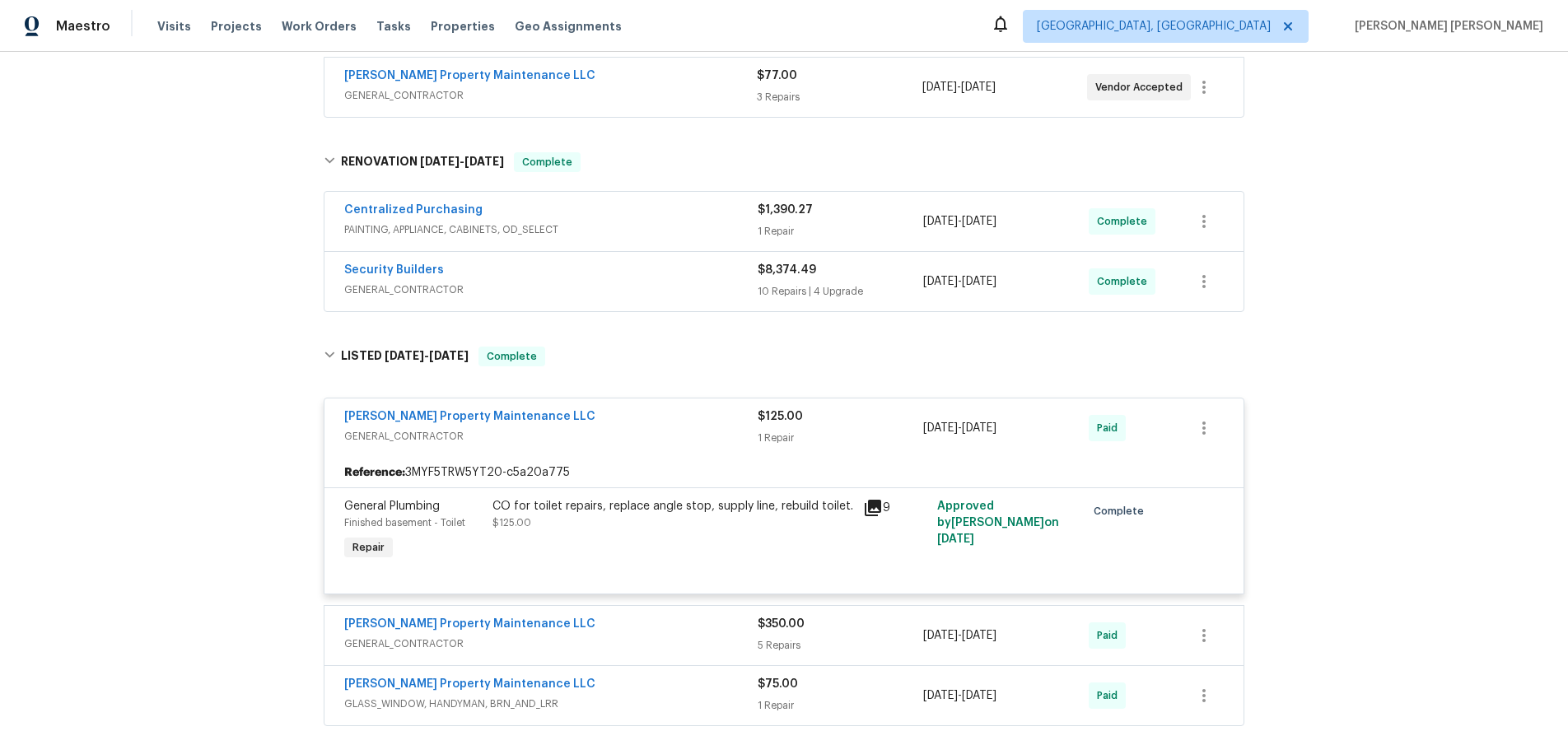
click at [662, 421] on div "[PERSON_NAME] Property Maintenance LLC" at bounding box center [551, 418] width 413 height 20
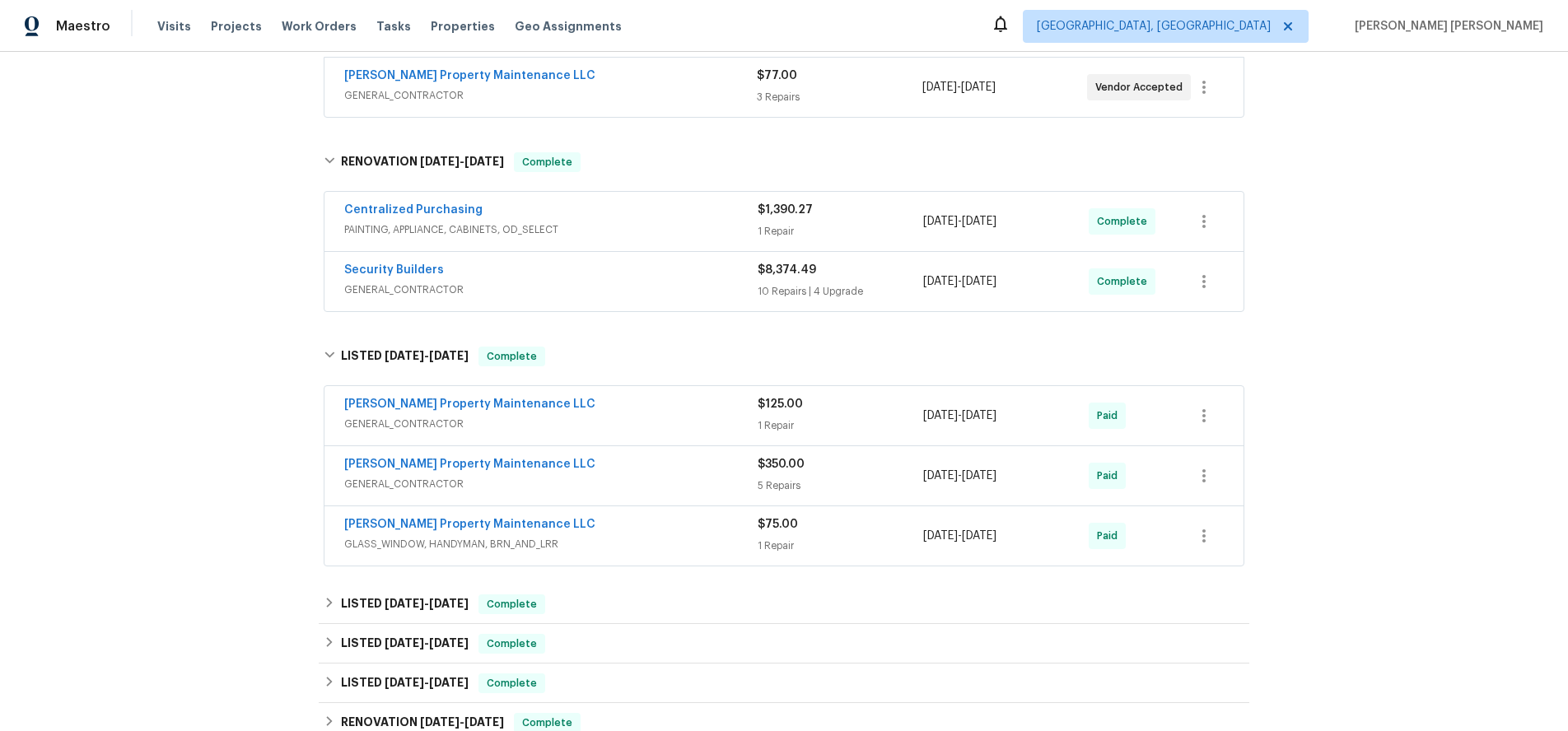
click at [654, 470] on div "[PERSON_NAME] Property Maintenance LLC" at bounding box center [551, 466] width 413 height 20
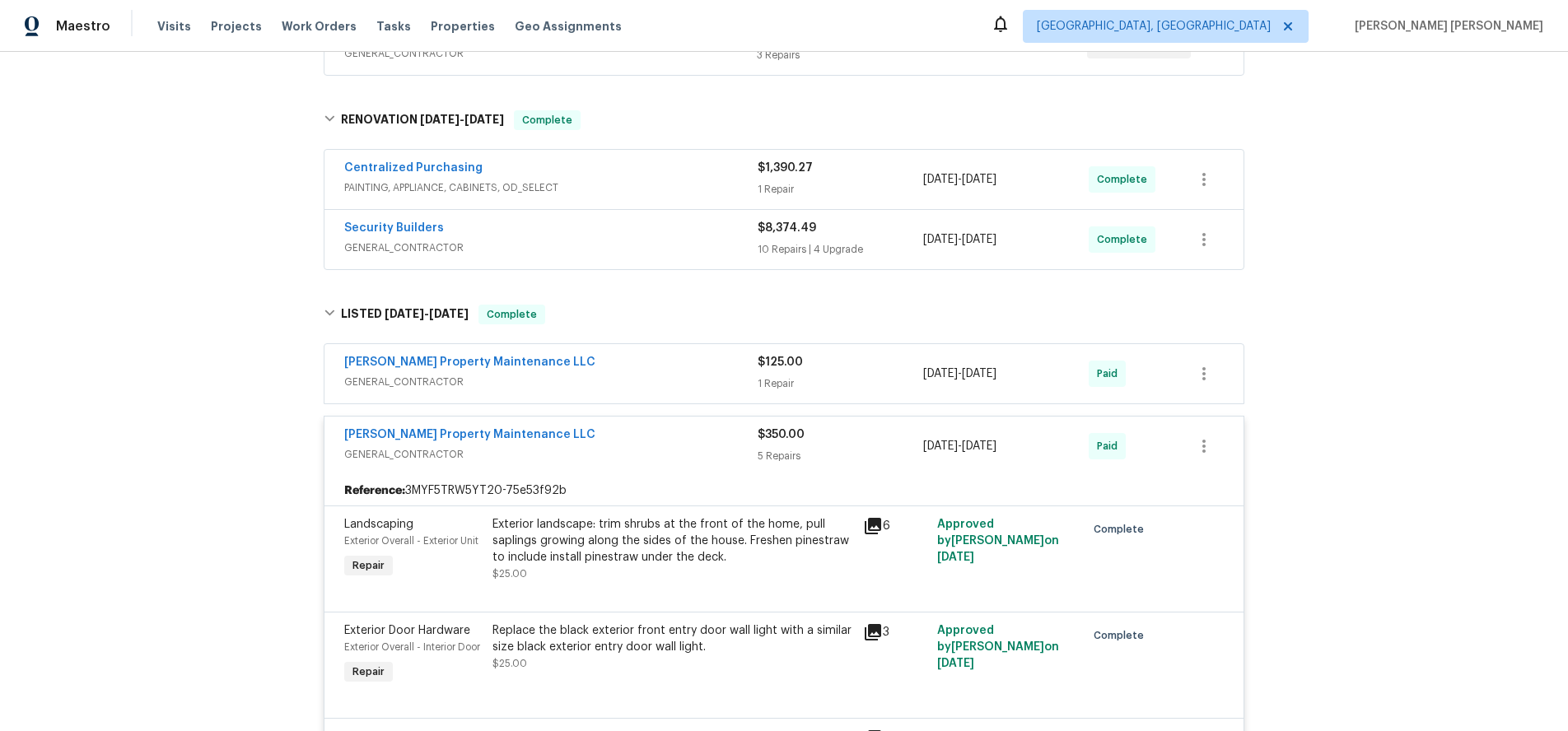
scroll to position [359, 0]
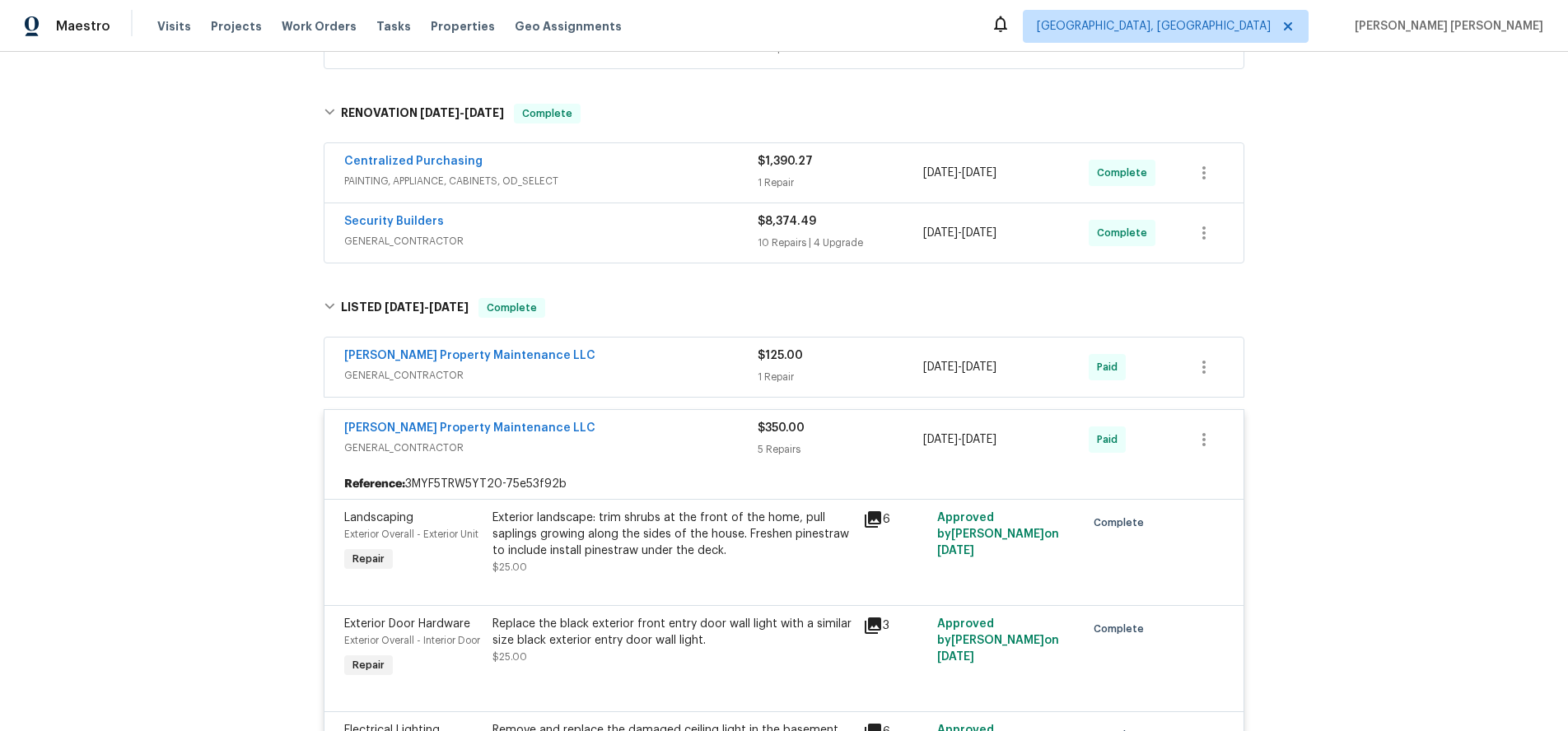
click at [652, 438] on div "[PERSON_NAME] Property Maintenance LLC" at bounding box center [551, 430] width 413 height 20
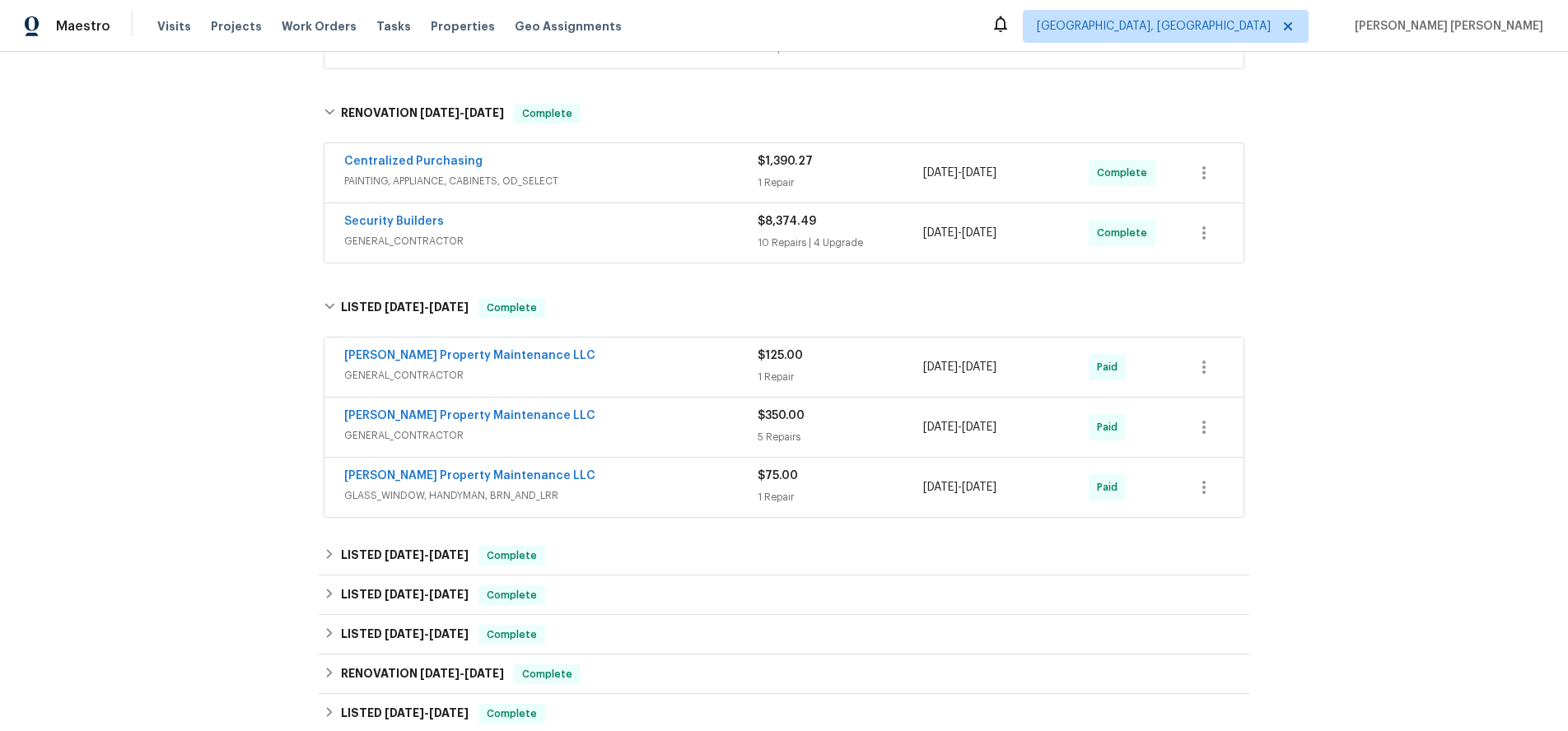
scroll to position [90, 0]
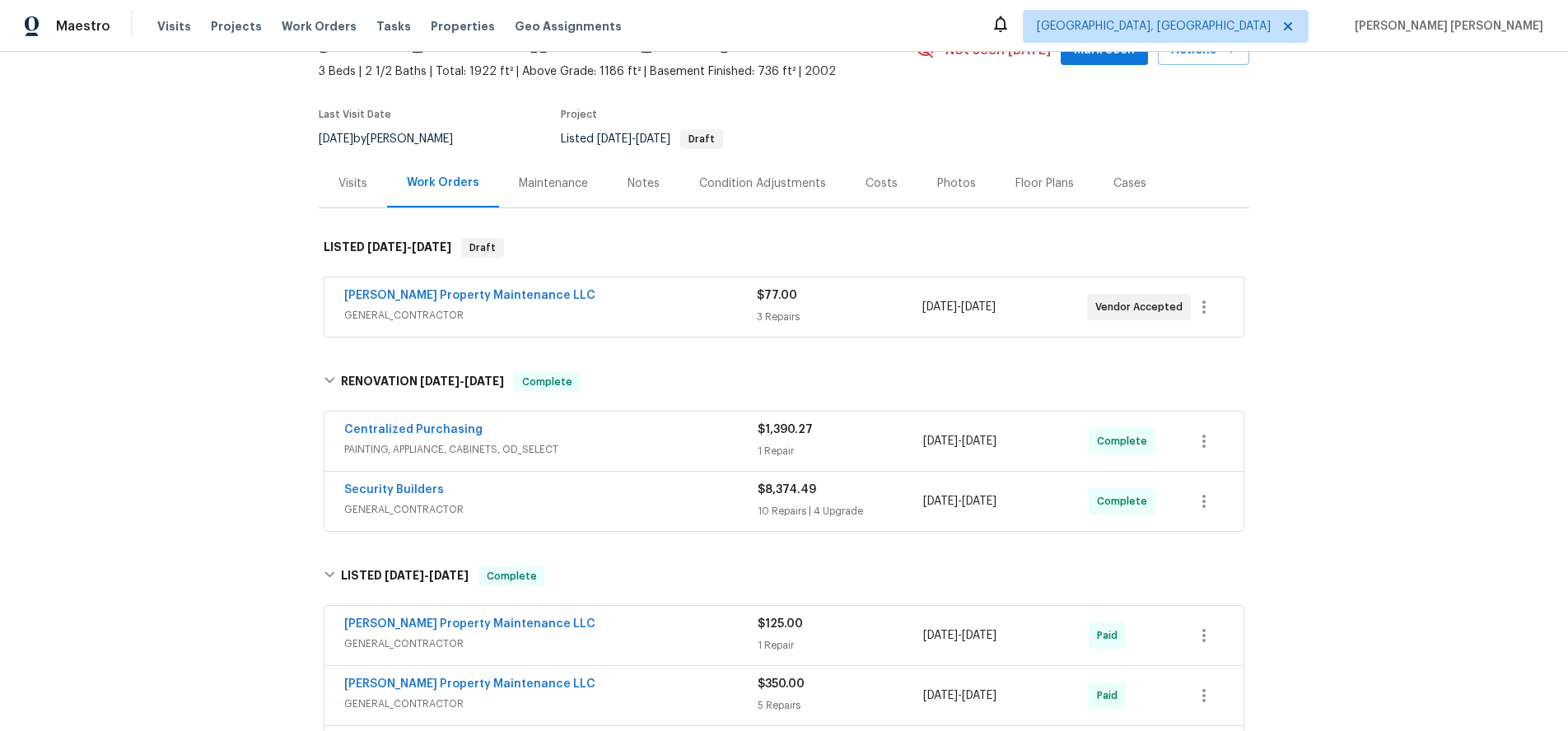
click at [639, 307] on span "GENERAL_CONTRACTOR" at bounding box center [550, 315] width 412 height 16
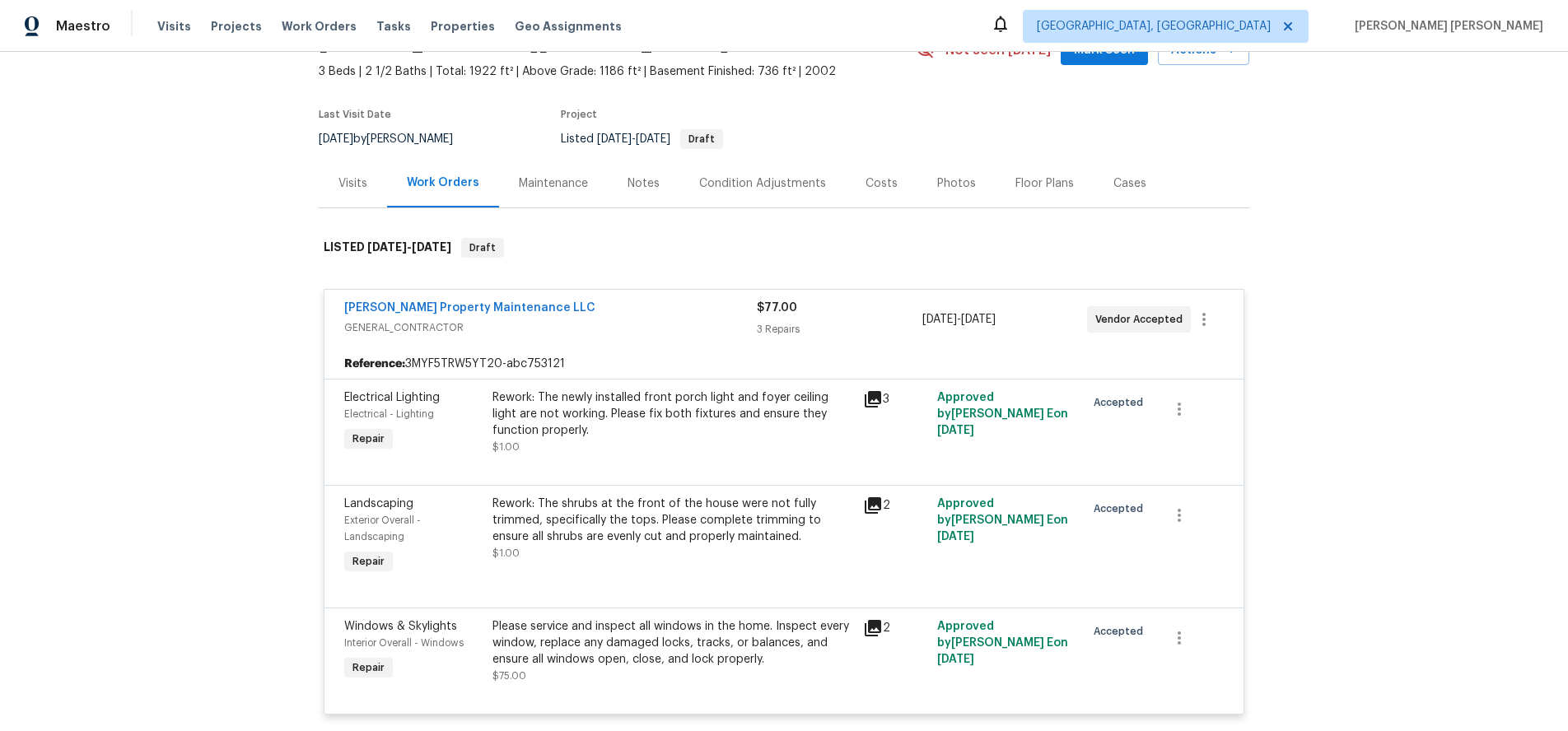
click at [736, 653] on div "Please service and inspect all windows in the home. Inspect every window, repla…" at bounding box center [673, 643] width 361 height 49
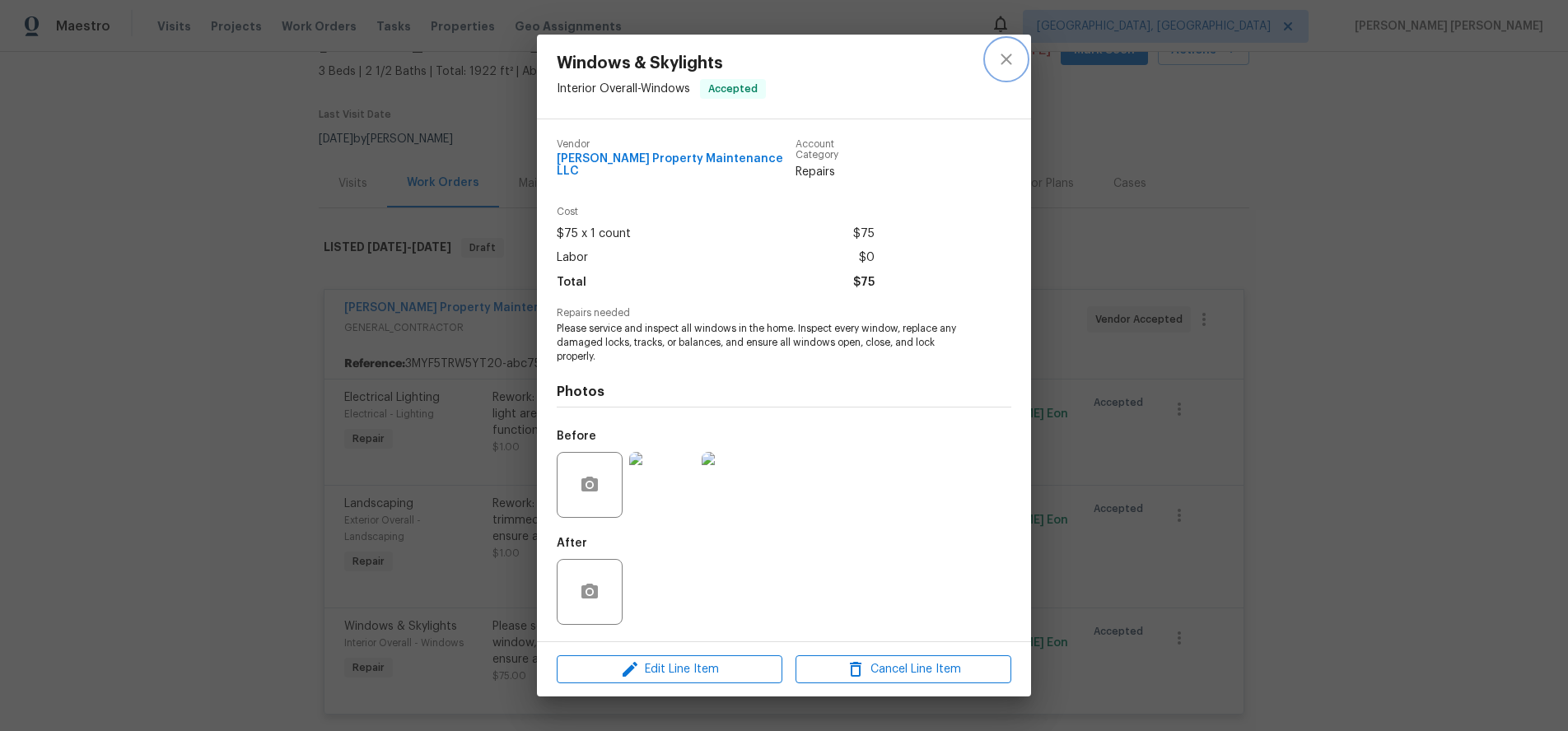
drag, startPoint x: 1002, startPoint y: 68, endPoint x: 967, endPoint y: 100, distance: 47.4
click at [1001, 64] on icon "close" at bounding box center [1006, 59] width 11 height 11
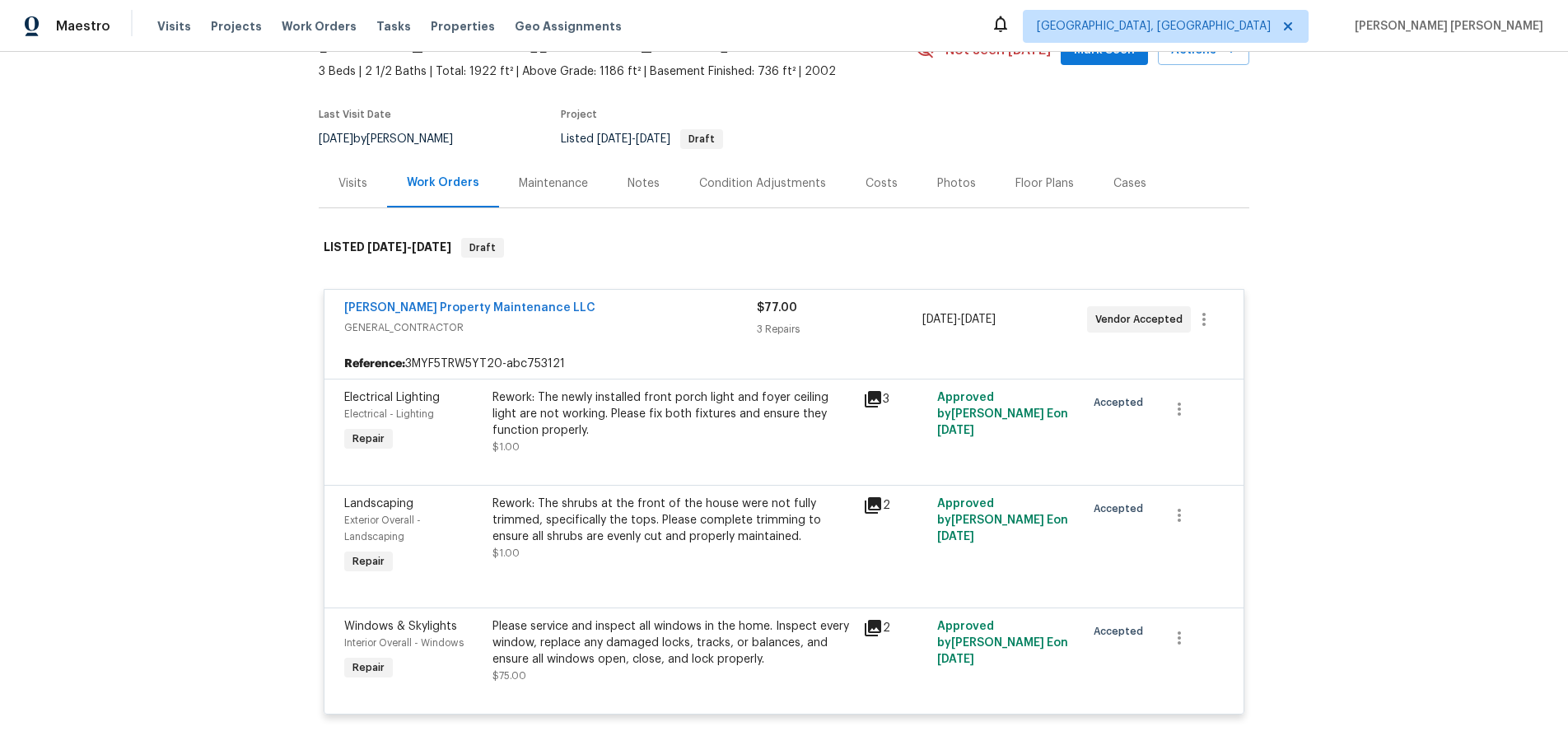
click at [731, 529] on div "Rework: The shrubs at the front of the house were not fully trimmed, specifical…" at bounding box center [673, 520] width 361 height 49
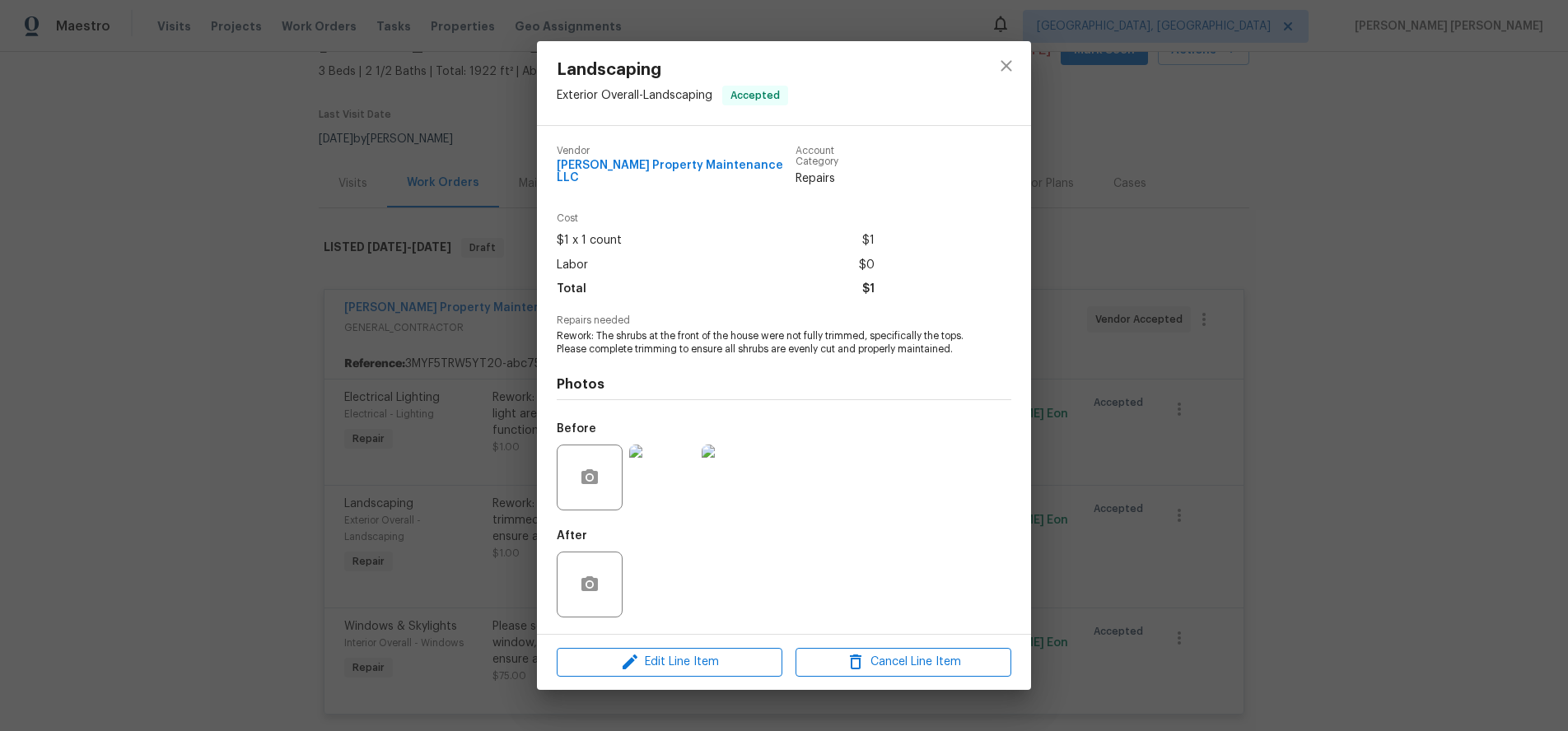
click at [627, 354] on span "Rework: The shrubs at the front of the house were not fully trimmed, specifical…" at bounding box center [761, 343] width 409 height 28
drag, startPoint x: 627, startPoint y: 354, endPoint x: 556, endPoint y: 323, distance: 77.5
click at [556, 329] on span "Rework: The shrubs at the front of the house were not fully trimmed, specifical…" at bounding box center [761, 343] width 409 height 28
copy span "Rework: The shrubs at the front of the house were not fully trimmed, specifical…"
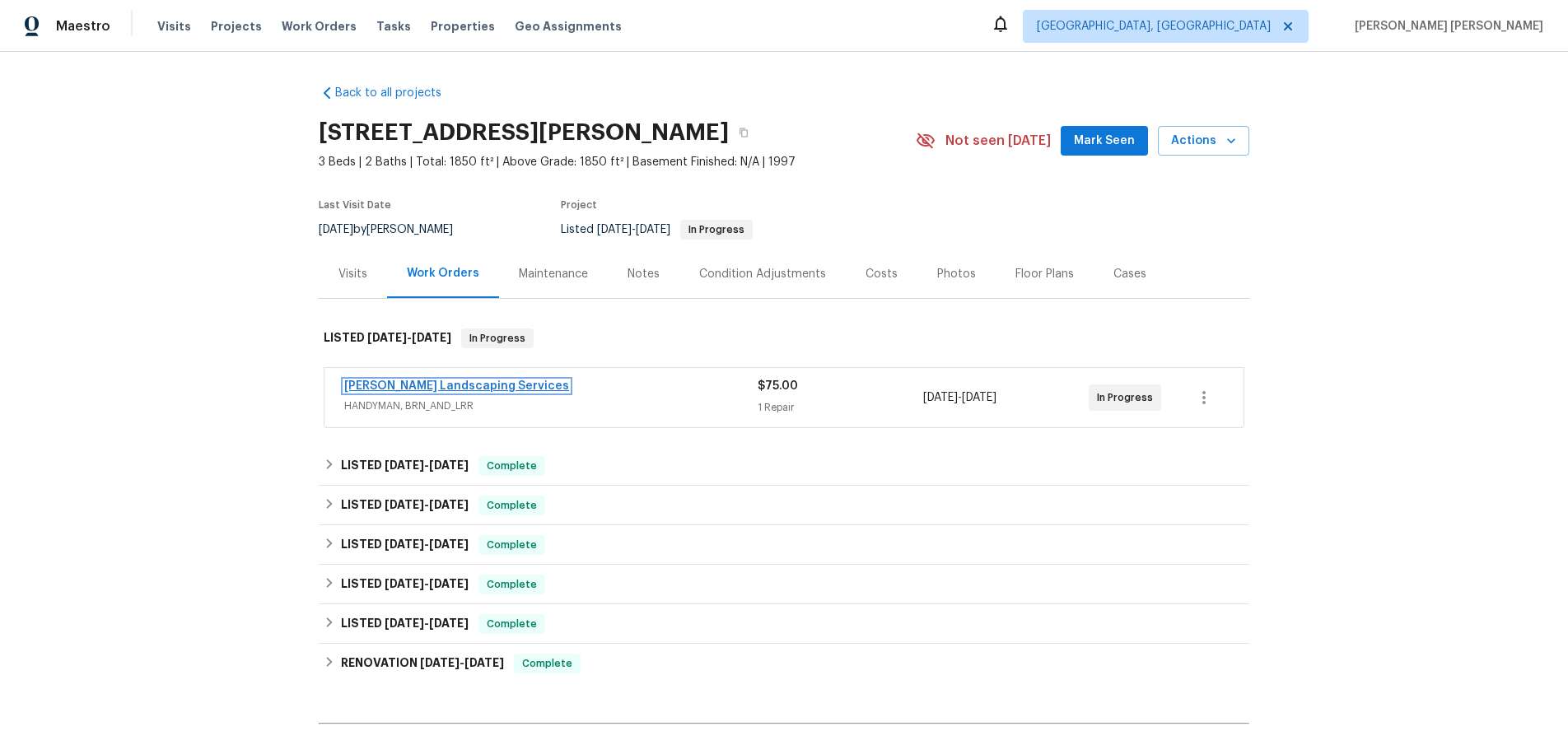
click at [443, 387] on link "Rodriguez Landscaping Services" at bounding box center [457, 386] width 225 height 12
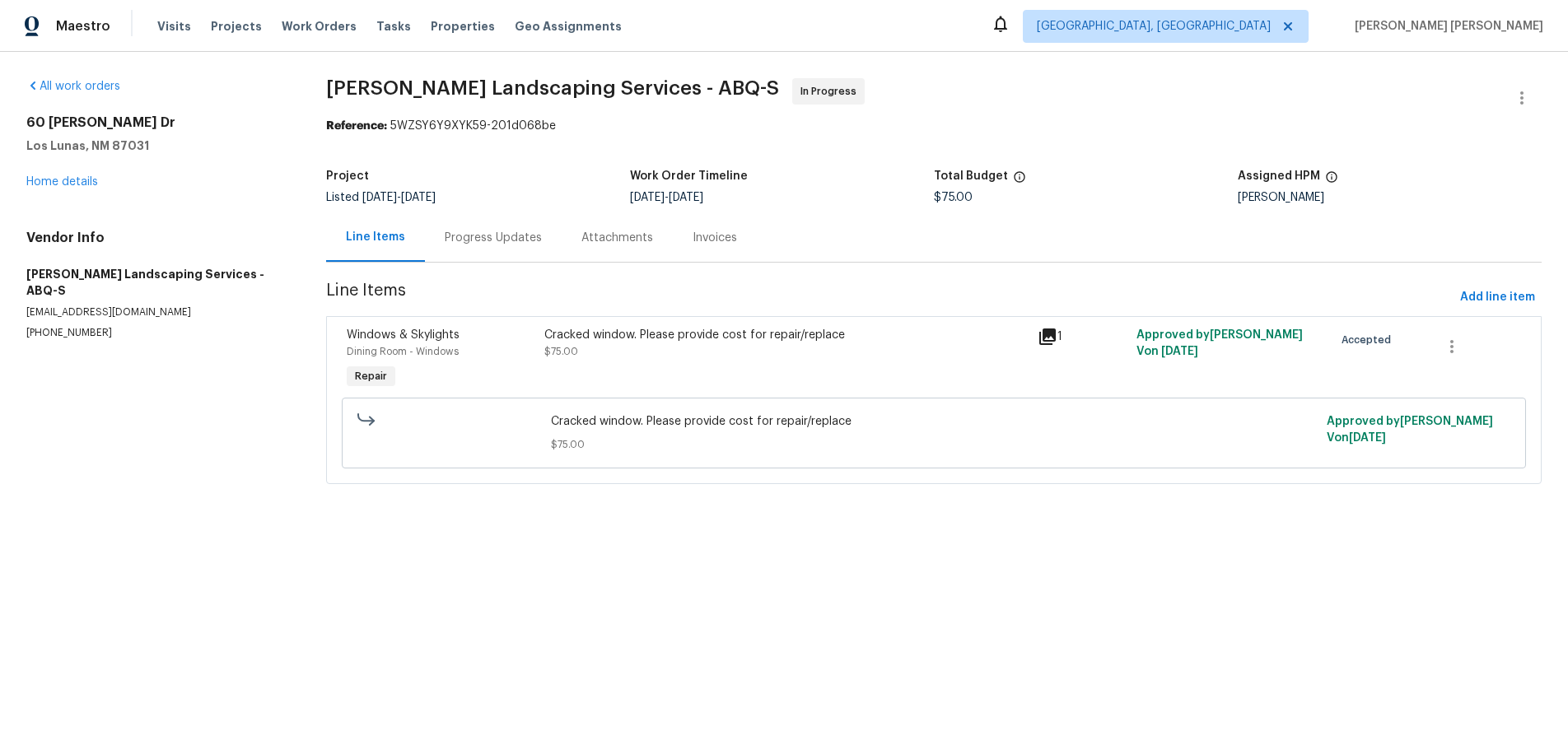
click at [758, 354] on div "Cracked window. Please provide cost for repair/replace $75.00" at bounding box center [786, 344] width 483 height 33
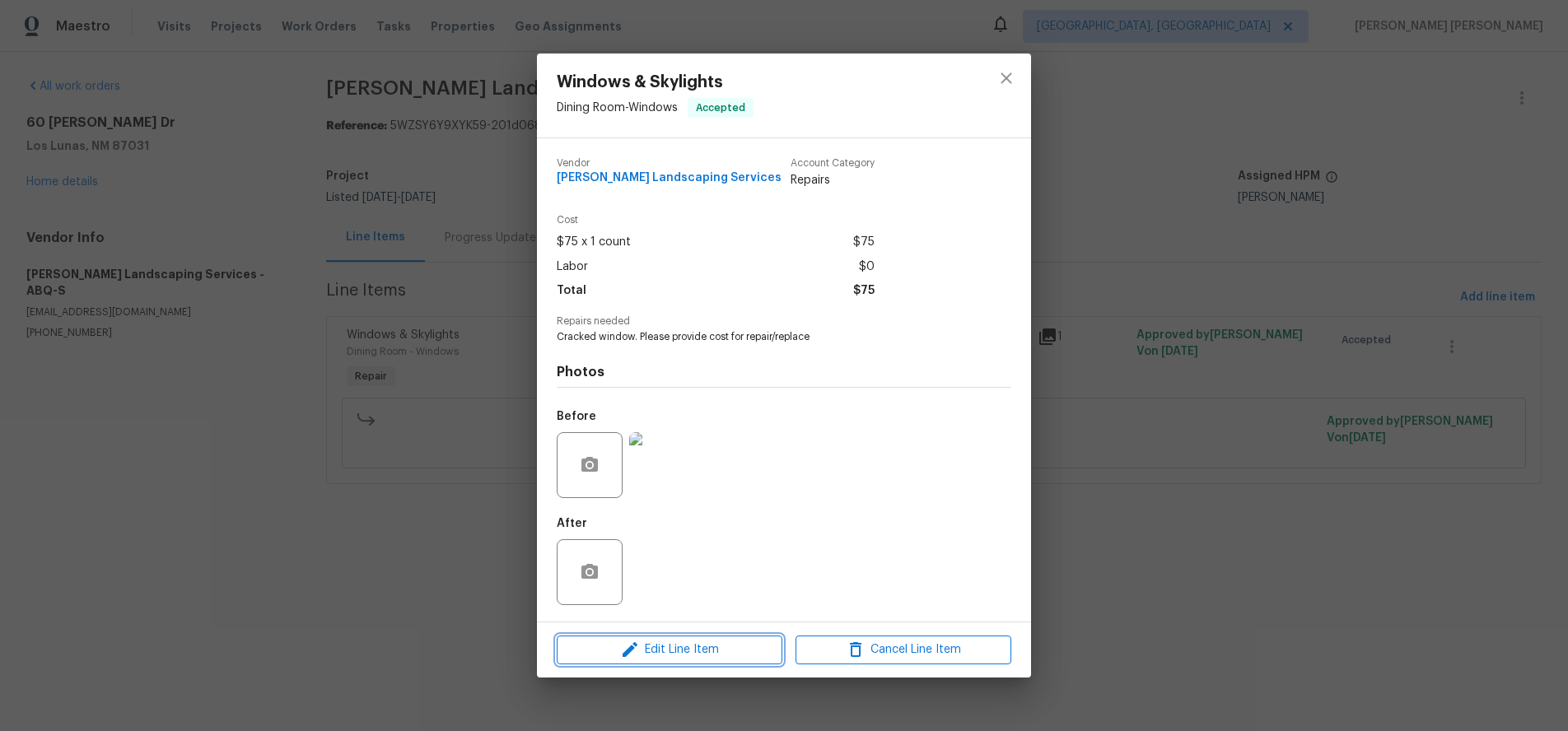
click at [700, 648] on span "Edit Line Item" at bounding box center [670, 650] width 216 height 21
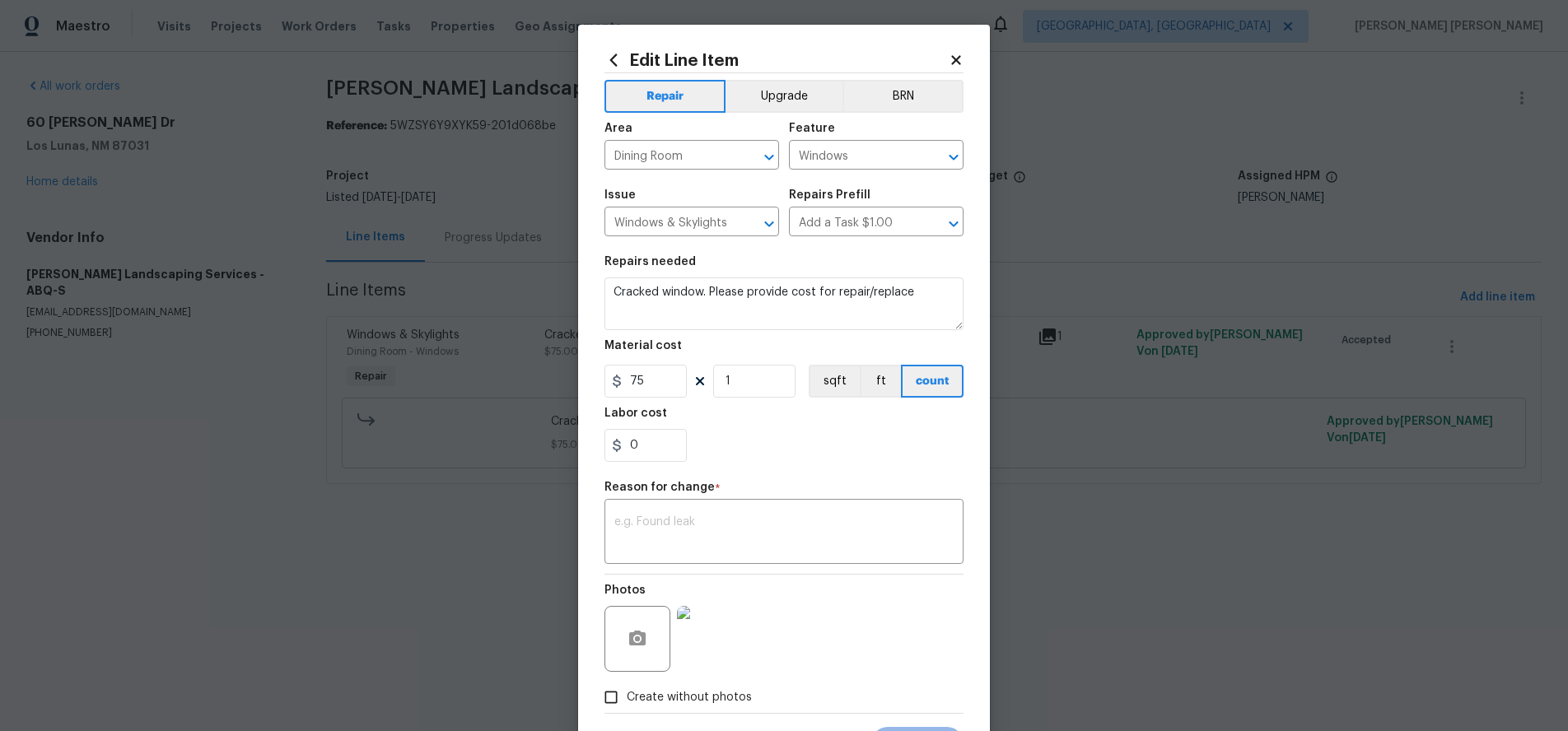
click at [957, 59] on icon at bounding box center [956, 59] width 9 height 9
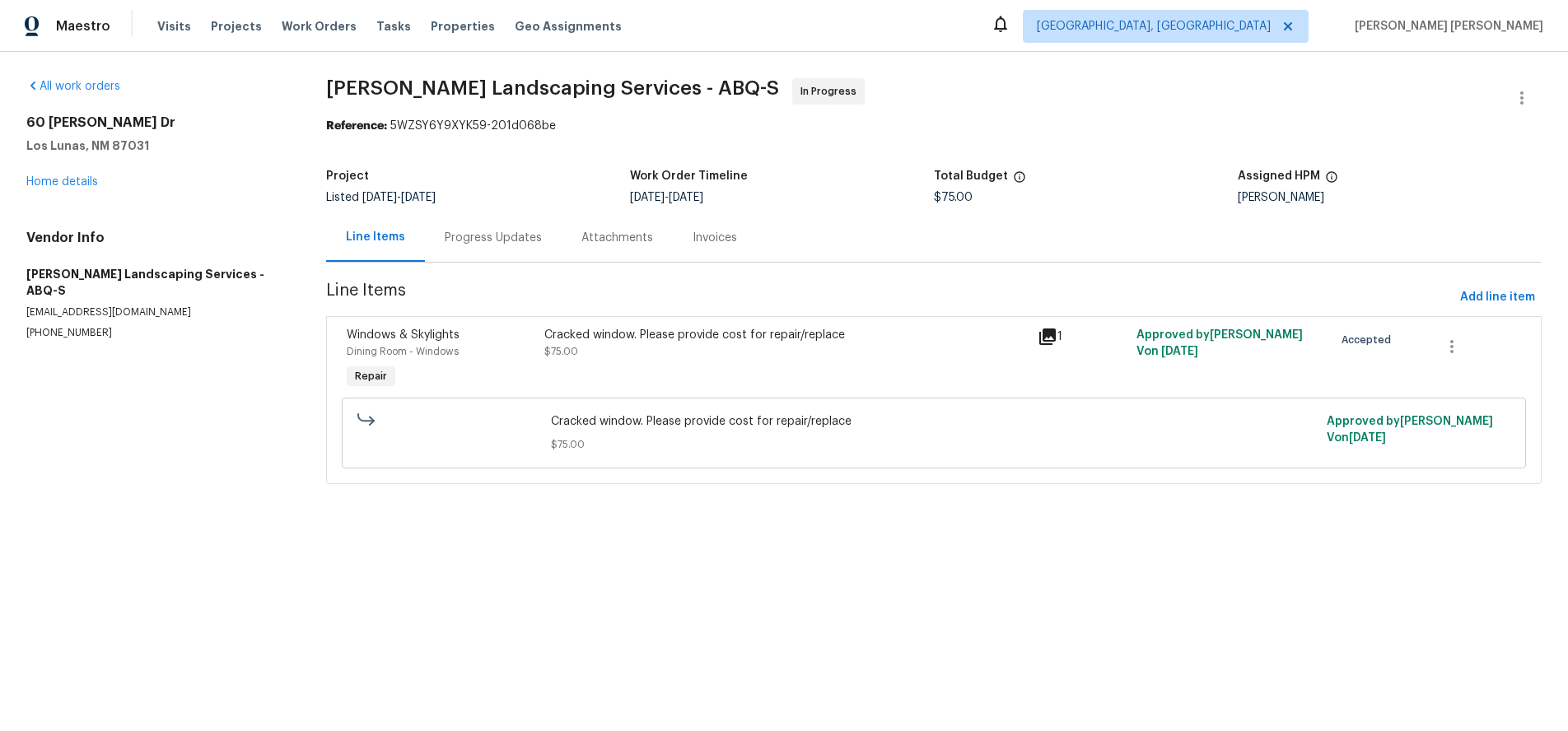
click at [758, 334] on div "Cracked window. Please provide cost for repair/replace" at bounding box center [786, 335] width 483 height 16
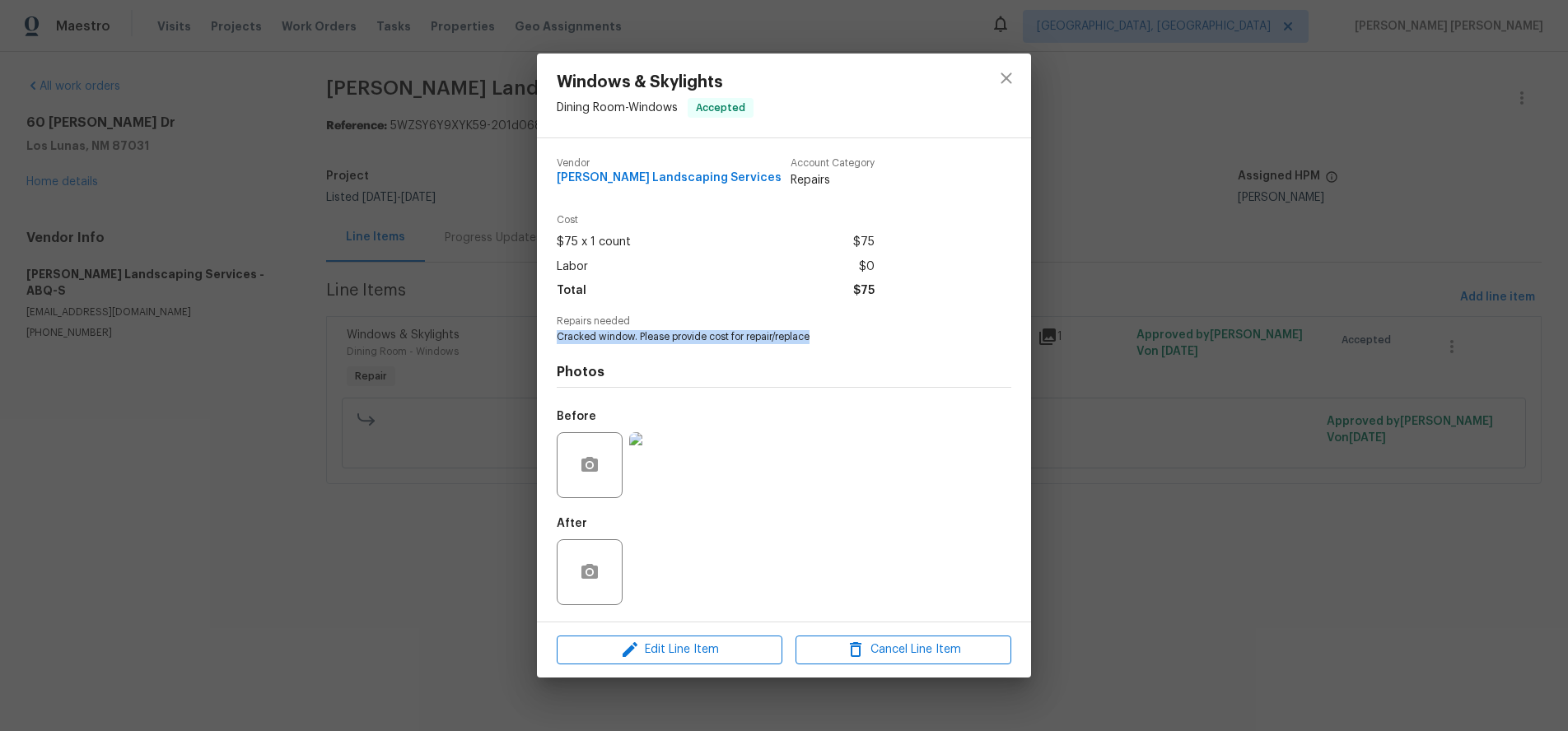
drag, startPoint x: 809, startPoint y: 333, endPoint x: 529, endPoint y: 343, distance: 280.2
click at [529, 343] on div "Windows & Skylights Dining Room - Windows Accepted Vendor Rodriguez Landscaping…" at bounding box center [784, 366] width 1568 height 731
copy span "Cracked window. Please provide cost for repair/replace"
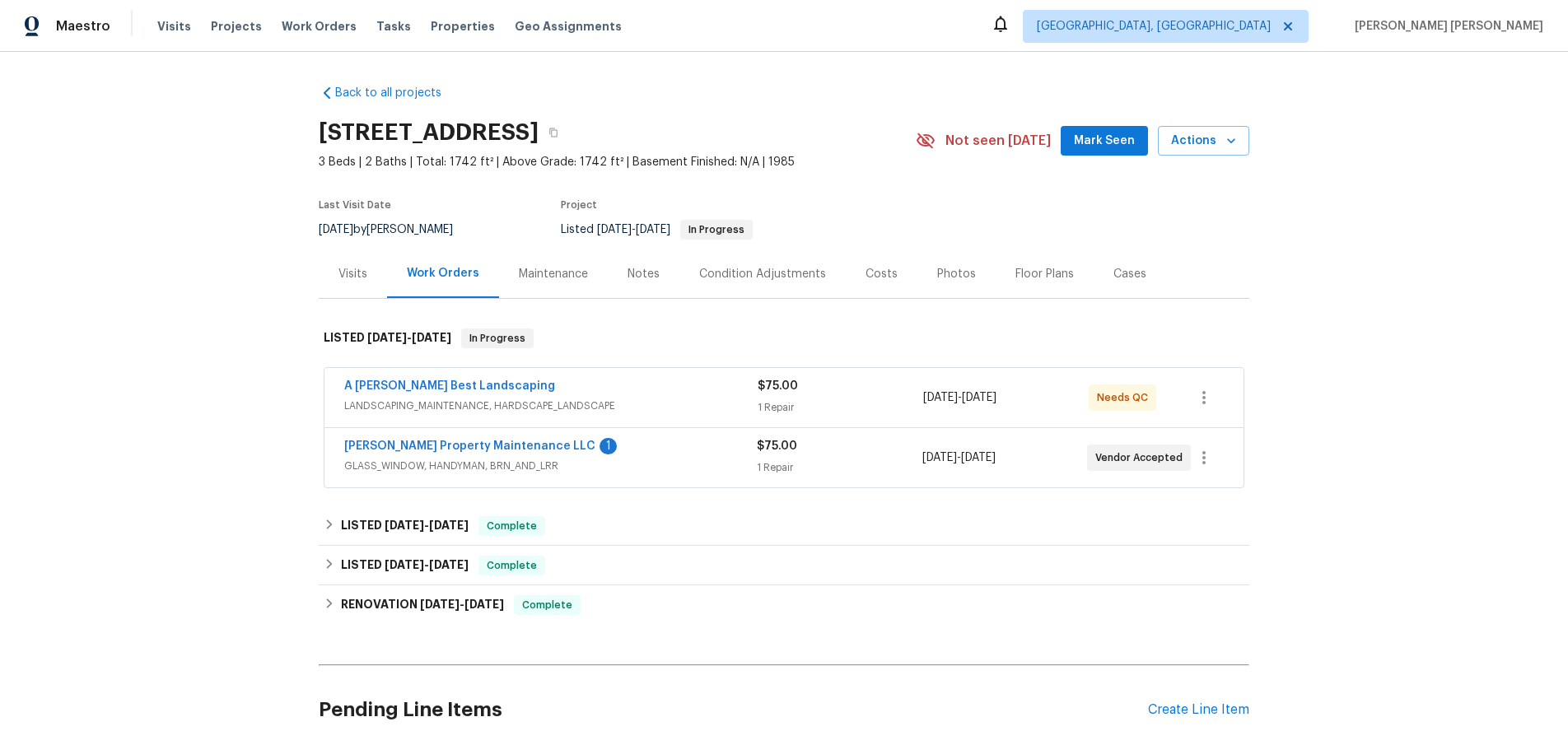
scroll to position [2, 0]
click at [613, 397] on span "LANDSCAPING_MAINTENANCE, HARDSCAPE_LANDSCAPE" at bounding box center [551, 404] width 413 height 16
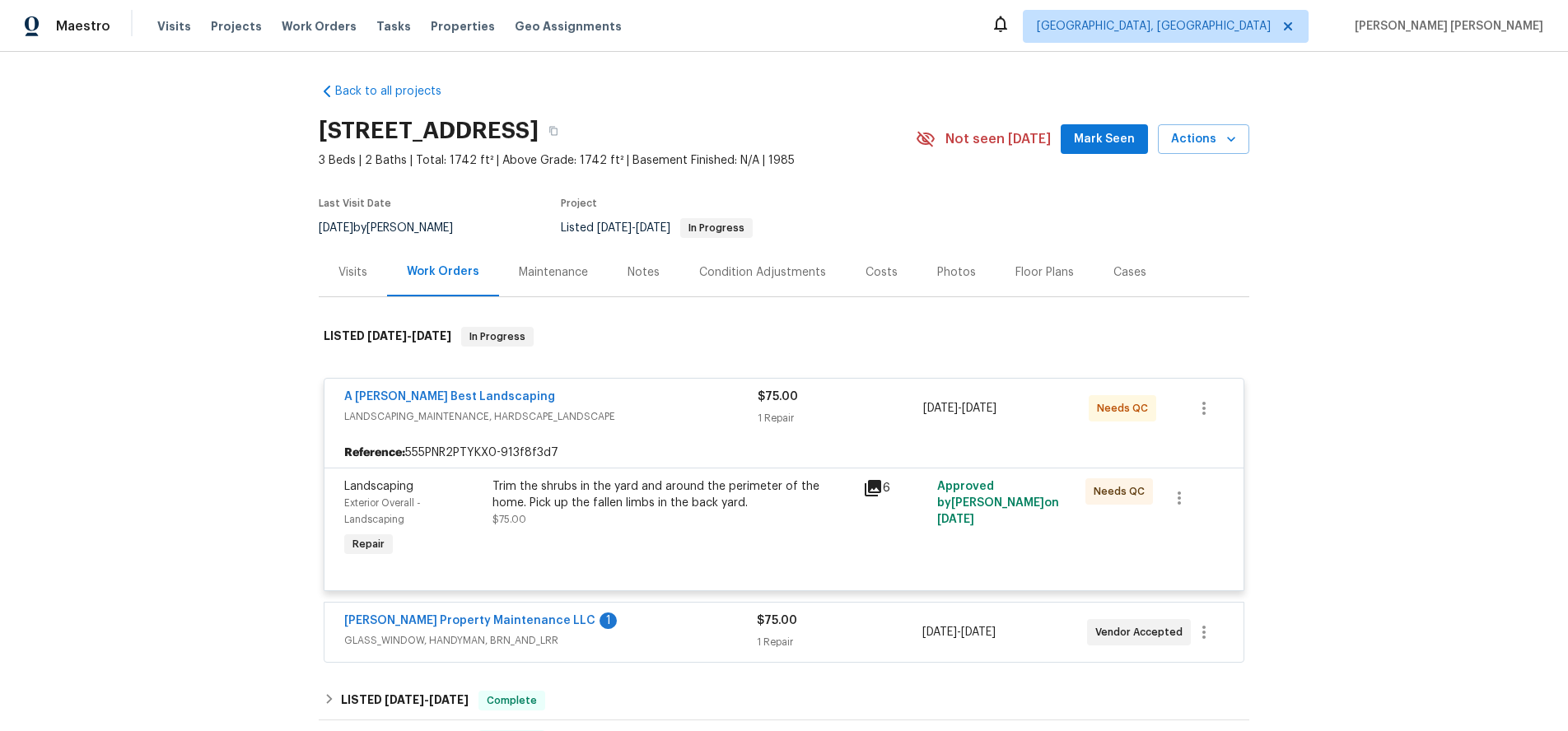
click at [626, 408] on span "LANDSCAPING_MAINTENANCE, HARDSCAPE_LANDSCAPE" at bounding box center [551, 417] width 413 height 16
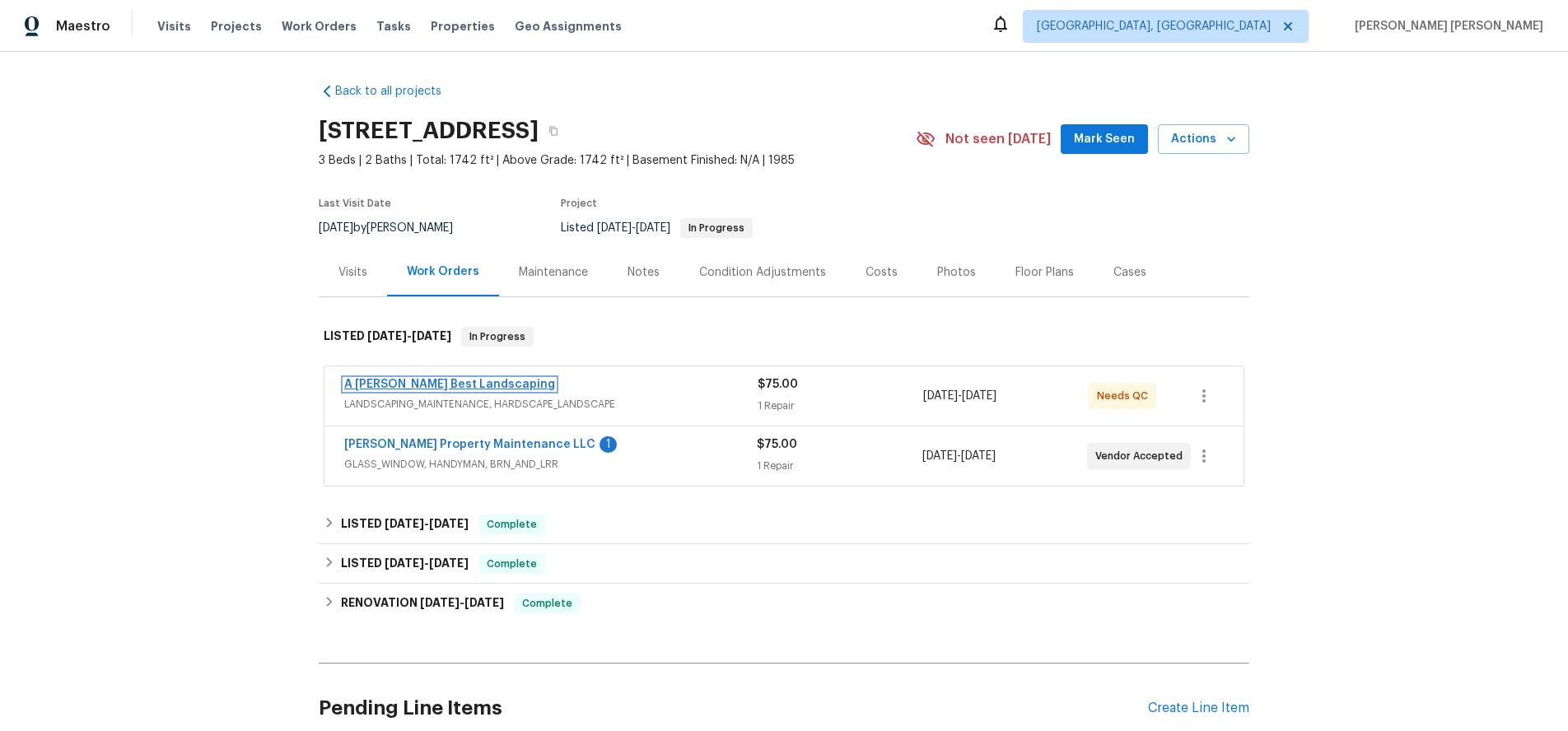
click at [435, 387] on link "A [PERSON_NAME] Best Landscaping" at bounding box center [450, 385] width 211 height 12
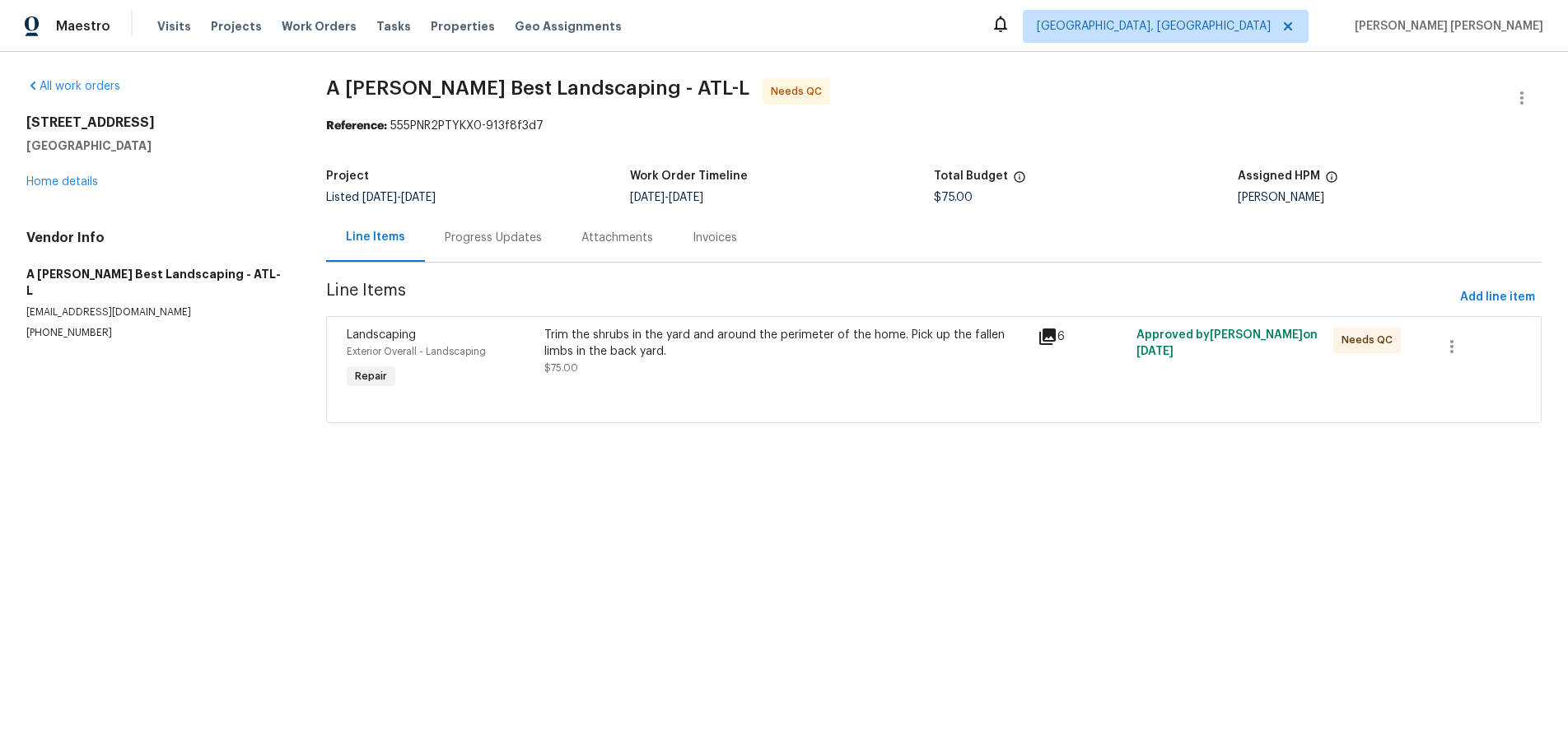
click at [630, 356] on div "Trim the shrubs in the yard and around the perimeter of the home. Pick up the f…" at bounding box center [786, 344] width 483 height 33
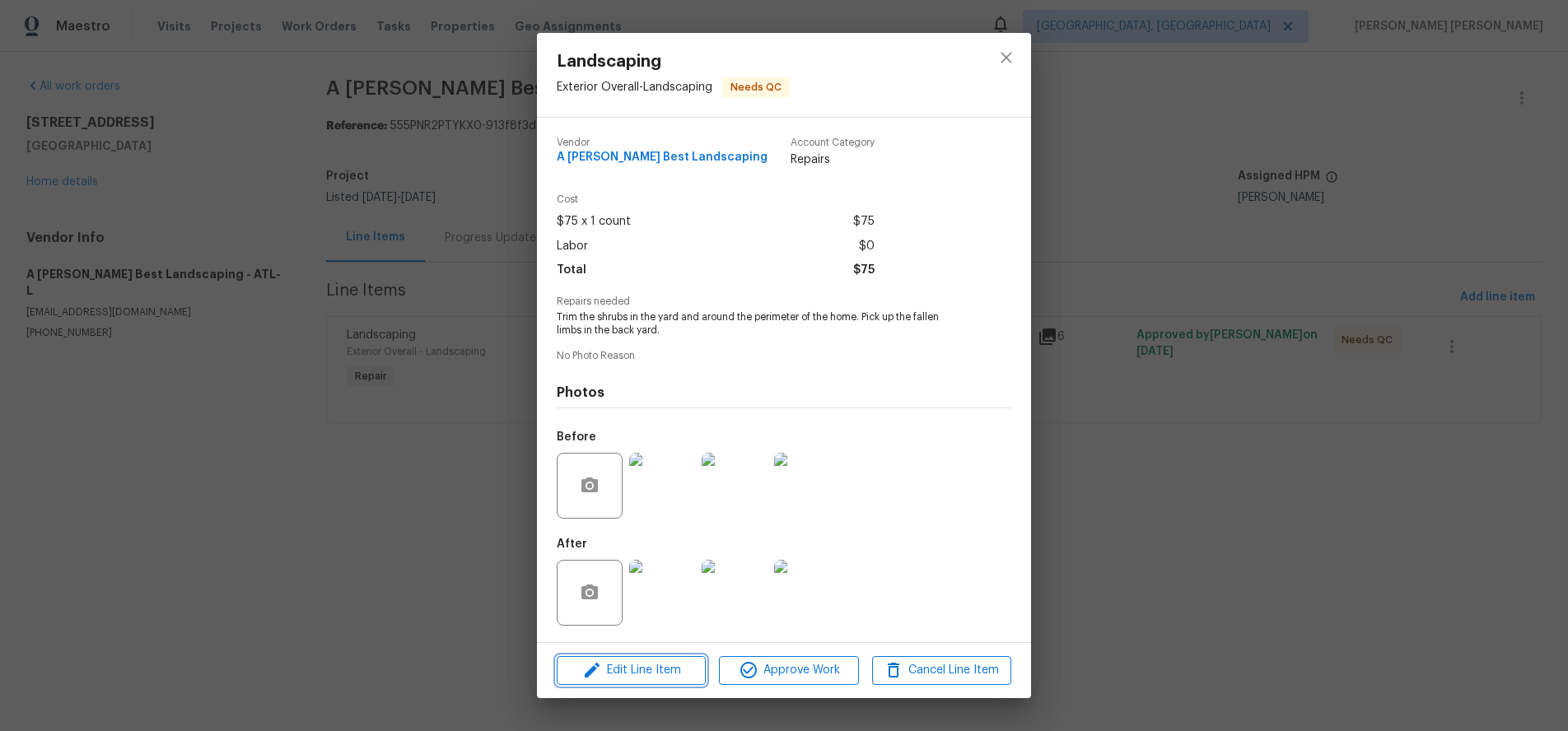
click at [646, 672] on span "Edit Line Item" at bounding box center [631, 671] width 139 height 21
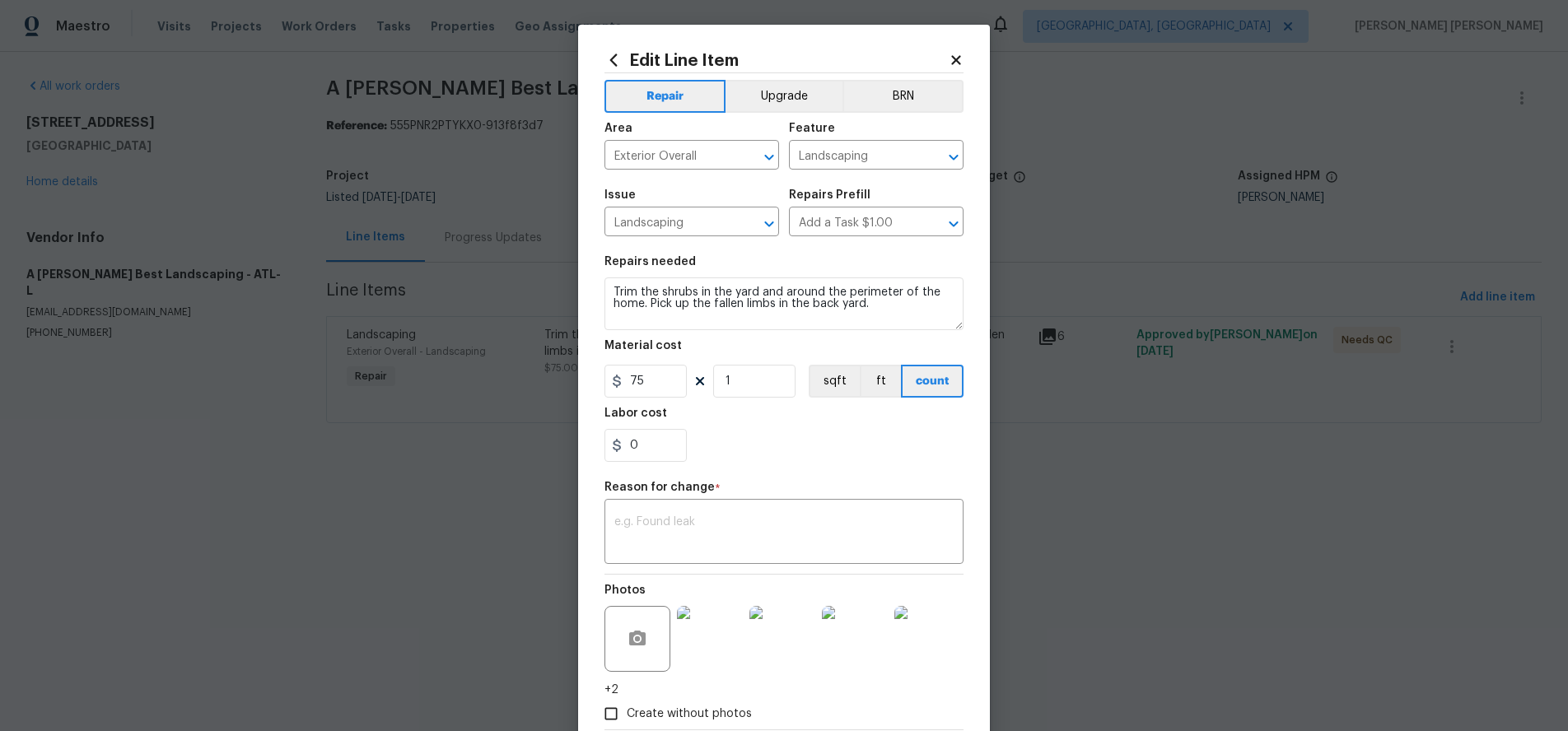
click at [955, 60] on icon at bounding box center [956, 59] width 9 height 9
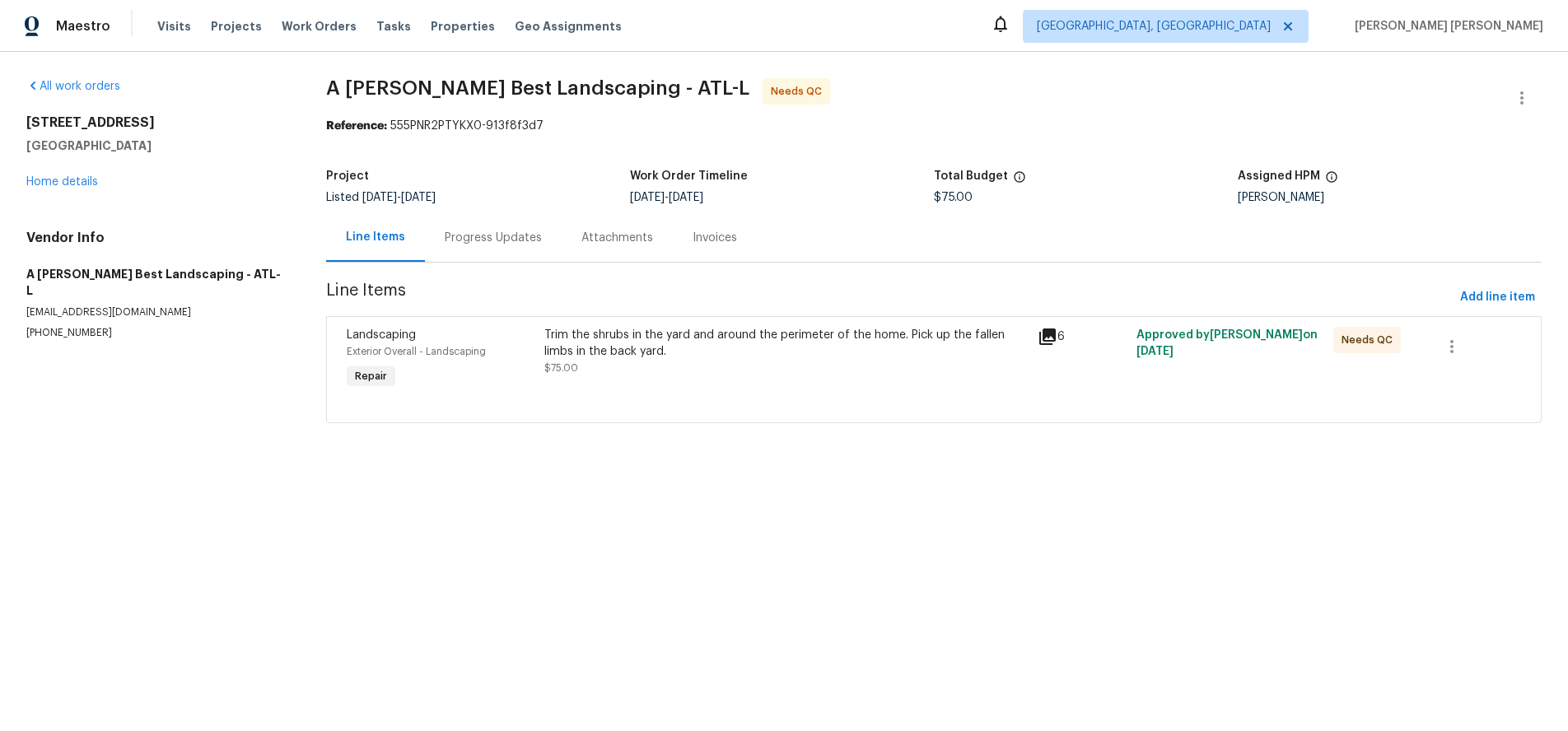
click at [676, 359] on div "Trim the shrubs in the yard and around the perimeter of the home. Pick up the f…" at bounding box center [786, 352] width 483 height 49
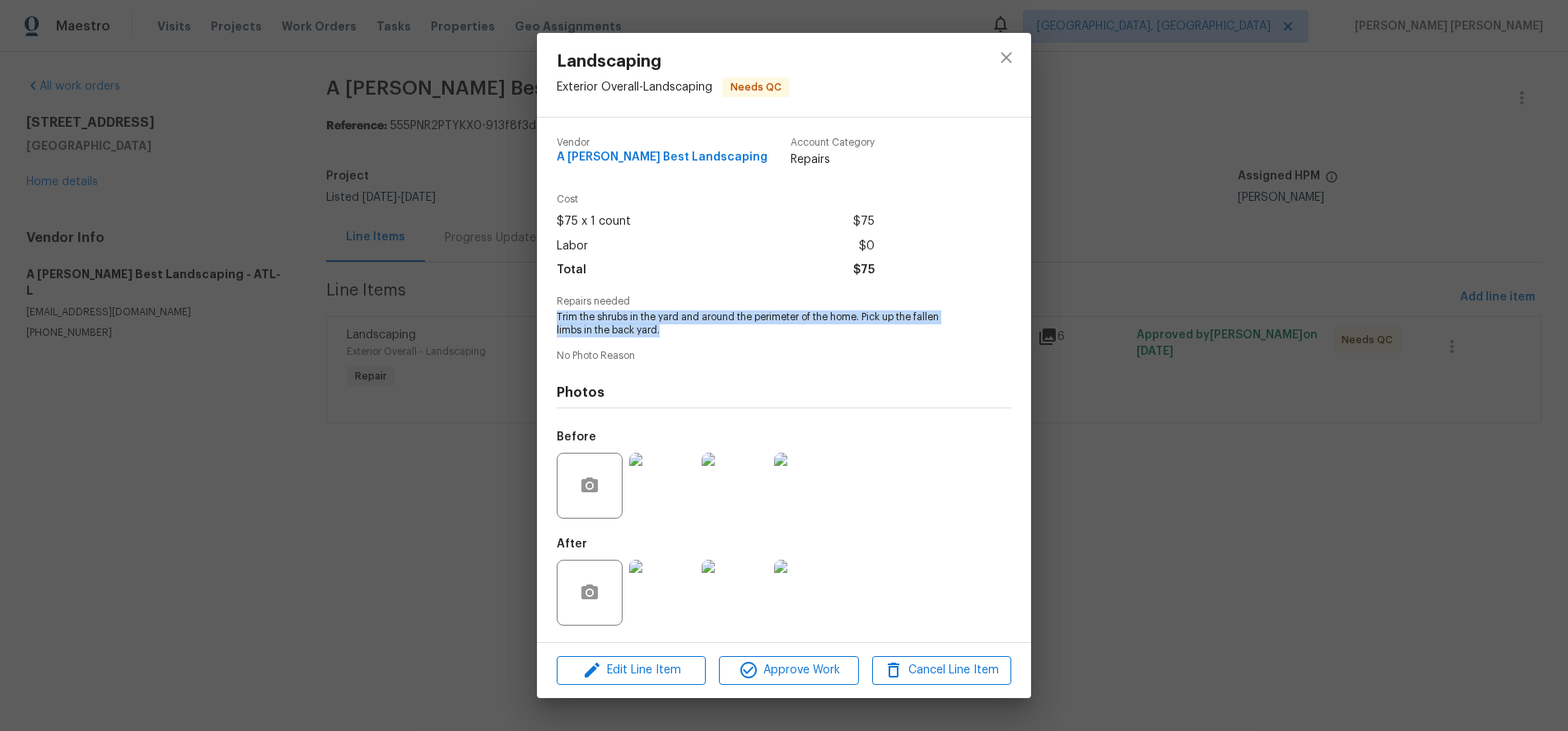
drag, startPoint x: 673, startPoint y: 333, endPoint x: 545, endPoint y: 319, distance: 128.8
click at [545, 319] on div "Vendor A [PERSON_NAME] Best Landscaping Account Category Repairs Cost $75 x 1 c…" at bounding box center [784, 380] width 494 height 524
copy span "Trim the shrubs in the yard and around the perimeter of the home. Pick up the f…"
click at [1207, 590] on div "Landscaping Exterior Overall - Landscaping Needs QC Vendor A [PERSON_NAME] Best…" at bounding box center [784, 366] width 1568 height 731
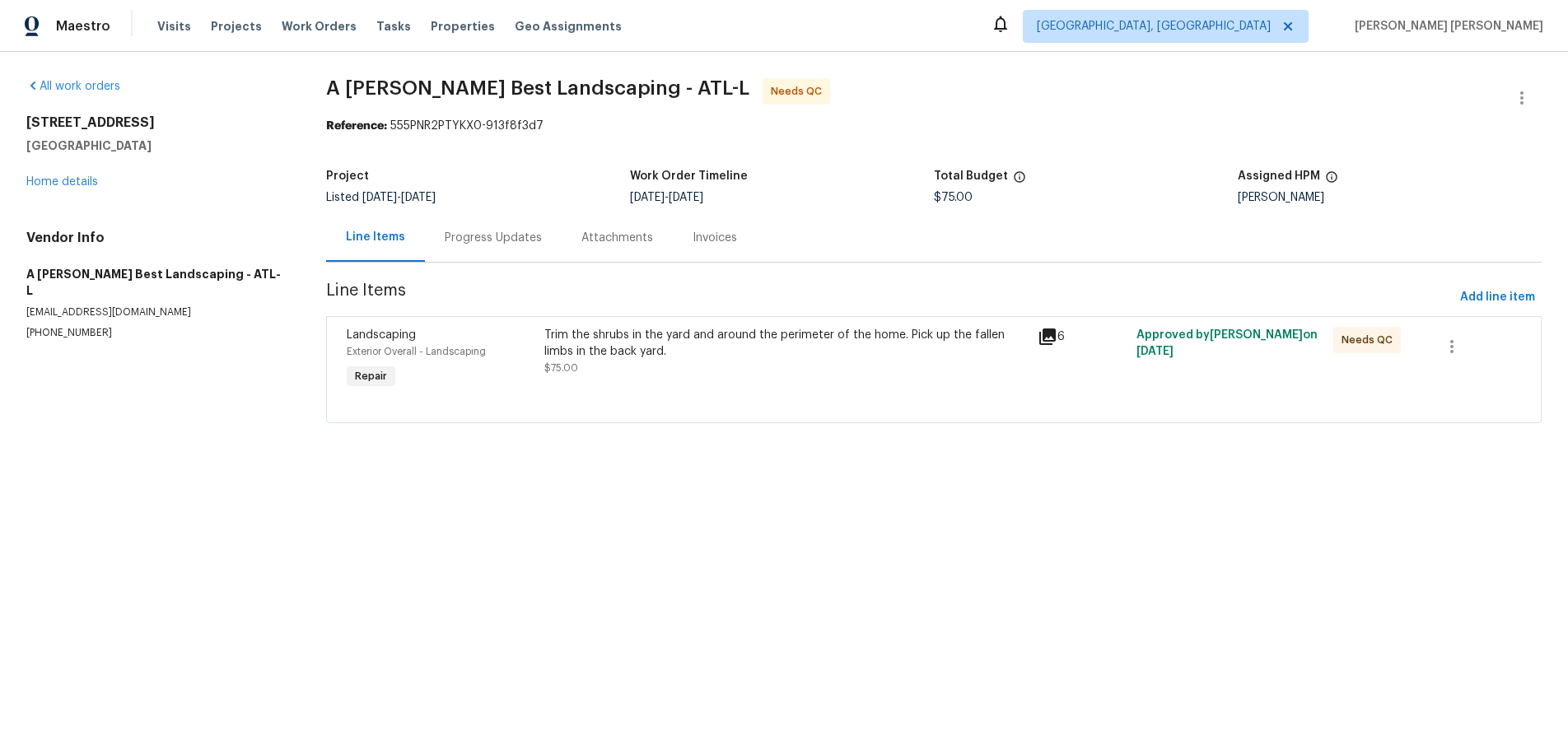
drag, startPoint x: 1207, startPoint y: 590, endPoint x: 1230, endPoint y: 579, distance: 25.5
click at [1192, 587] on div "Landscaping Exterior Overall - Landscaping Needs QC Vendor A [PERSON_NAME] Best…" at bounding box center [784, 366] width 1568 height 731
click at [75, 187] on div "[STREET_ADDRESS] Home details" at bounding box center [156, 152] width 260 height 76
click at [59, 178] on link "Home details" at bounding box center [62, 182] width 71 height 12
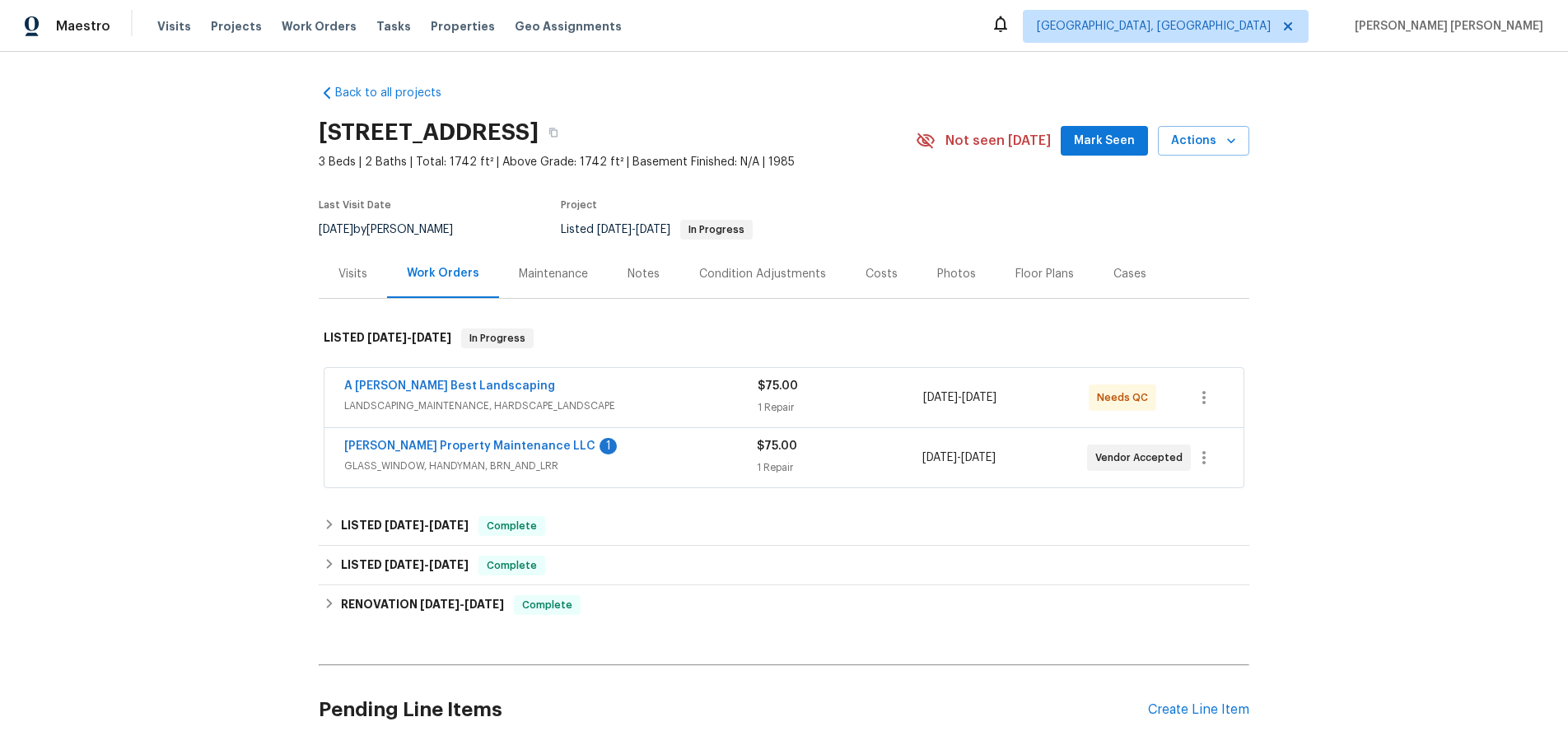
click at [444, 460] on span "GLASS_WINDOW, HANDYMAN, BRN_AND_LRR" at bounding box center [550, 466] width 412 height 16
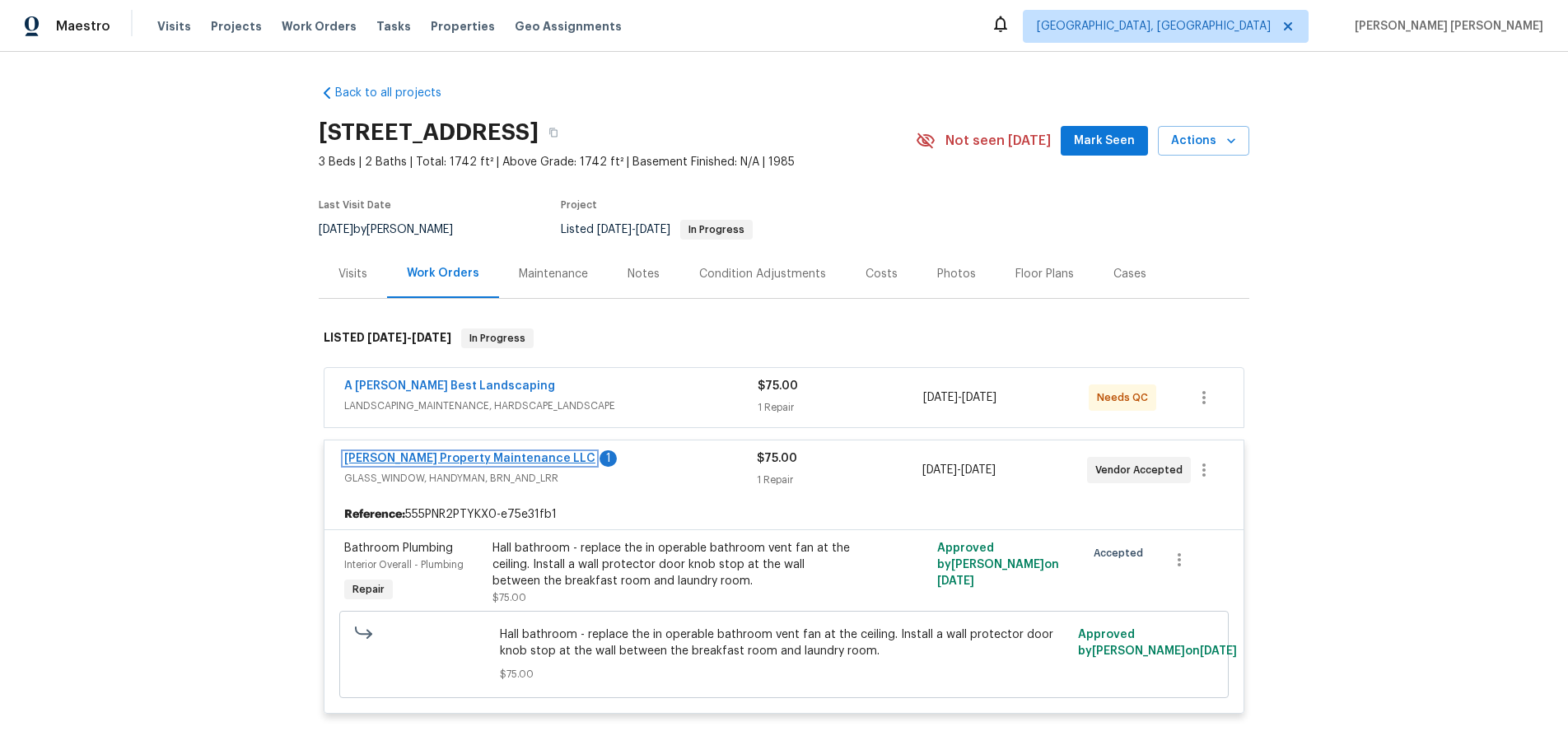
click at [410, 453] on link "[PERSON_NAME] Property Maintenance LLC" at bounding box center [470, 459] width 251 height 12
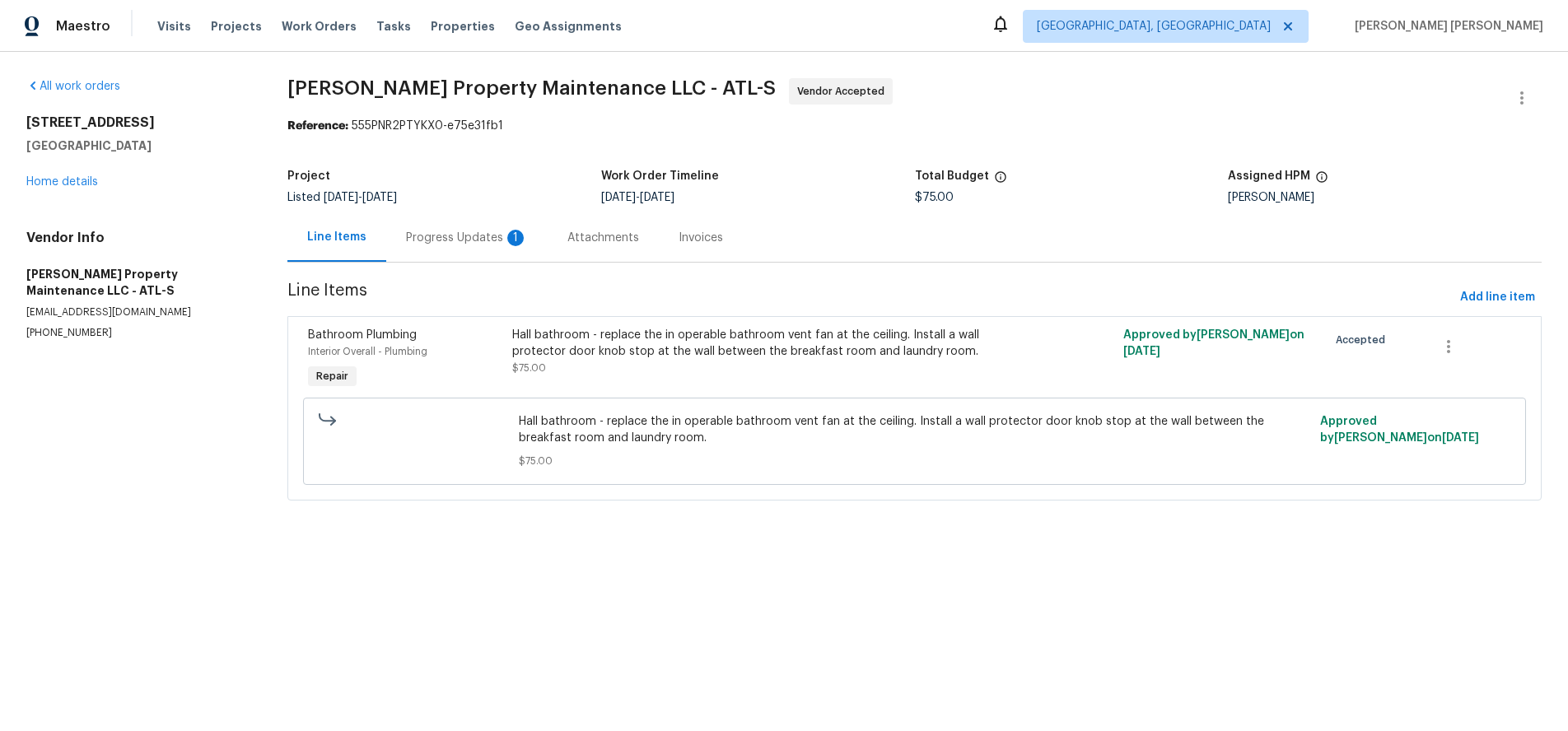
click at [689, 364] on div "Hall bathroom - replace the in operable bathroom vent fan at the ceiling. Insta…" at bounding box center [762, 352] width 500 height 49
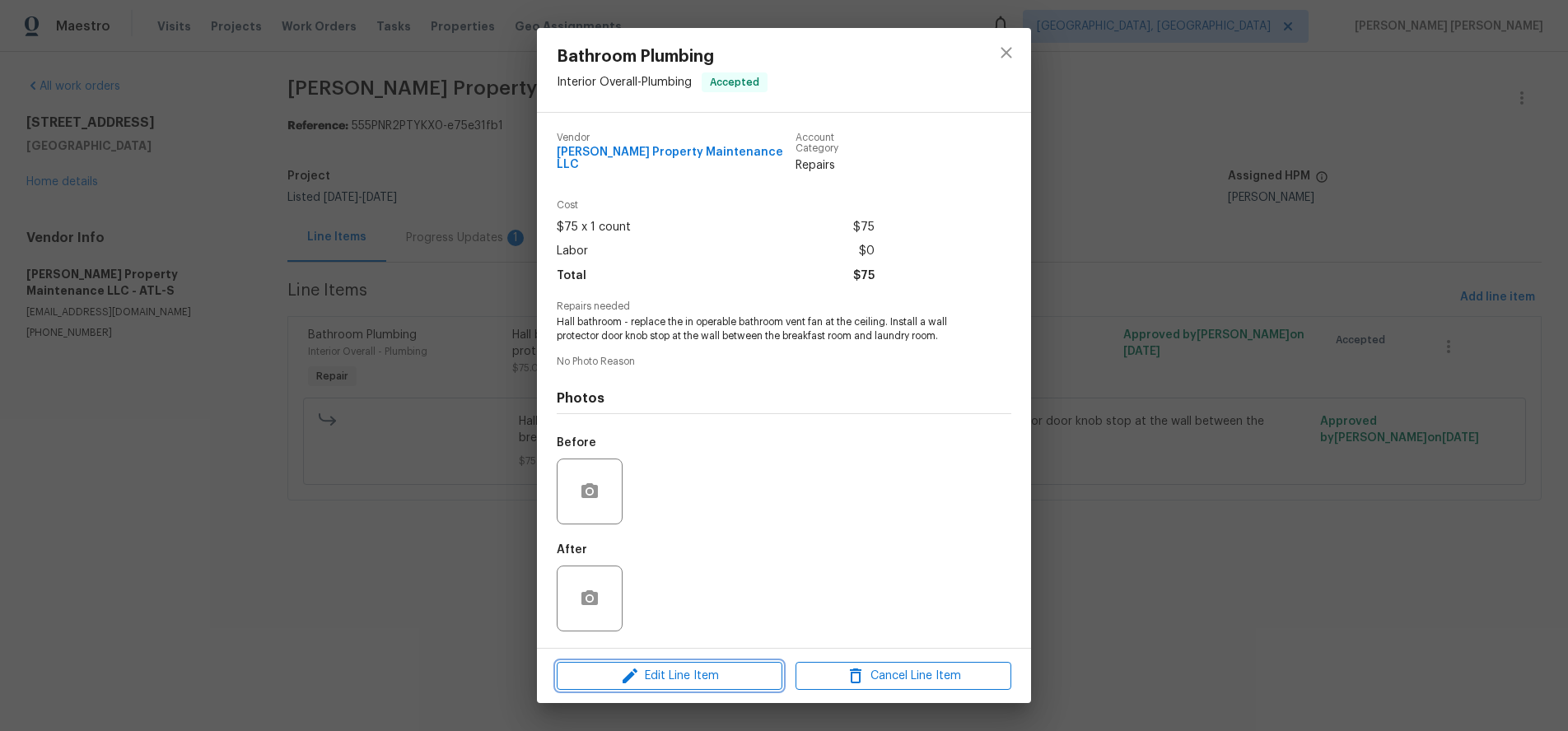
click at [726, 671] on span "Edit Line Item" at bounding box center [670, 676] width 216 height 21
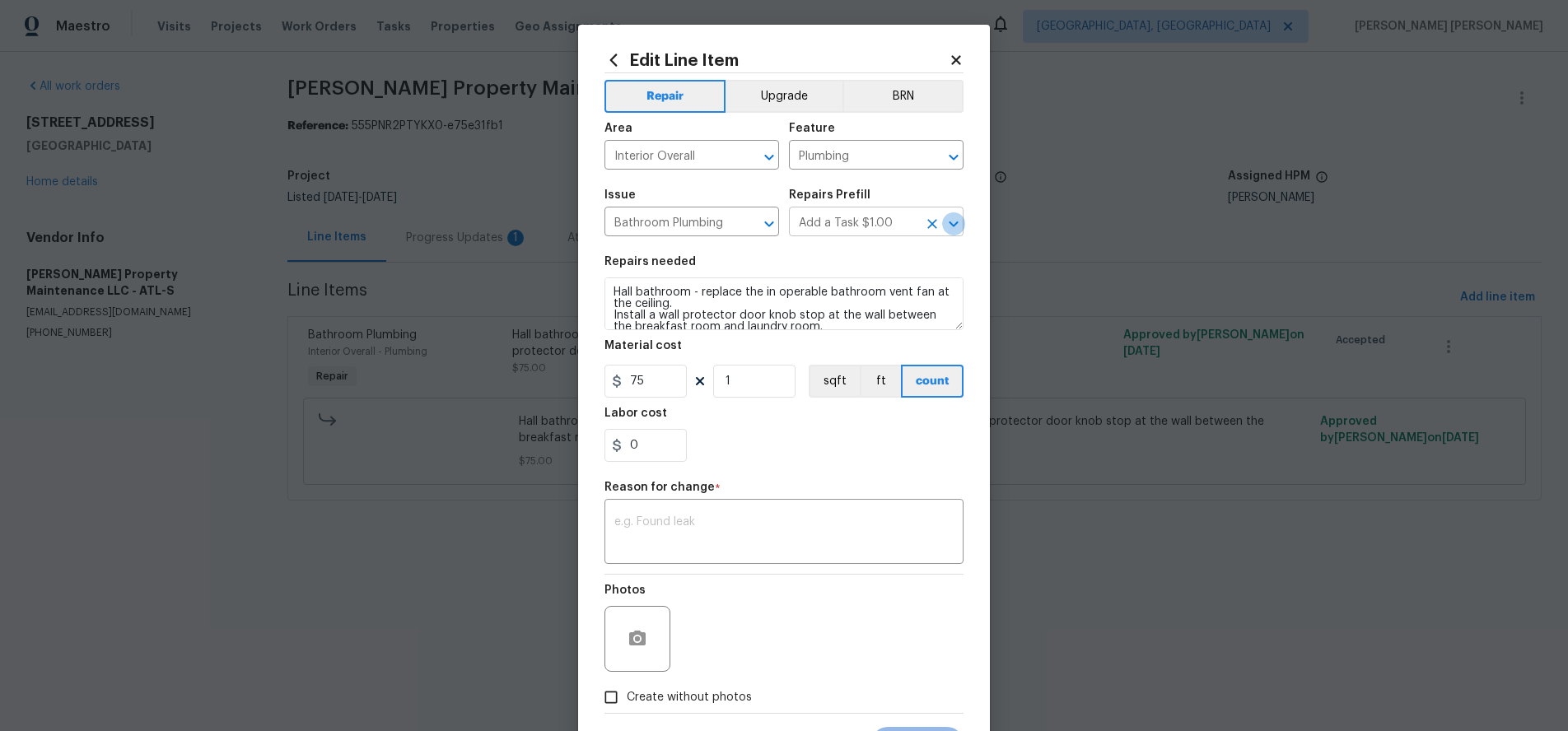
click at [962, 227] on icon "Open" at bounding box center [954, 224] width 20 height 20
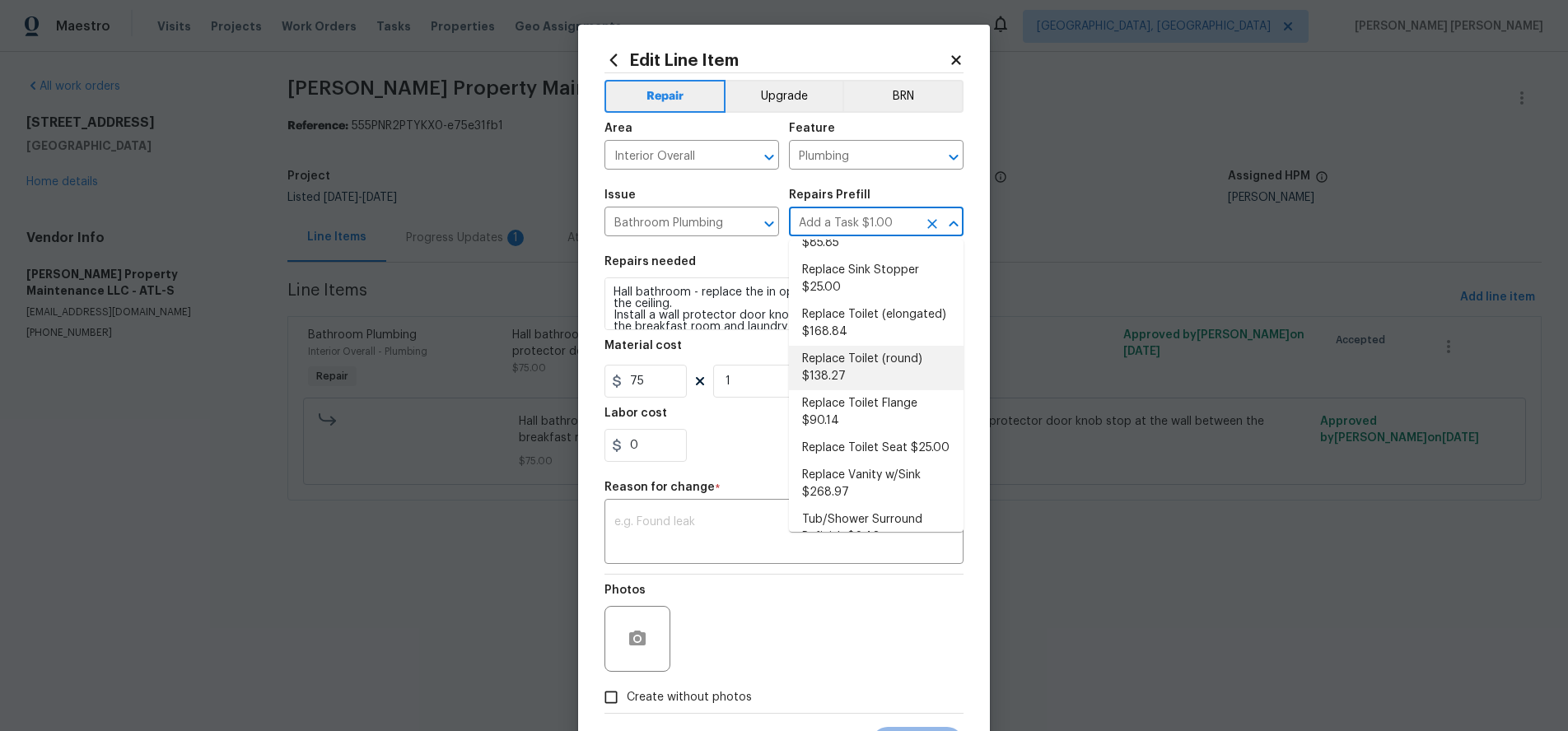
scroll to position [845, 0]
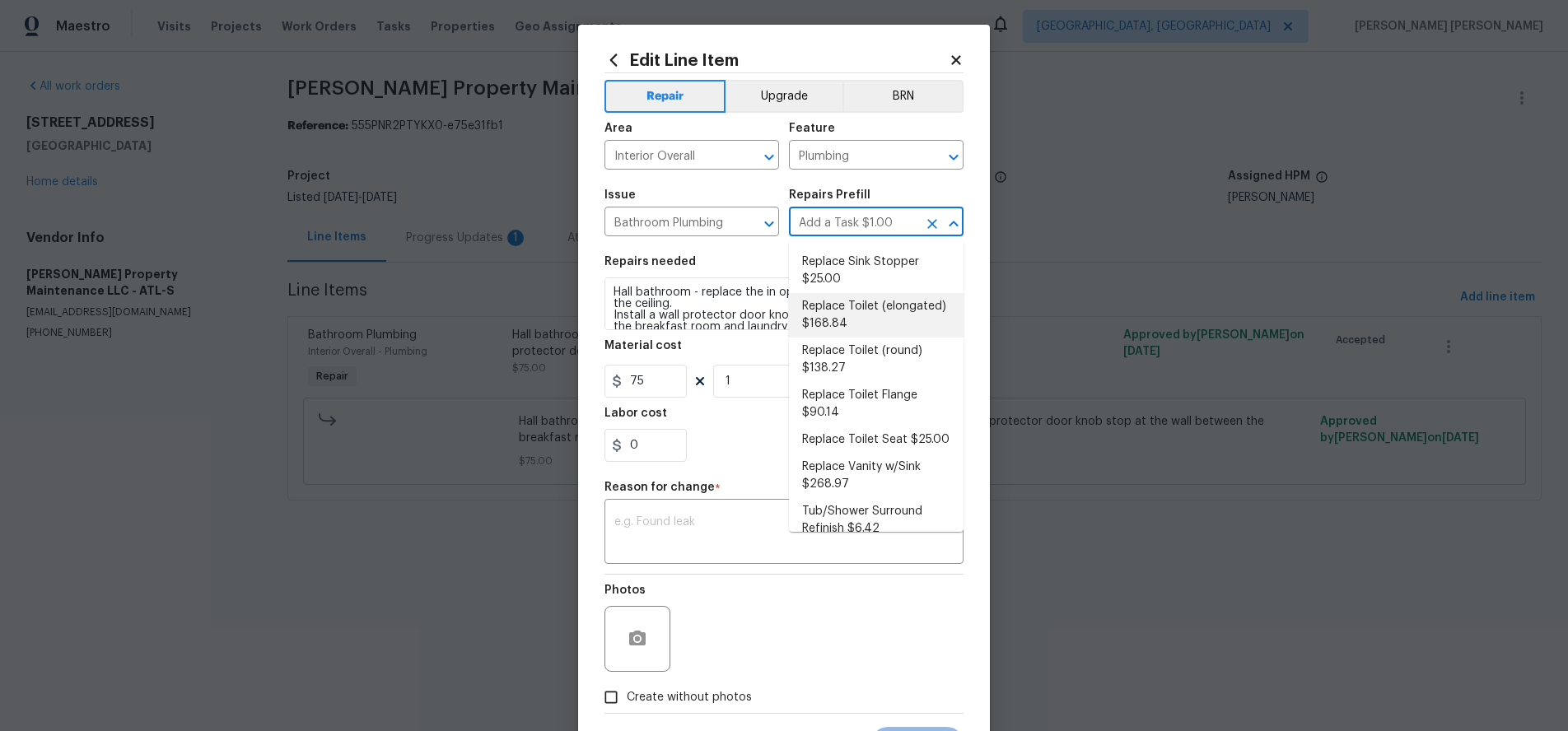
click at [728, 185] on span "Issue Bathroom Plumbing ​" at bounding box center [691, 212] width 175 height 67
